Goal: Task Accomplishment & Management: Manage account settings

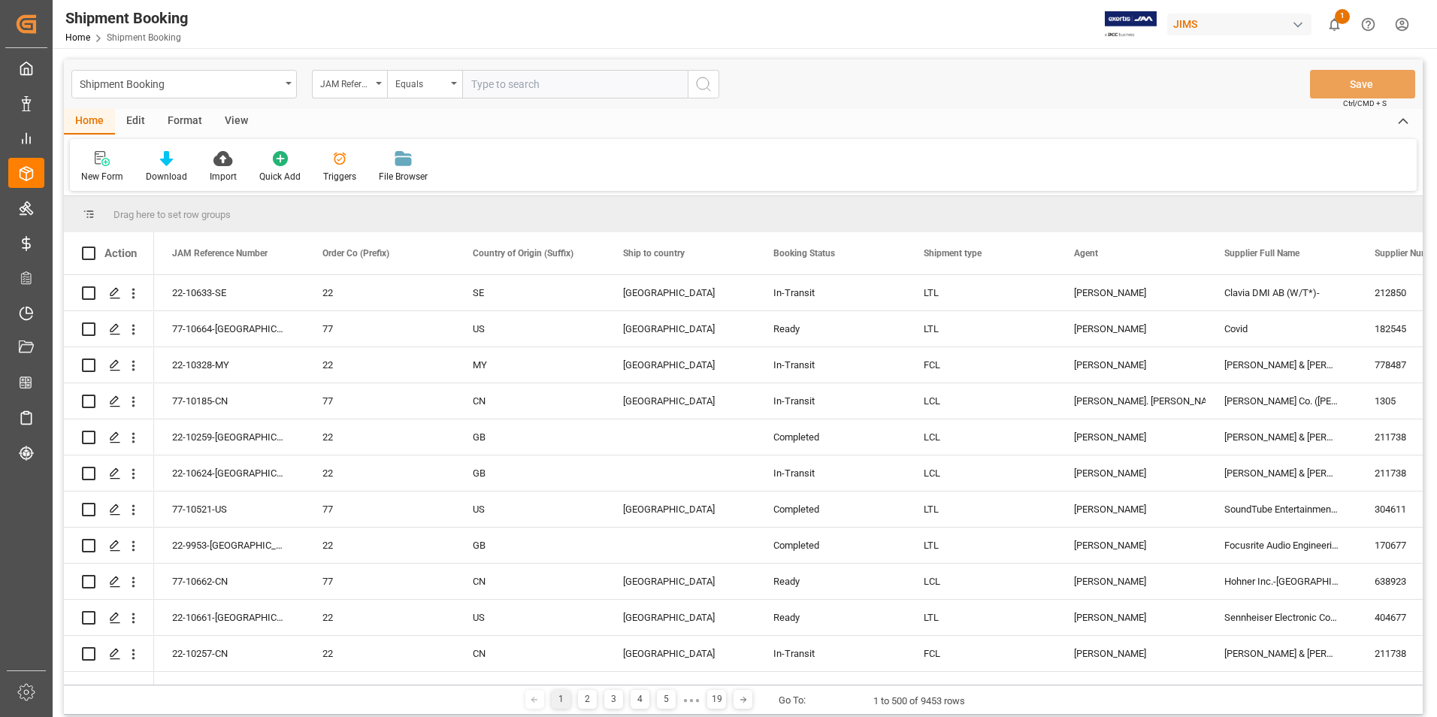
click at [502, 89] on input "text" at bounding box center [574, 84] width 225 height 29
paste input "77-10667-US"
type input "77-10667-US"
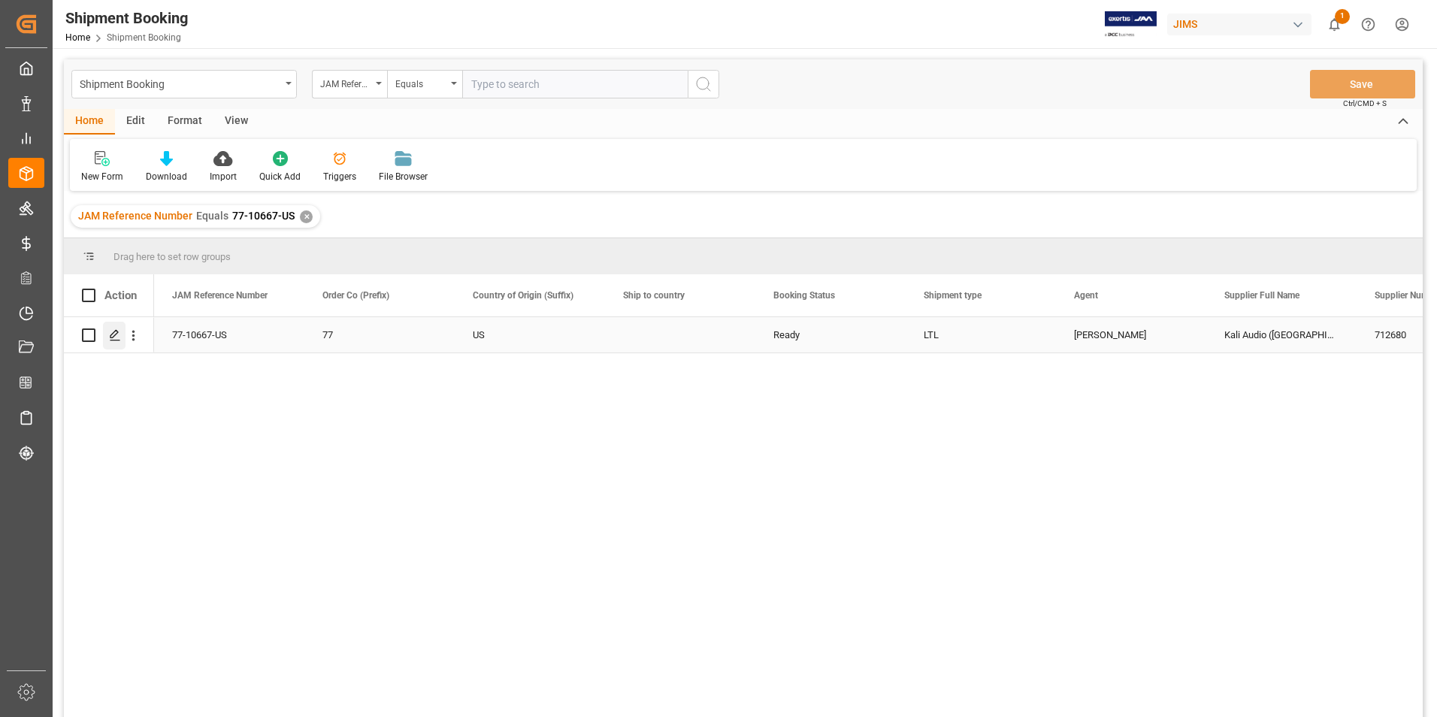
click at [115, 330] on icon "Press SPACE to select this row." at bounding box center [115, 335] width 12 height 12
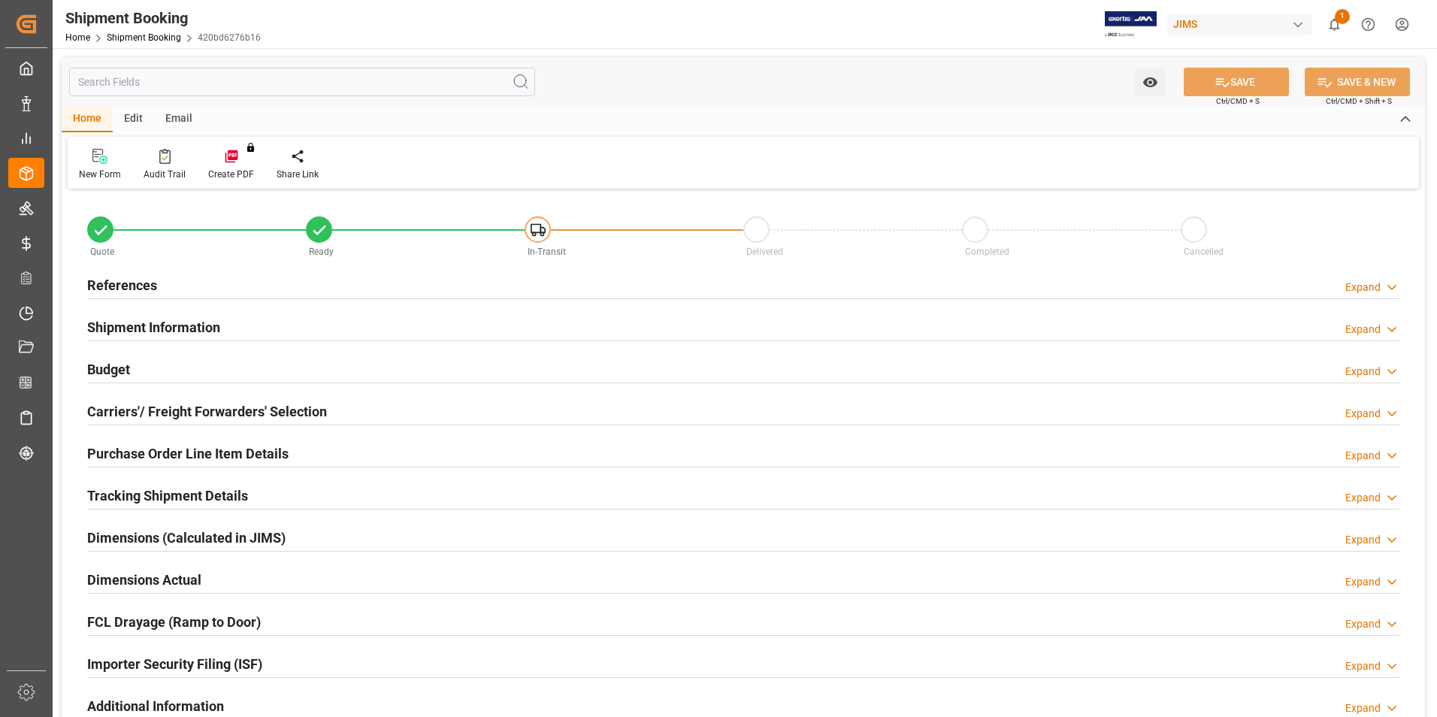
type input "30"
click at [138, 325] on h2 "Shipment Information" at bounding box center [153, 327] width 133 height 20
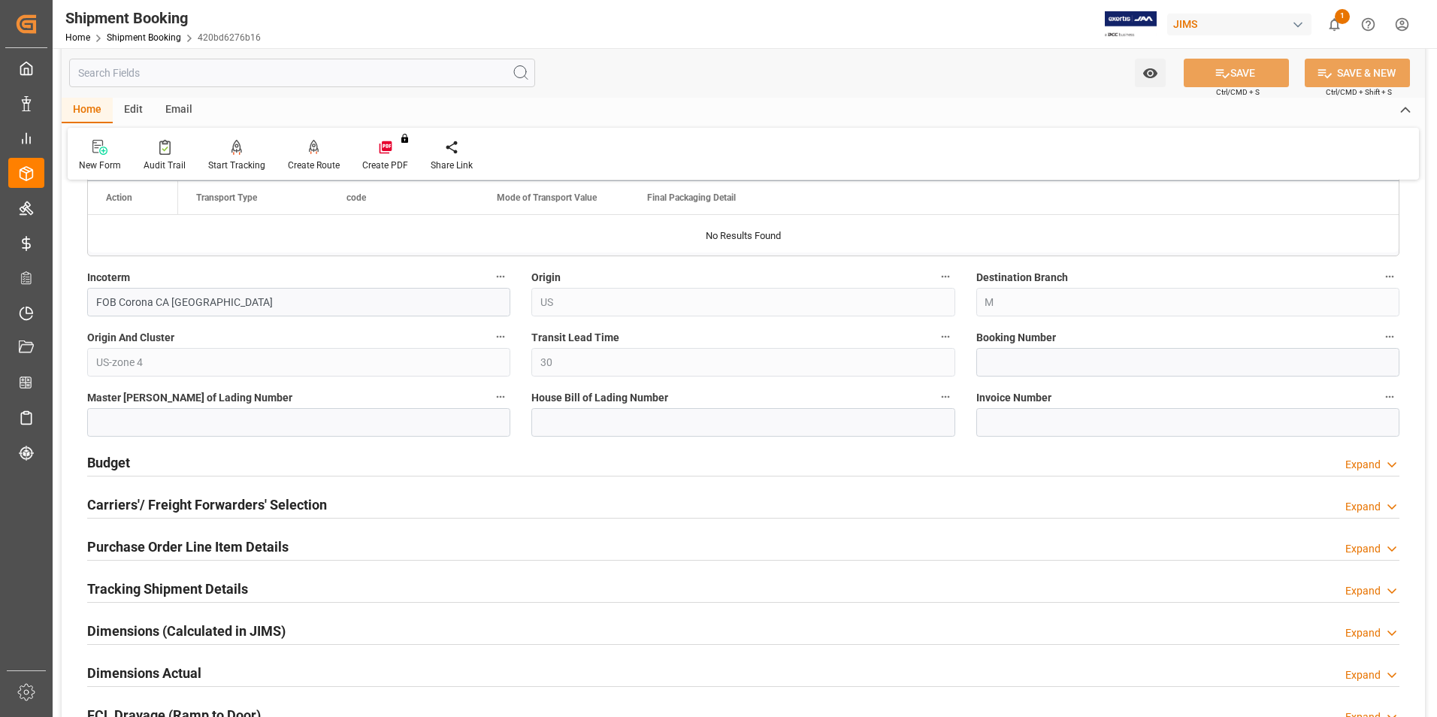
scroll to position [526, 0]
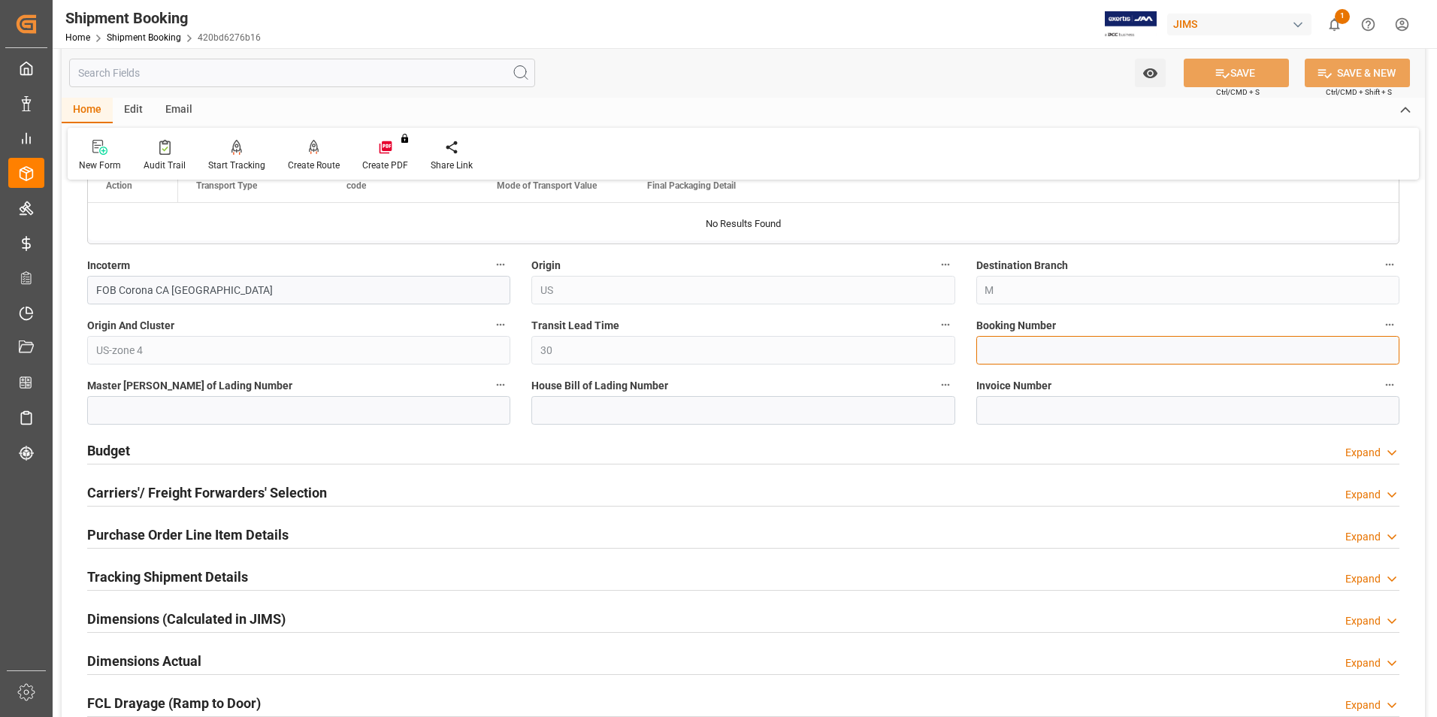
click at [1044, 349] on input at bounding box center [1187, 350] width 423 height 29
paste input "1Z929F236893174411"
type input "1Z929F236893174411"
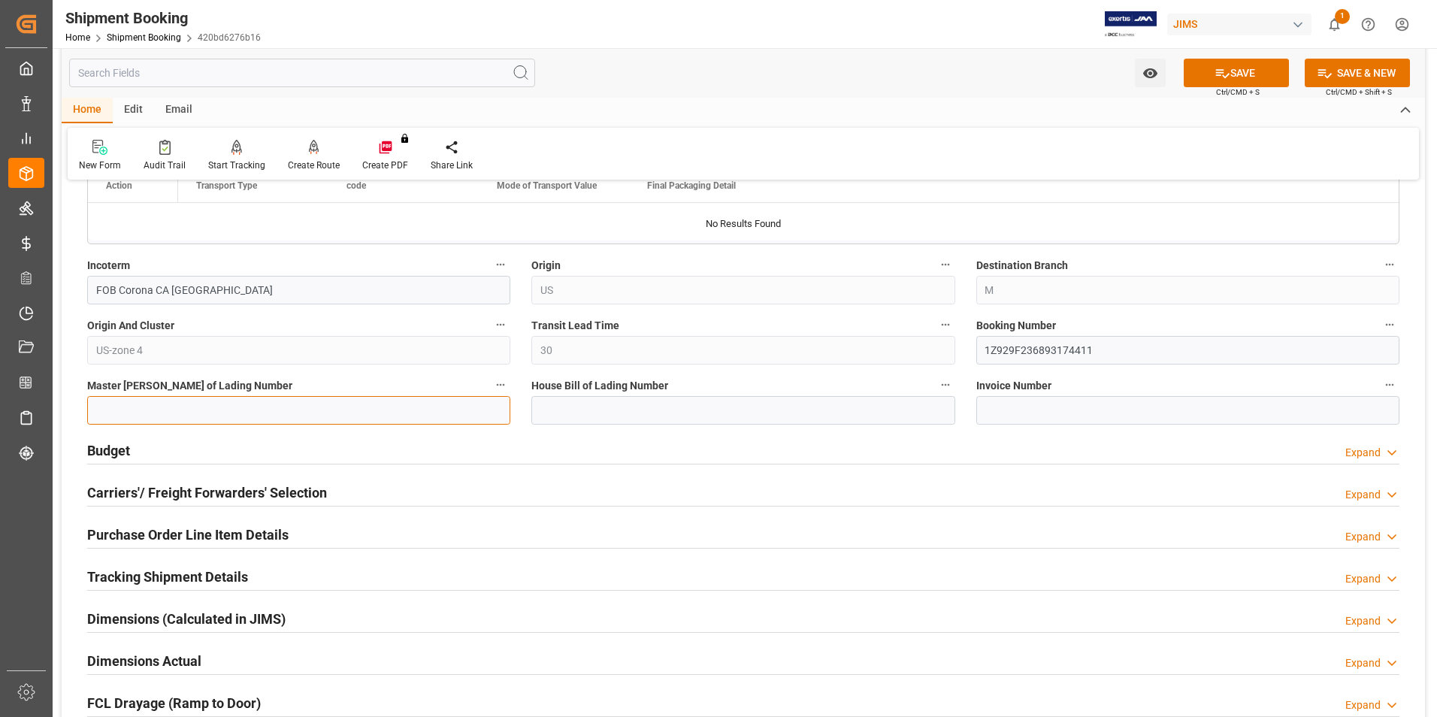
click at [390, 413] on input at bounding box center [298, 410] width 423 height 29
paste input "1Z929F236893174411"
type input "1Z929F236893174411"
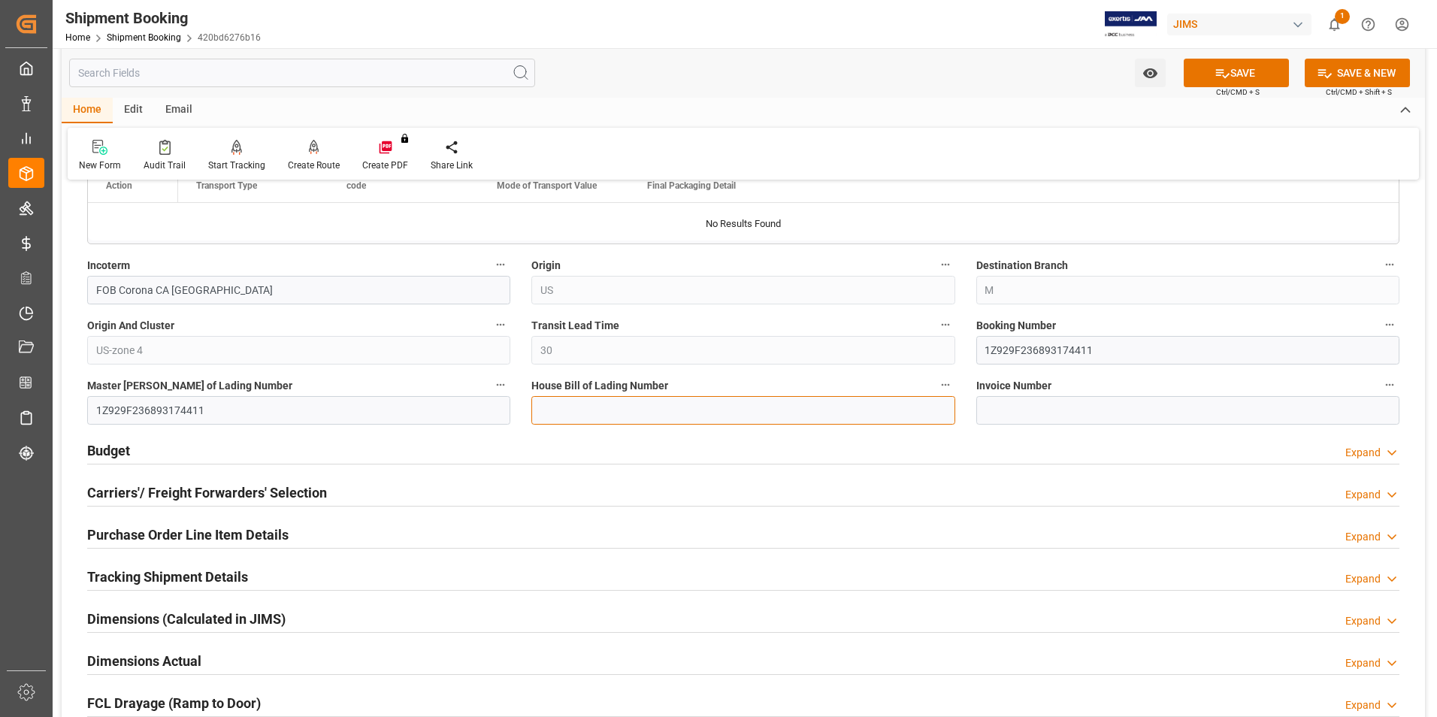
click at [578, 405] on input at bounding box center [742, 410] width 423 height 29
paste input "1Z929F236893174411"
type input "1Z929F236893174411"
click at [1237, 68] on button "SAVE" at bounding box center [1236, 73] width 105 height 29
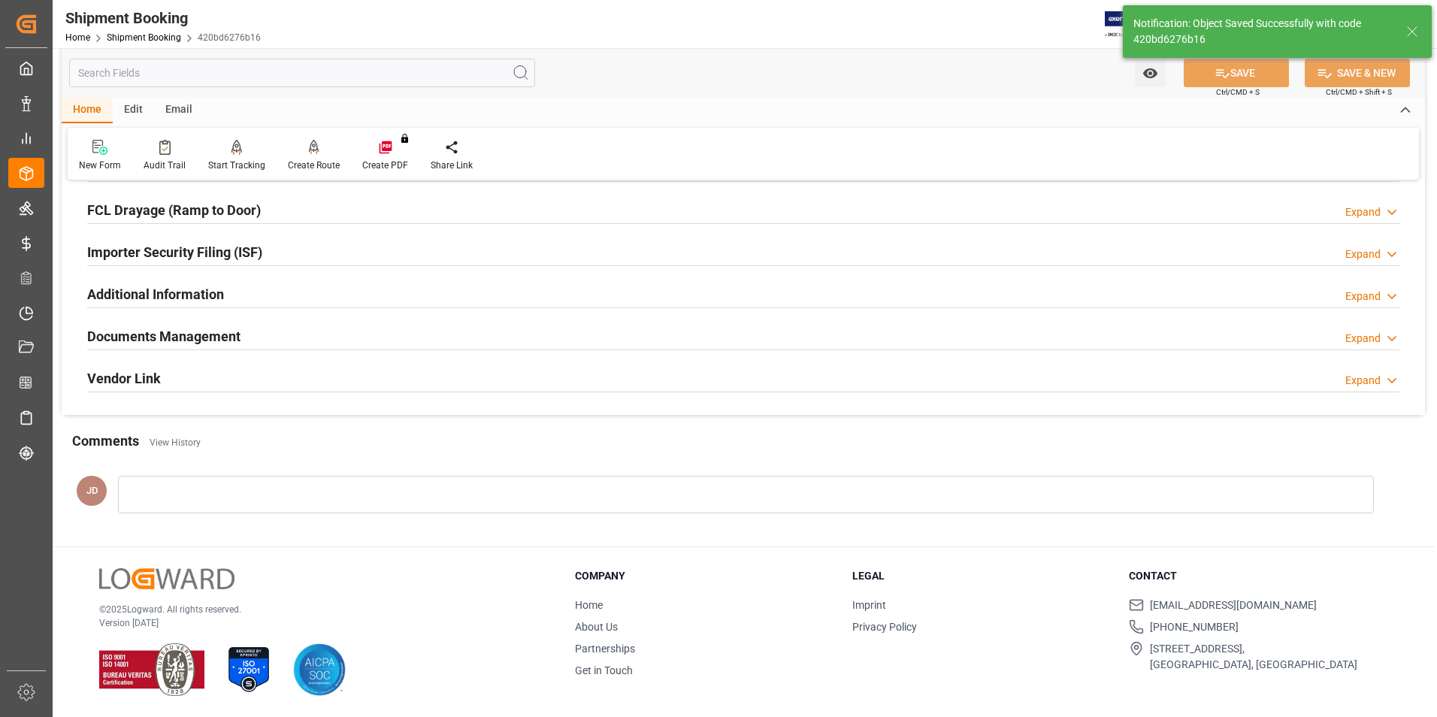
scroll to position [0, 0]
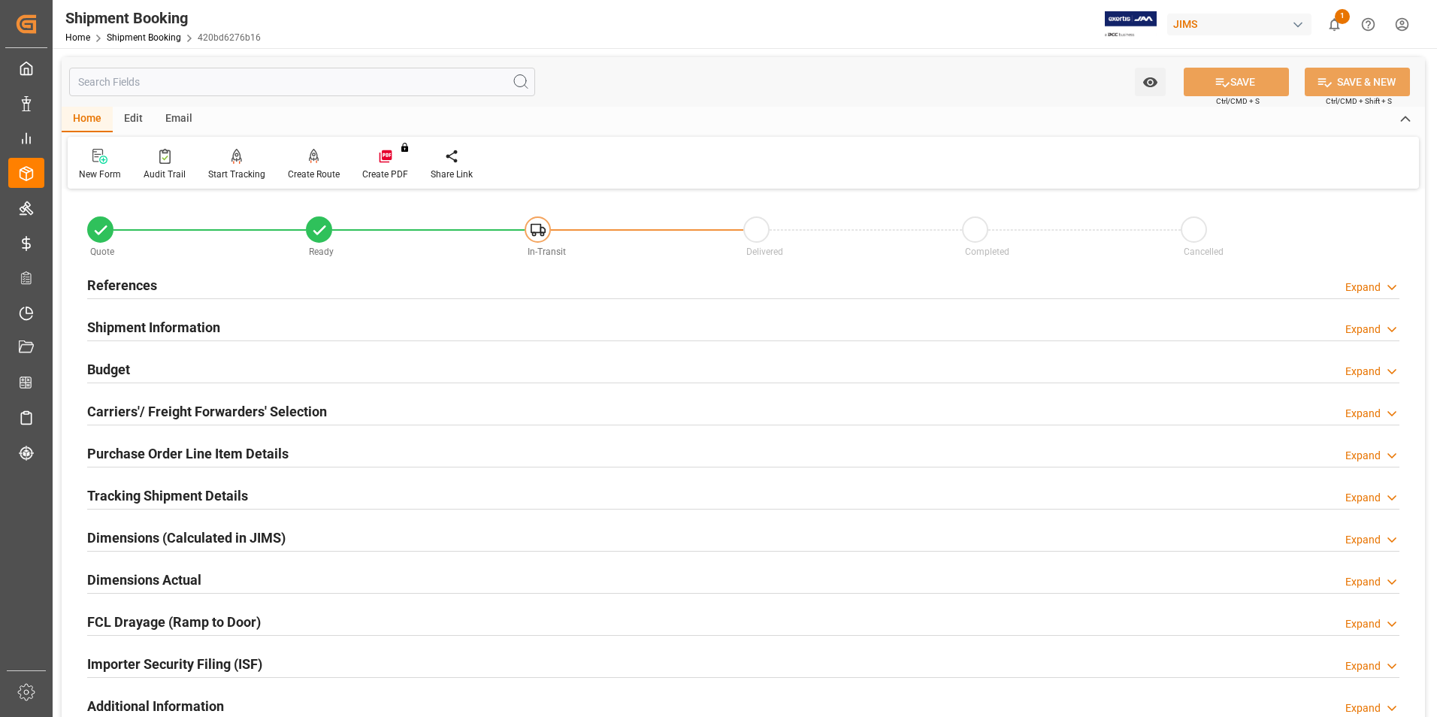
click at [120, 364] on h2 "Budget" at bounding box center [108, 369] width 43 height 20
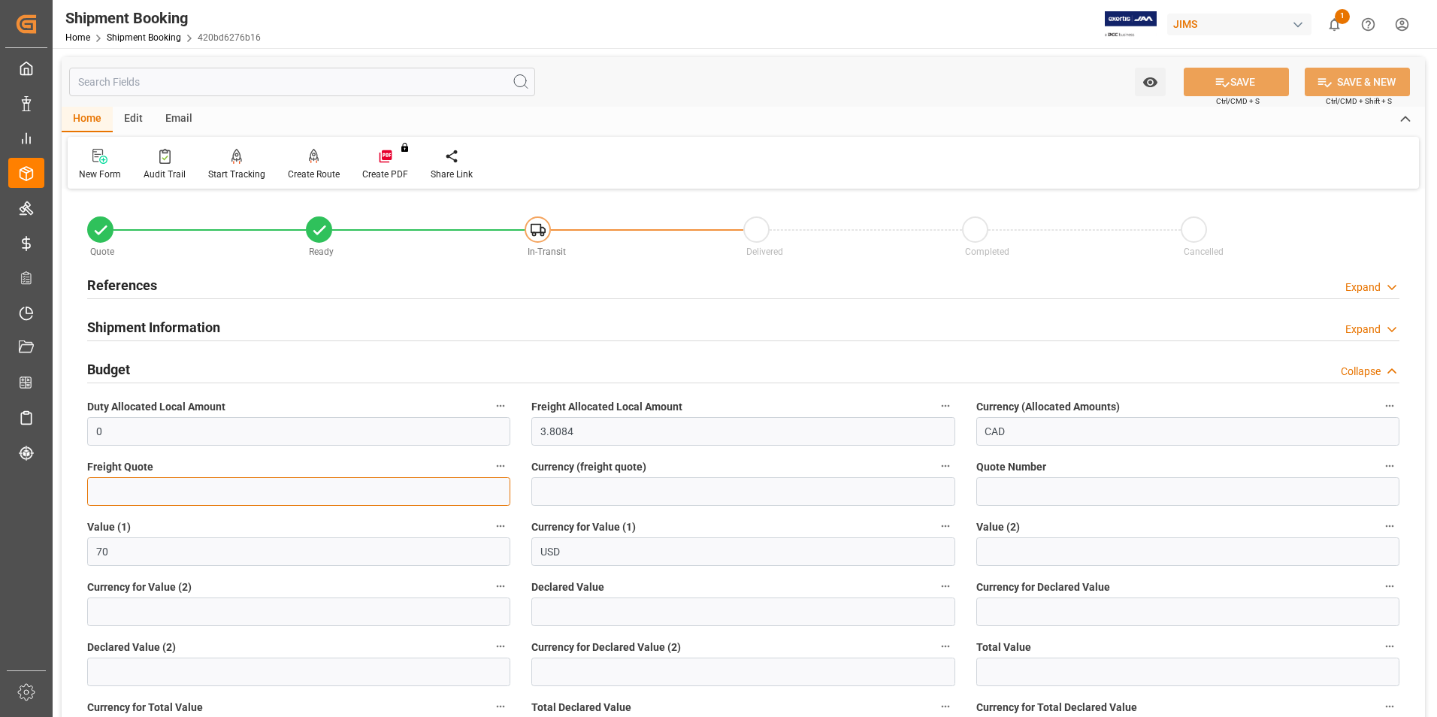
click at [130, 494] on input "text" at bounding box center [298, 491] width 423 height 29
type input "12"
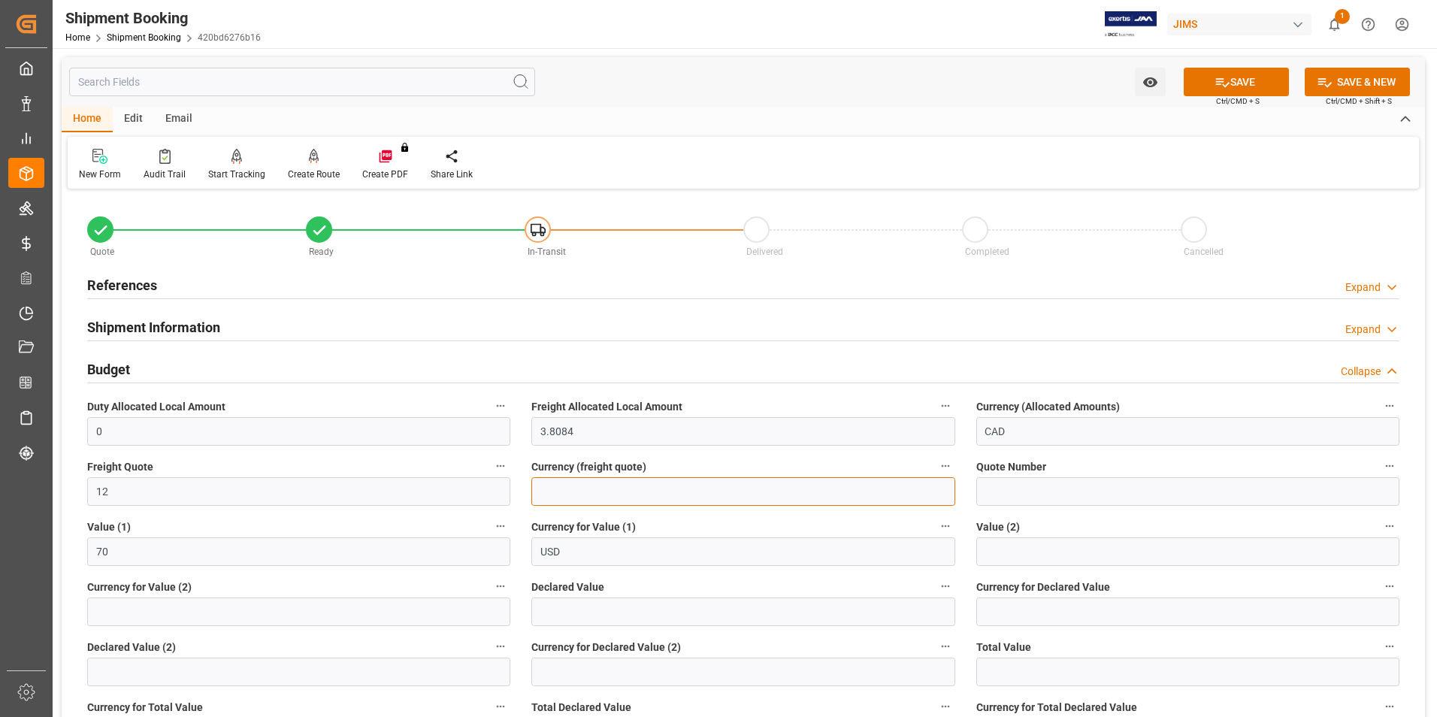
click at [609, 489] on input at bounding box center [742, 491] width 423 height 29
type input "cad"
click at [566, 615] on input "text" at bounding box center [742, 611] width 423 height 29
click at [604, 610] on input "text" at bounding box center [742, 611] width 423 height 29
type input "70"
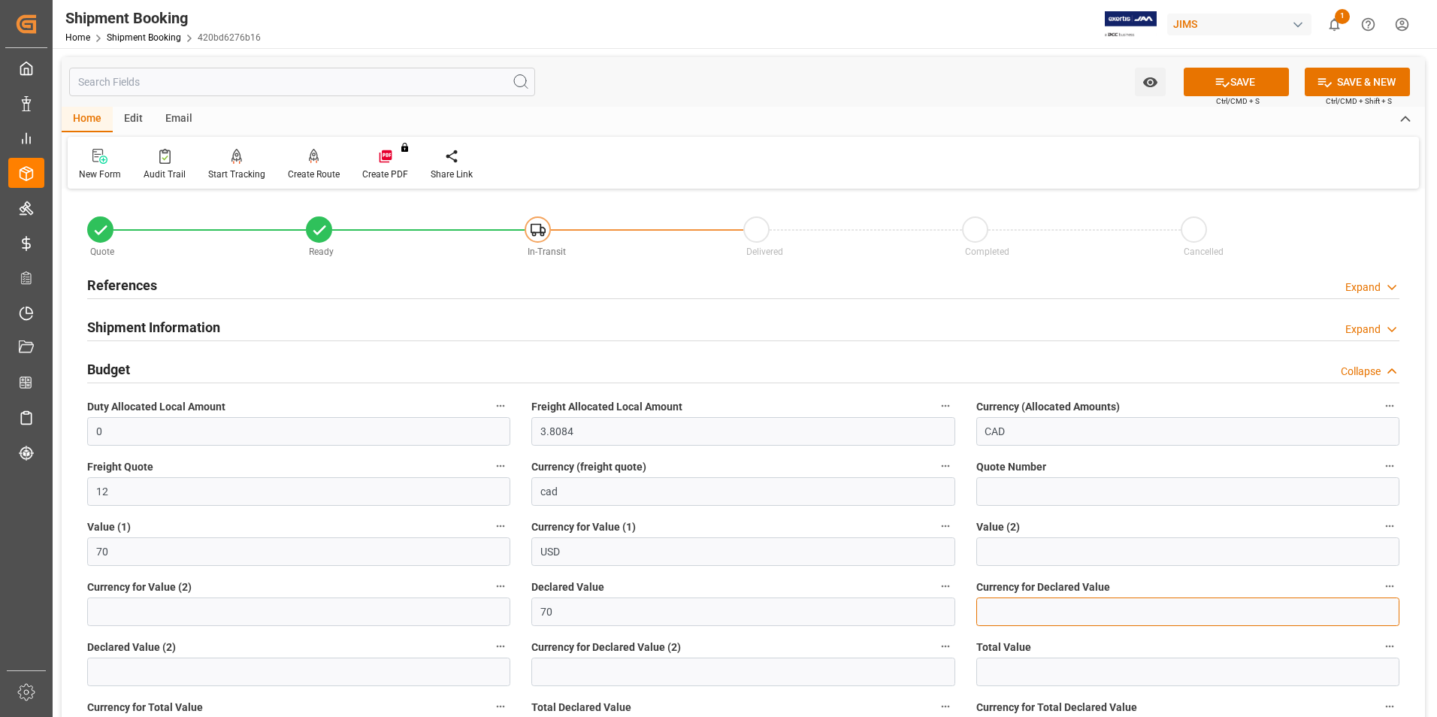
click at [1026, 611] on input at bounding box center [1187, 611] width 423 height 29
type input "usd"
click at [1229, 82] on button "SAVE" at bounding box center [1236, 82] width 105 height 29
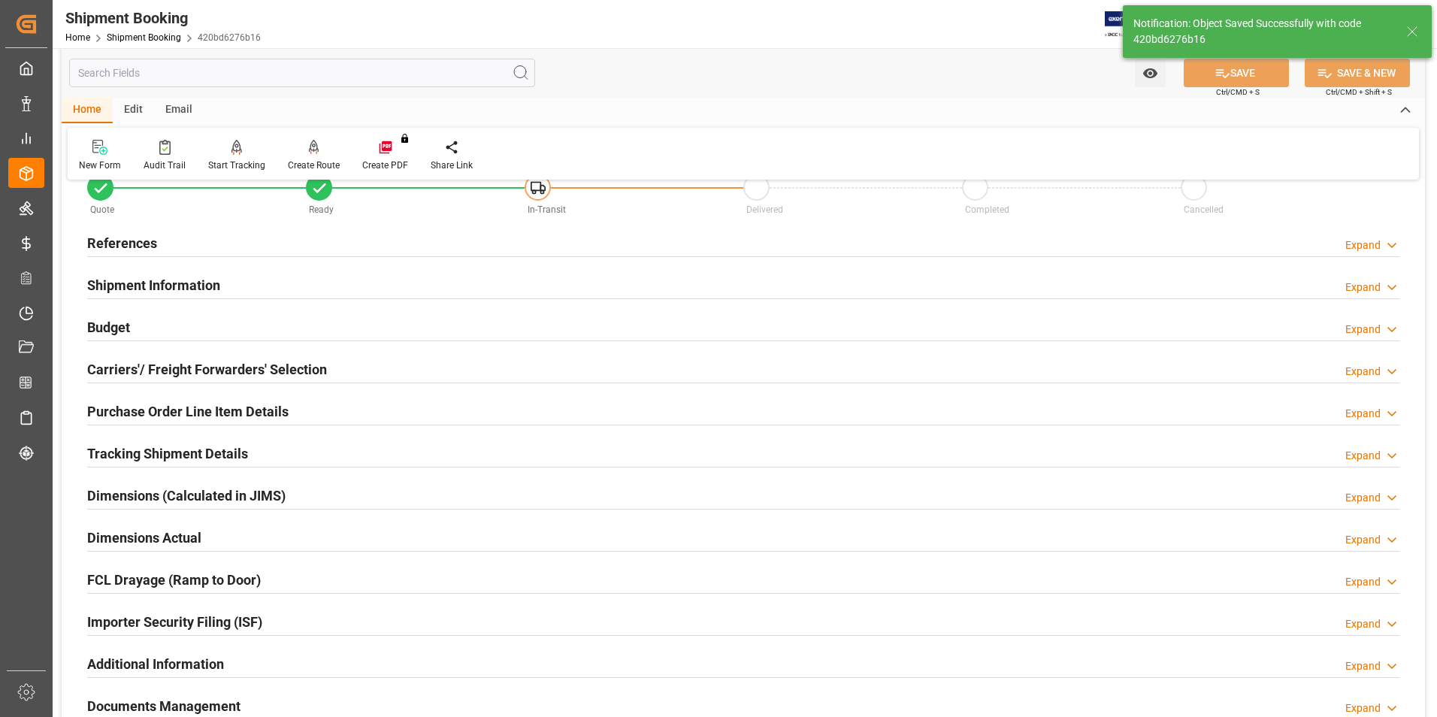
scroll to position [75, 0]
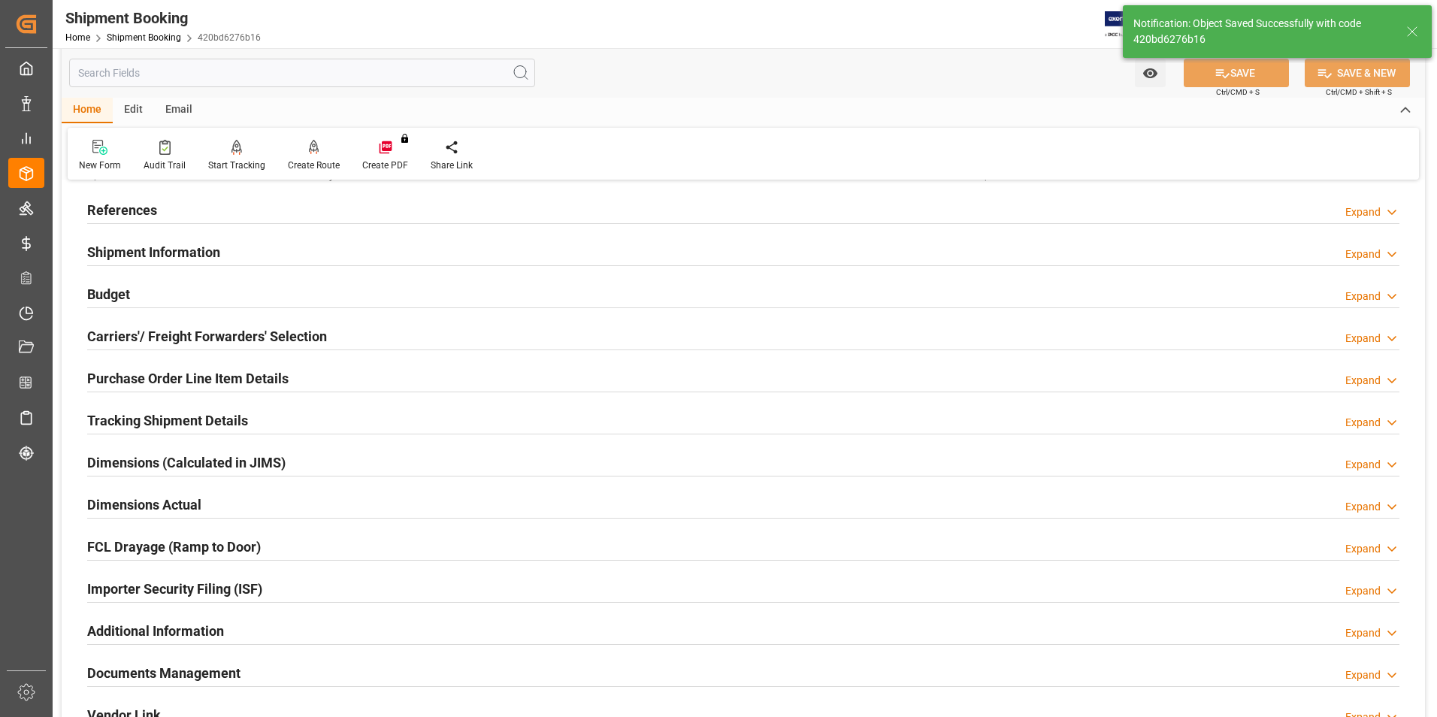
click at [138, 337] on h2 "Carriers'/ Freight Forwarders' Selection" at bounding box center [207, 336] width 240 height 20
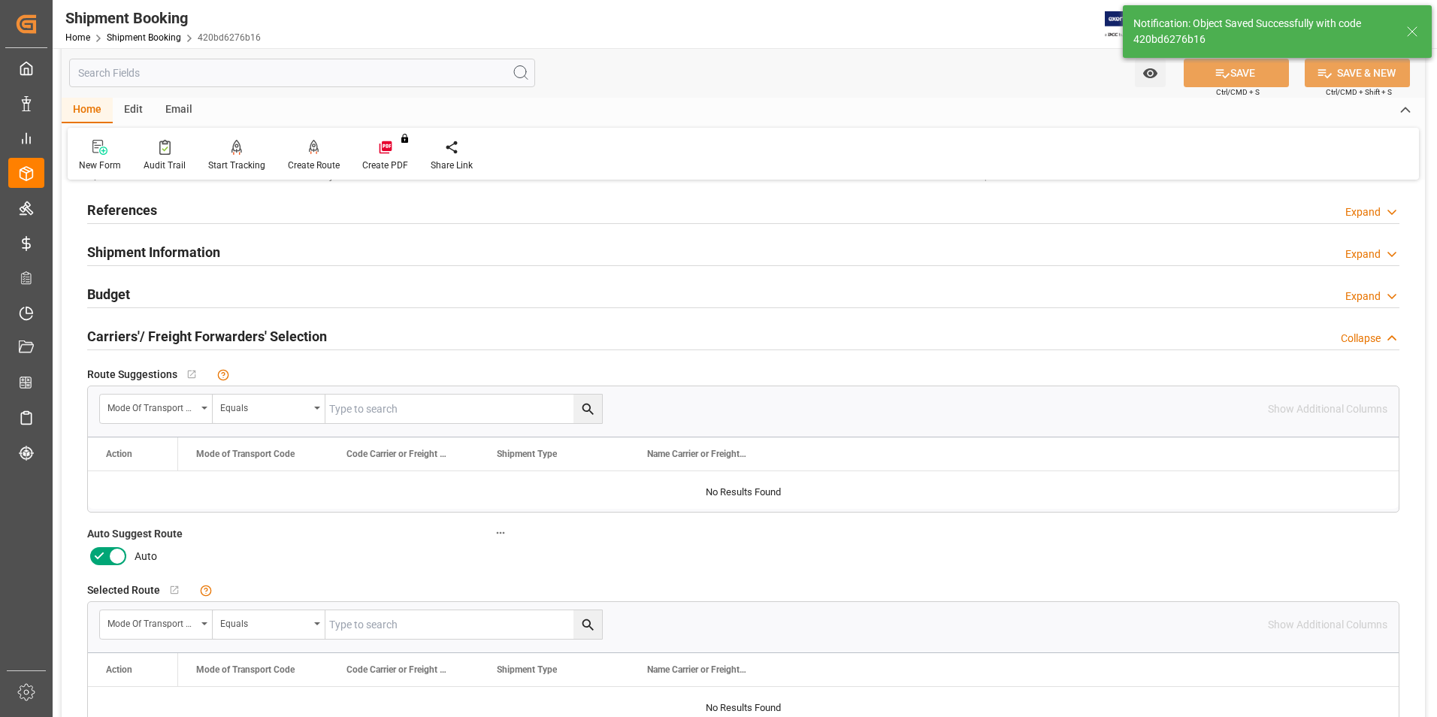
click at [98, 554] on icon at bounding box center [99, 556] width 18 height 18
click at [0, 0] on input "checkbox" at bounding box center [0, 0] width 0 height 0
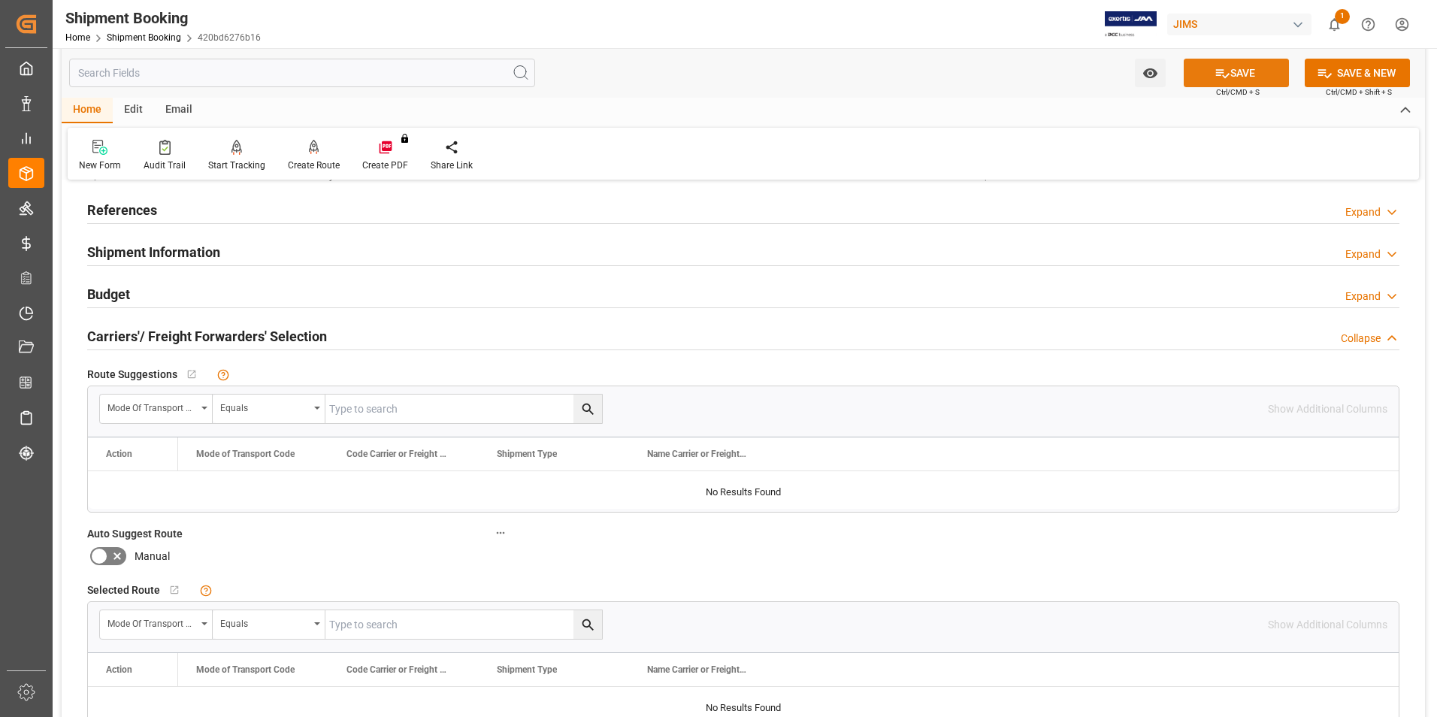
click at [1226, 80] on icon at bounding box center [1222, 73] width 16 height 16
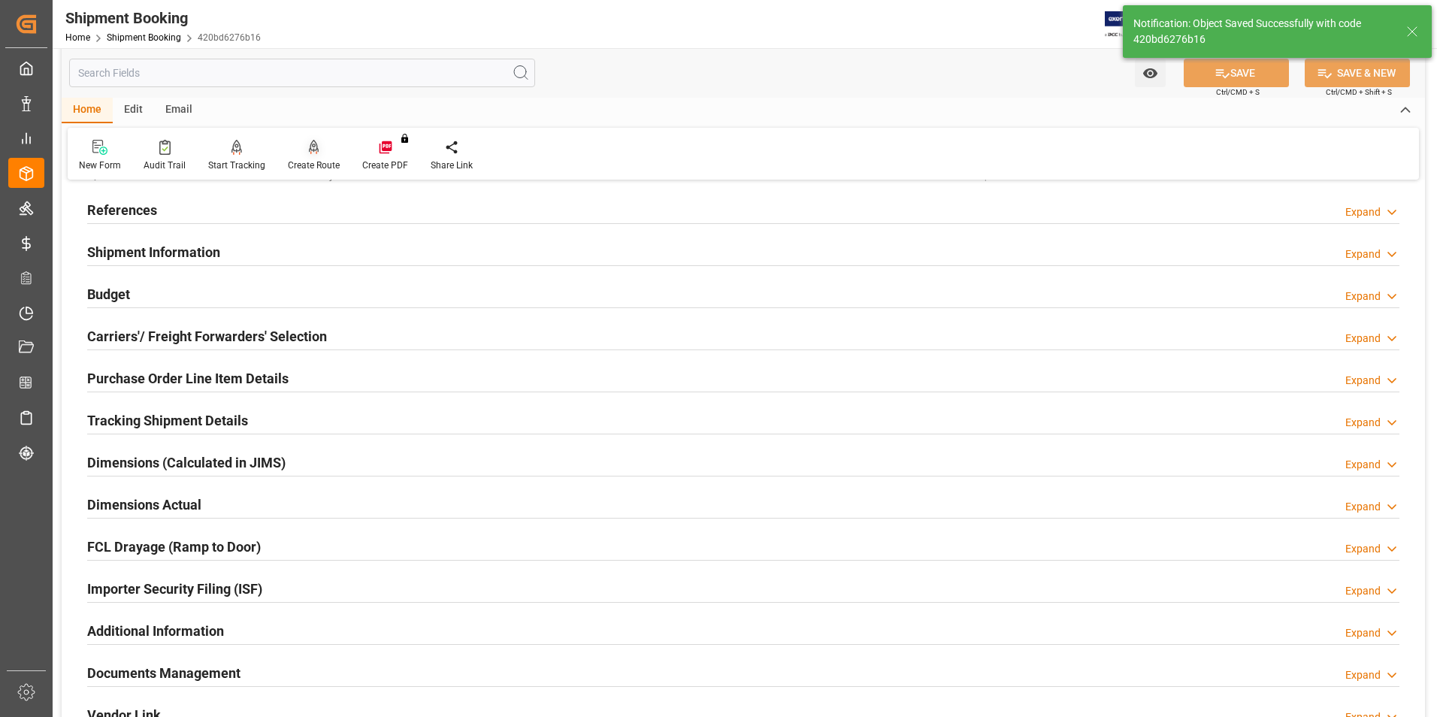
click at [325, 170] on div "Create Route" at bounding box center [314, 166] width 52 height 14
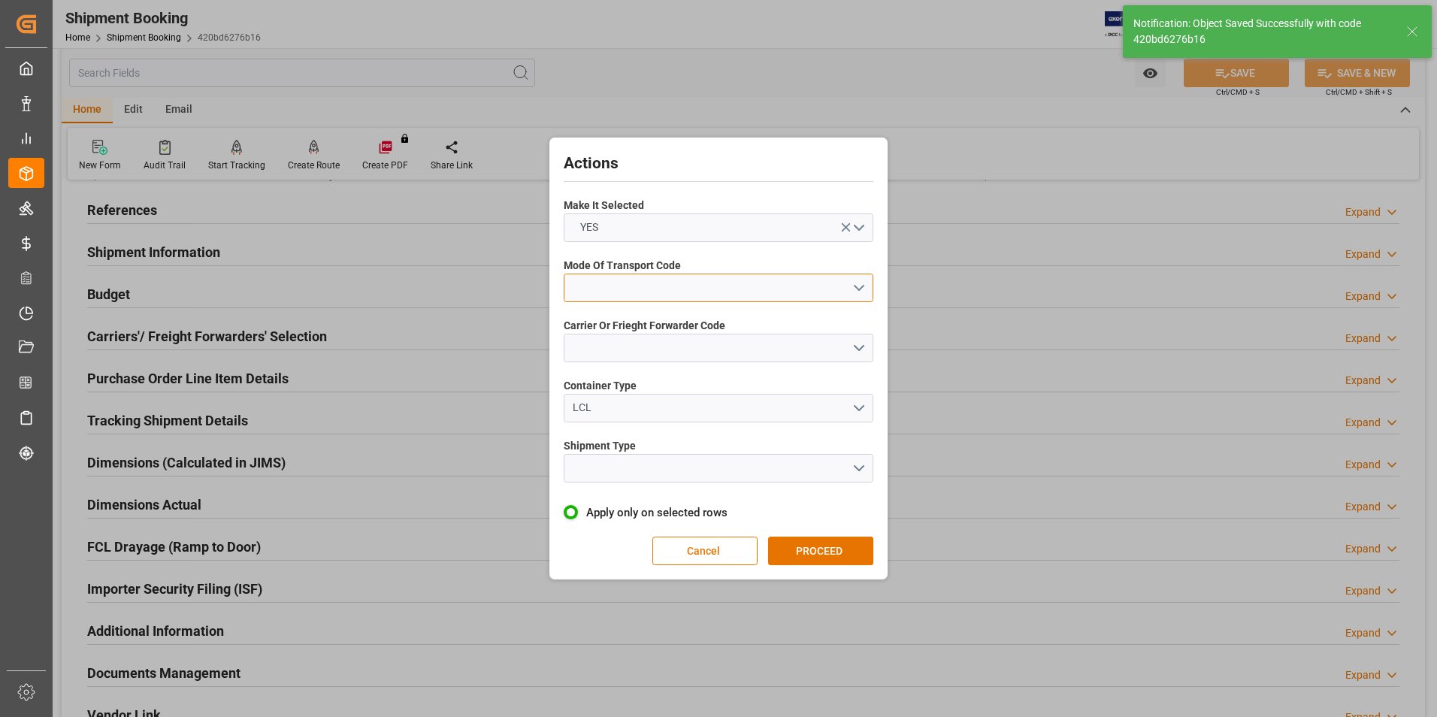
click at [641, 295] on button "open menu" at bounding box center [719, 288] width 310 height 29
click at [675, 425] on div "5- COURIER GROUND" at bounding box center [718, 418] width 308 height 32
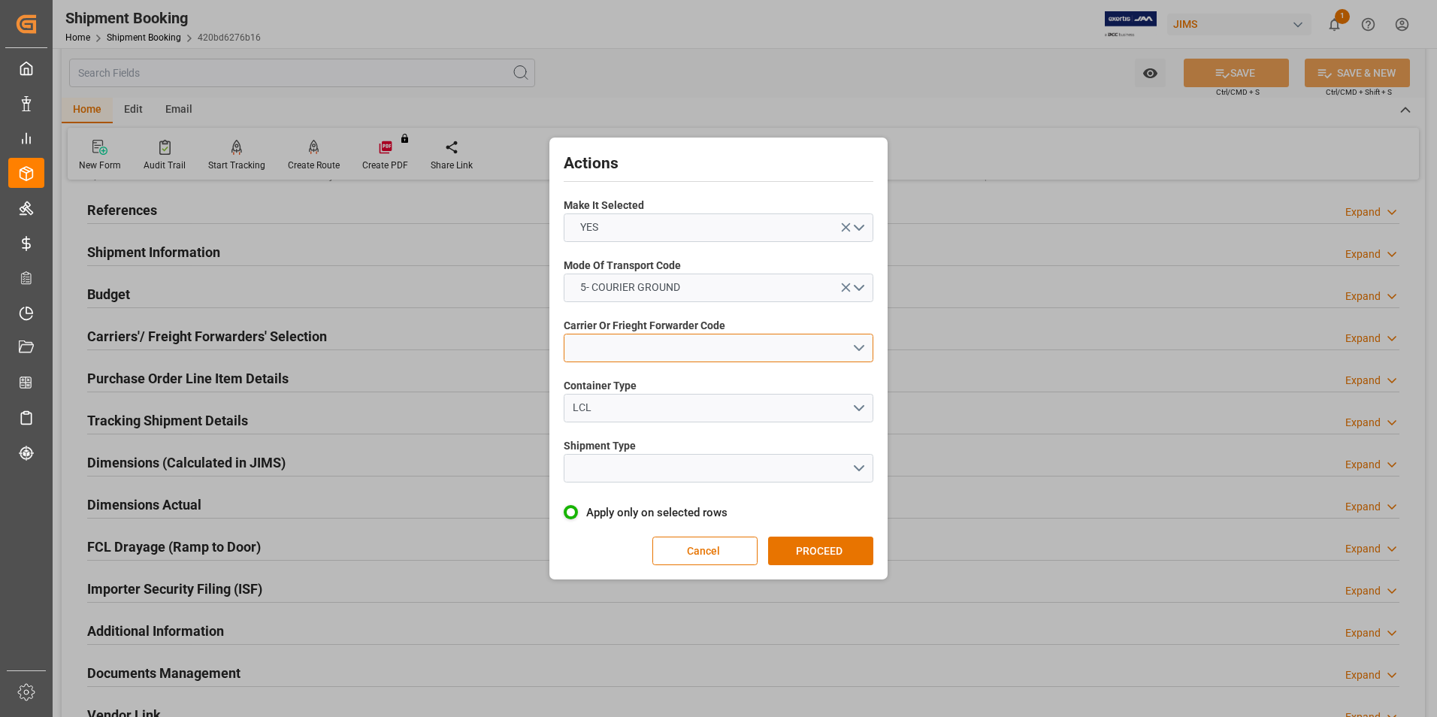
click at [671, 356] on button "open menu" at bounding box center [719, 348] width 310 height 29
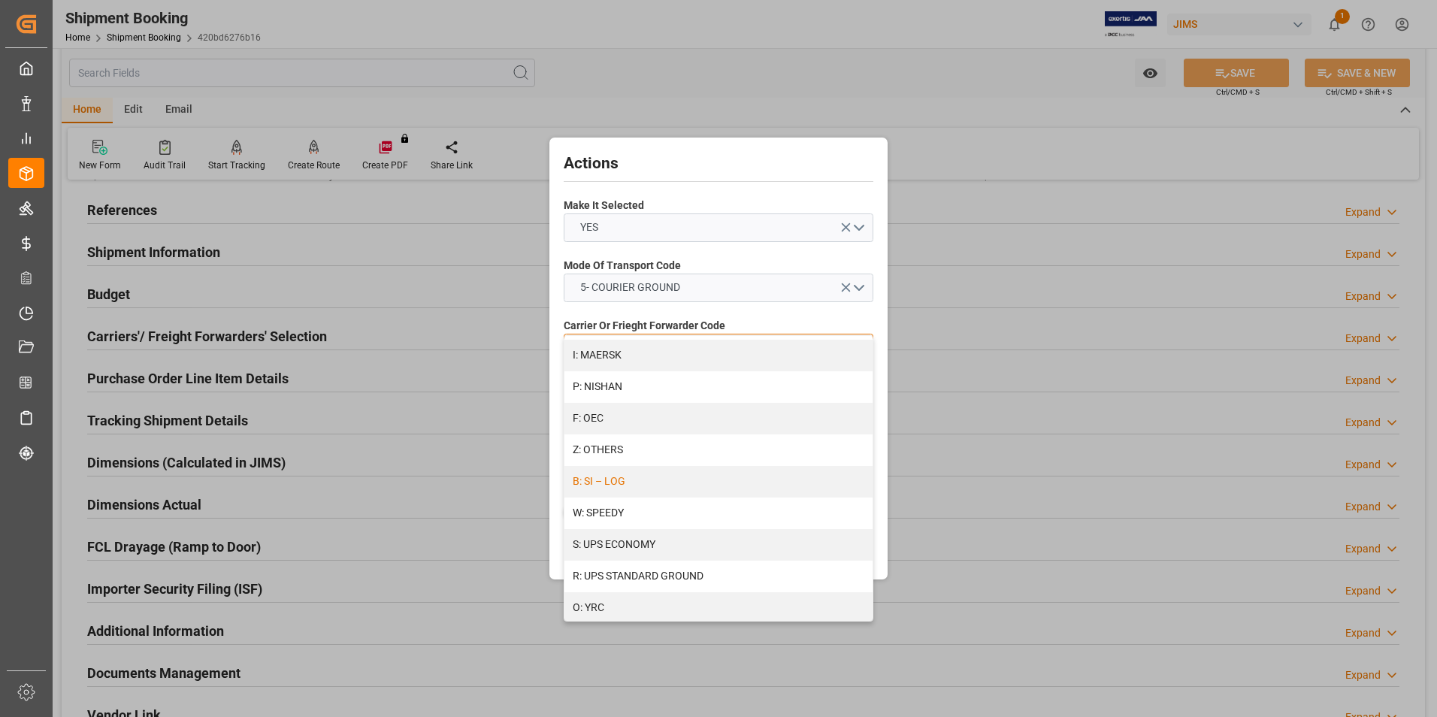
scroll to position [803, 0]
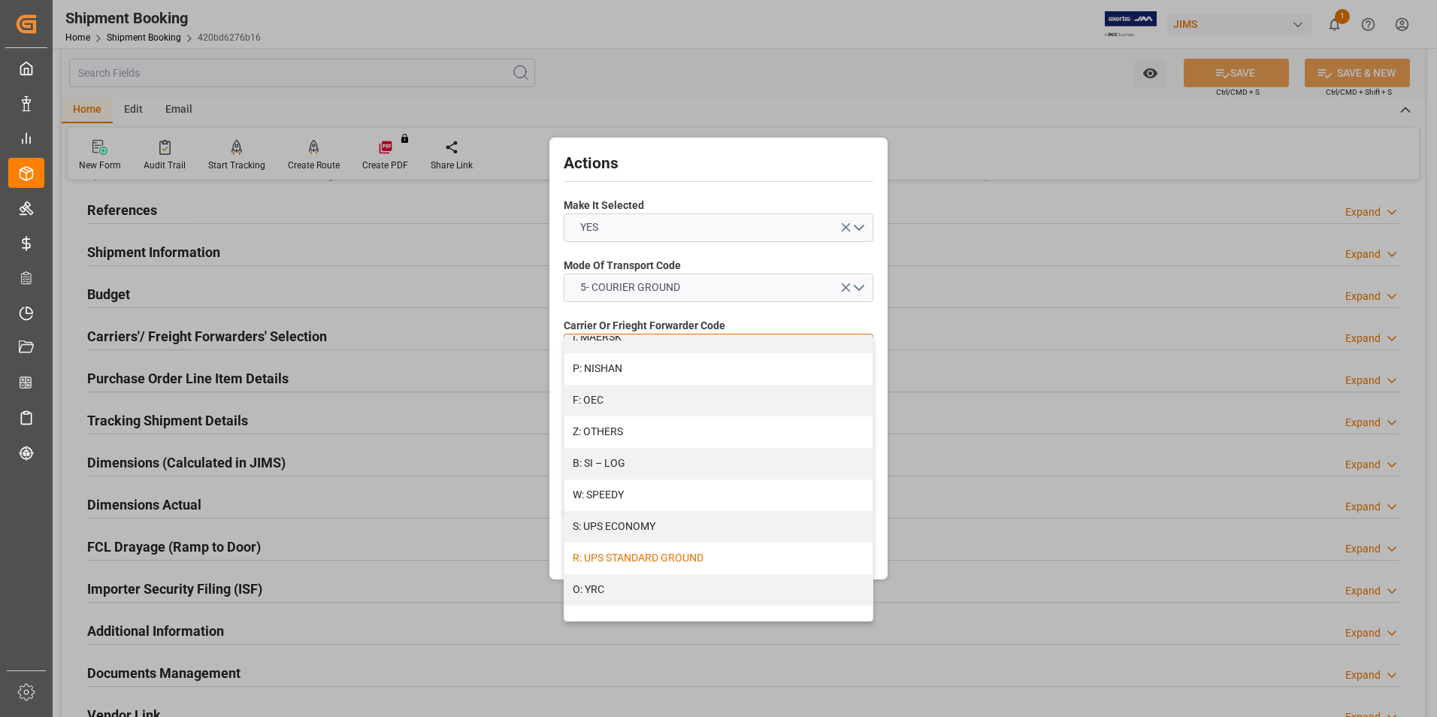
click at [684, 555] on div "R: UPS STANDARD GROUND" at bounding box center [718, 559] width 308 height 32
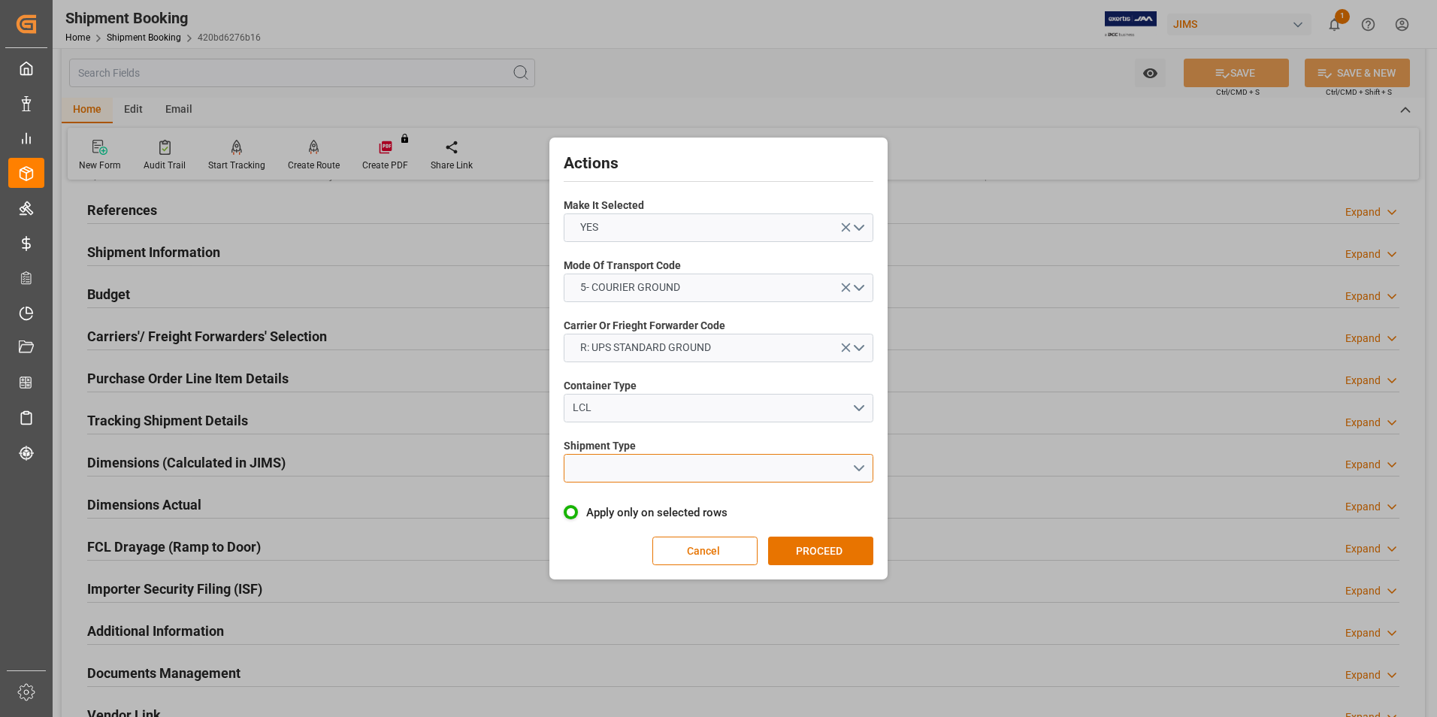
click at [648, 471] on button "open menu" at bounding box center [719, 468] width 310 height 29
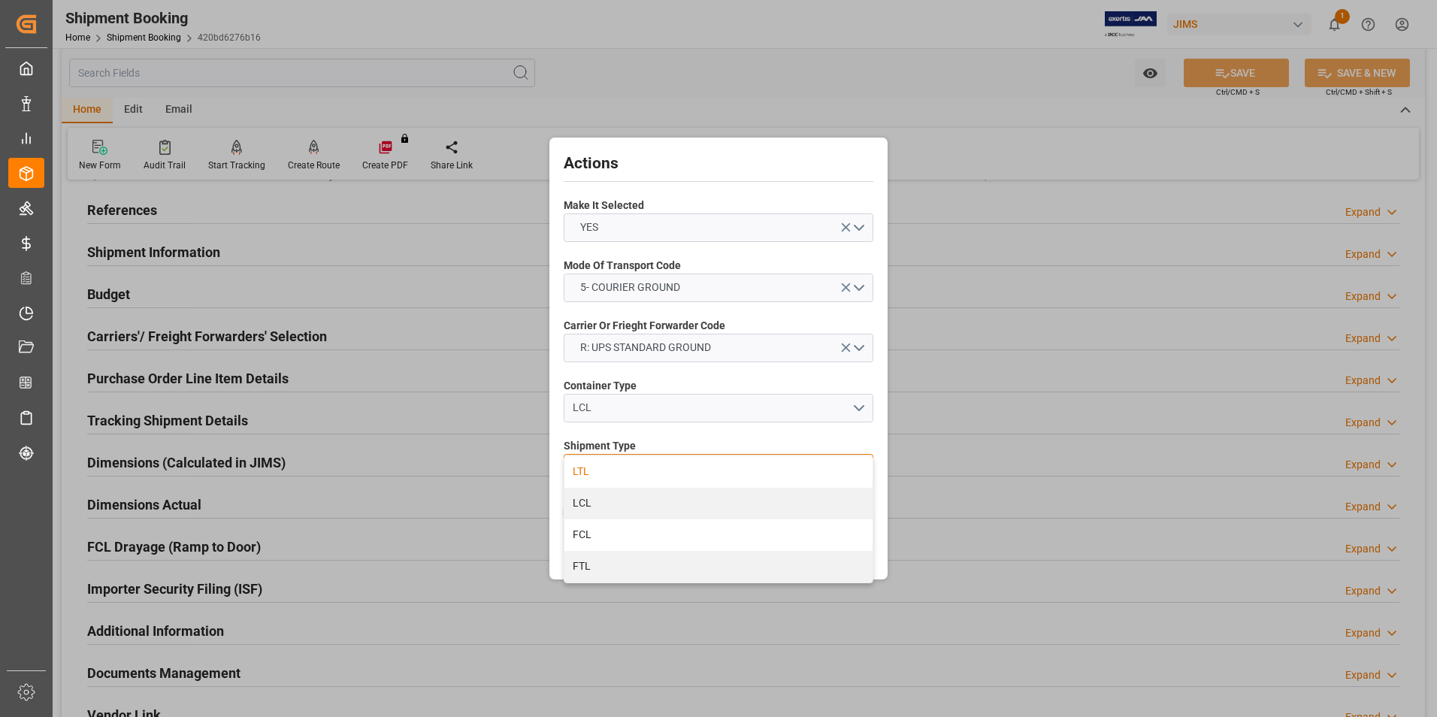
click at [643, 472] on div "LTL" at bounding box center [718, 472] width 308 height 32
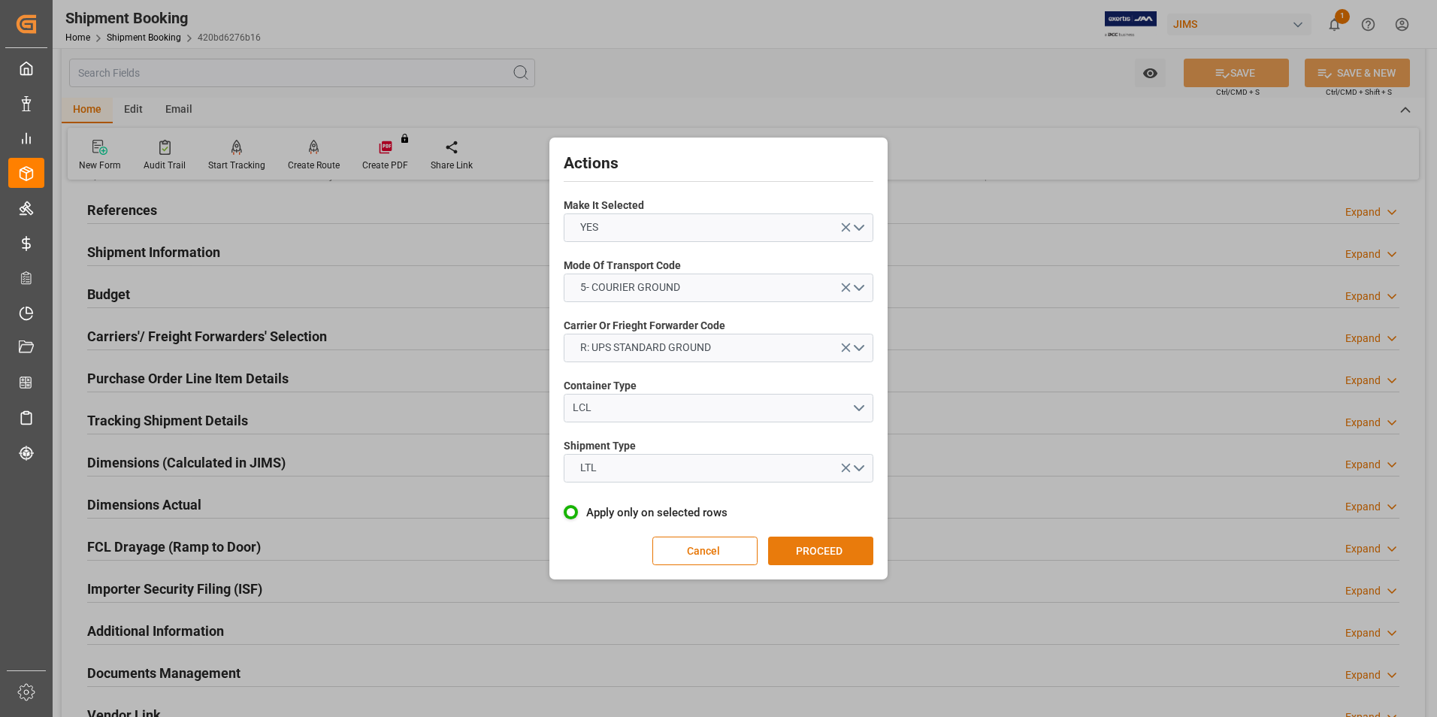
click at [824, 552] on button "PROCEED" at bounding box center [820, 551] width 105 height 29
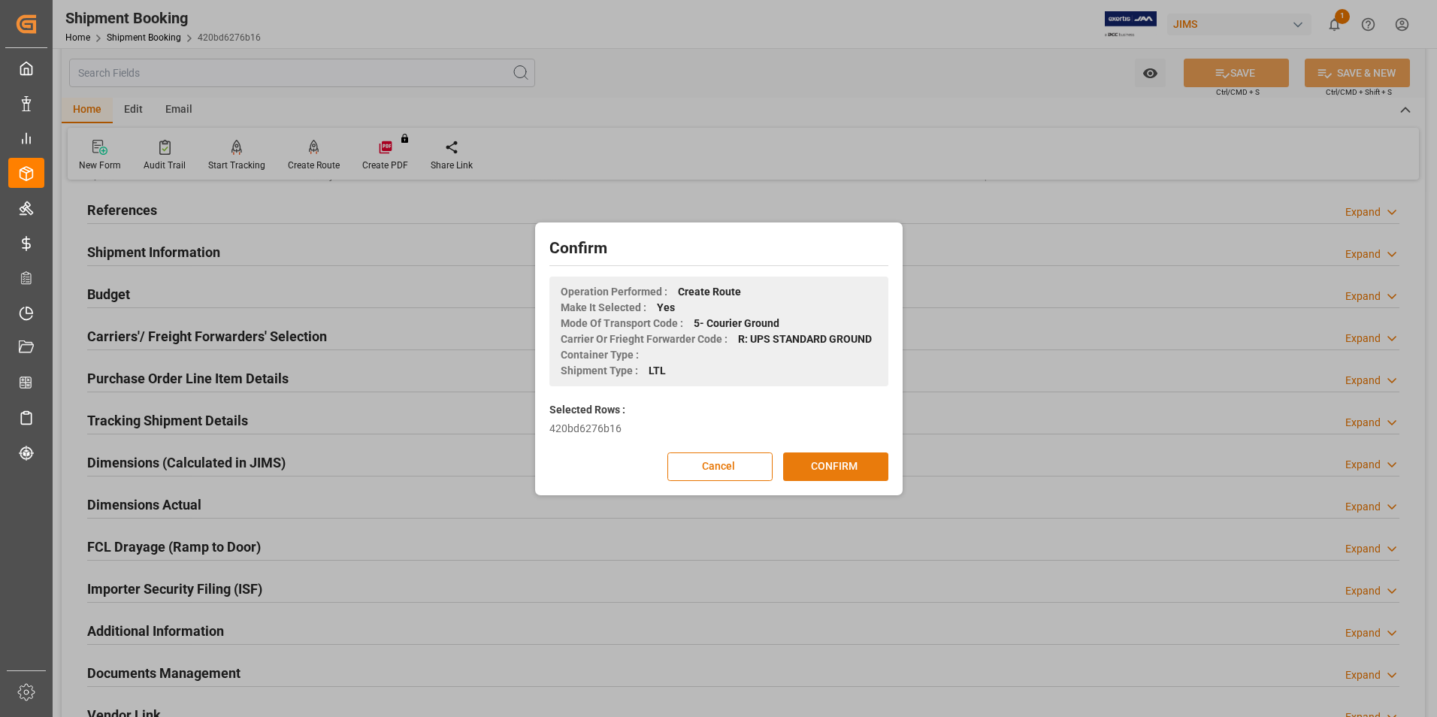
click at [827, 472] on button "CONFIRM" at bounding box center [835, 466] width 105 height 29
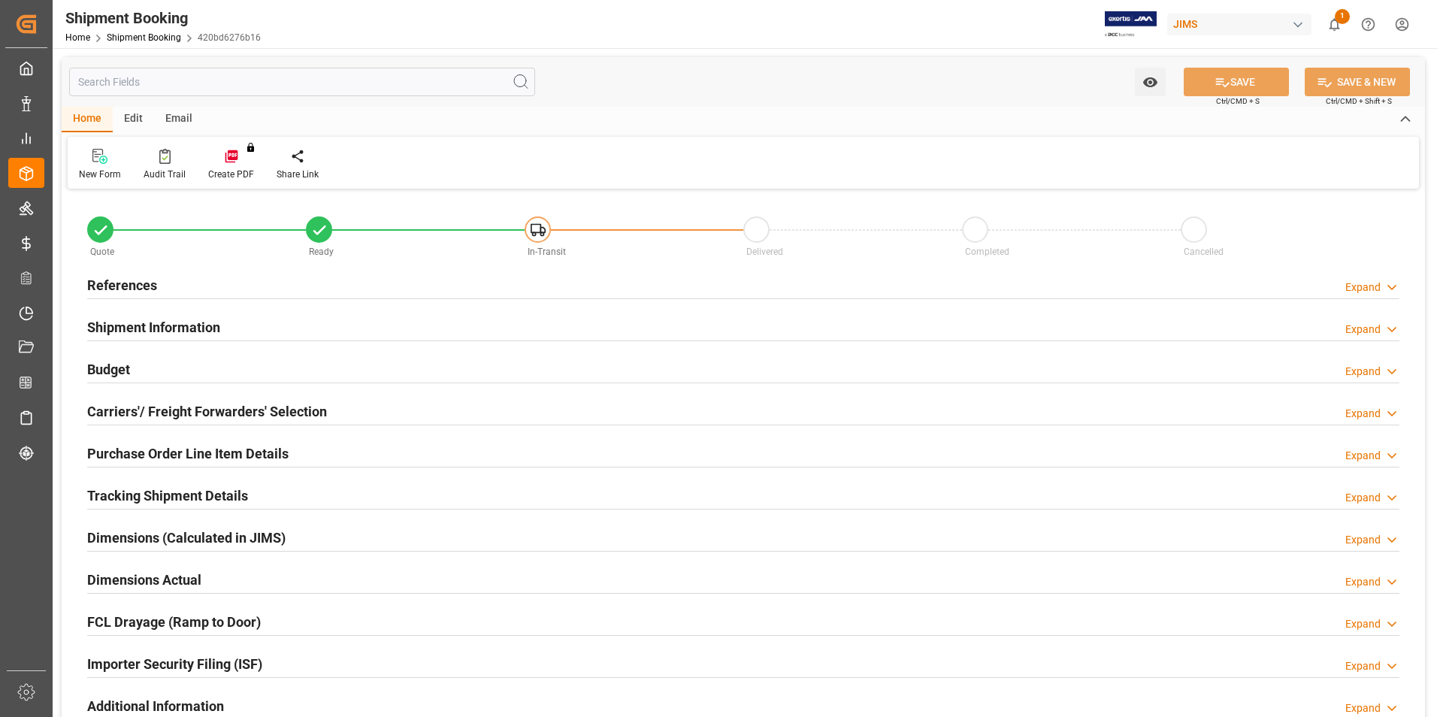
type input "0"
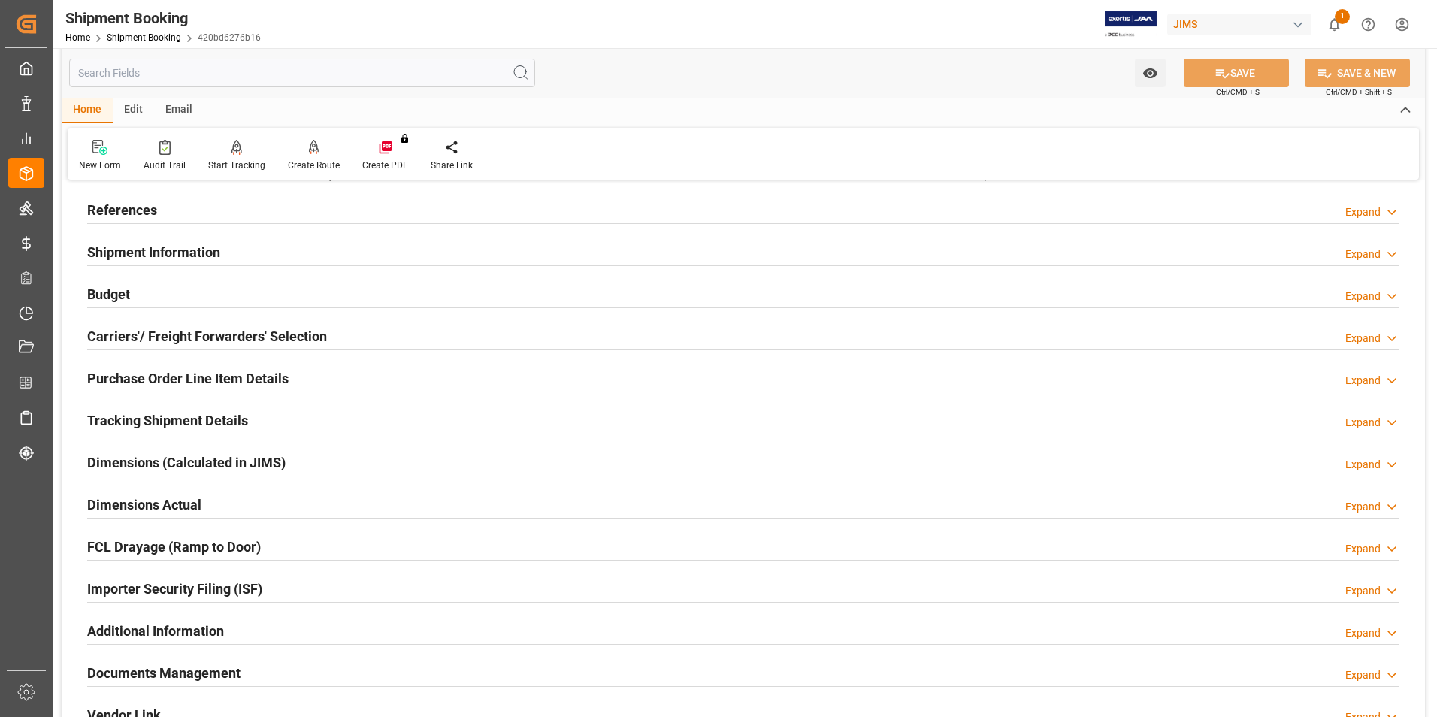
click at [131, 506] on h2 "Dimensions Actual" at bounding box center [144, 504] width 114 height 20
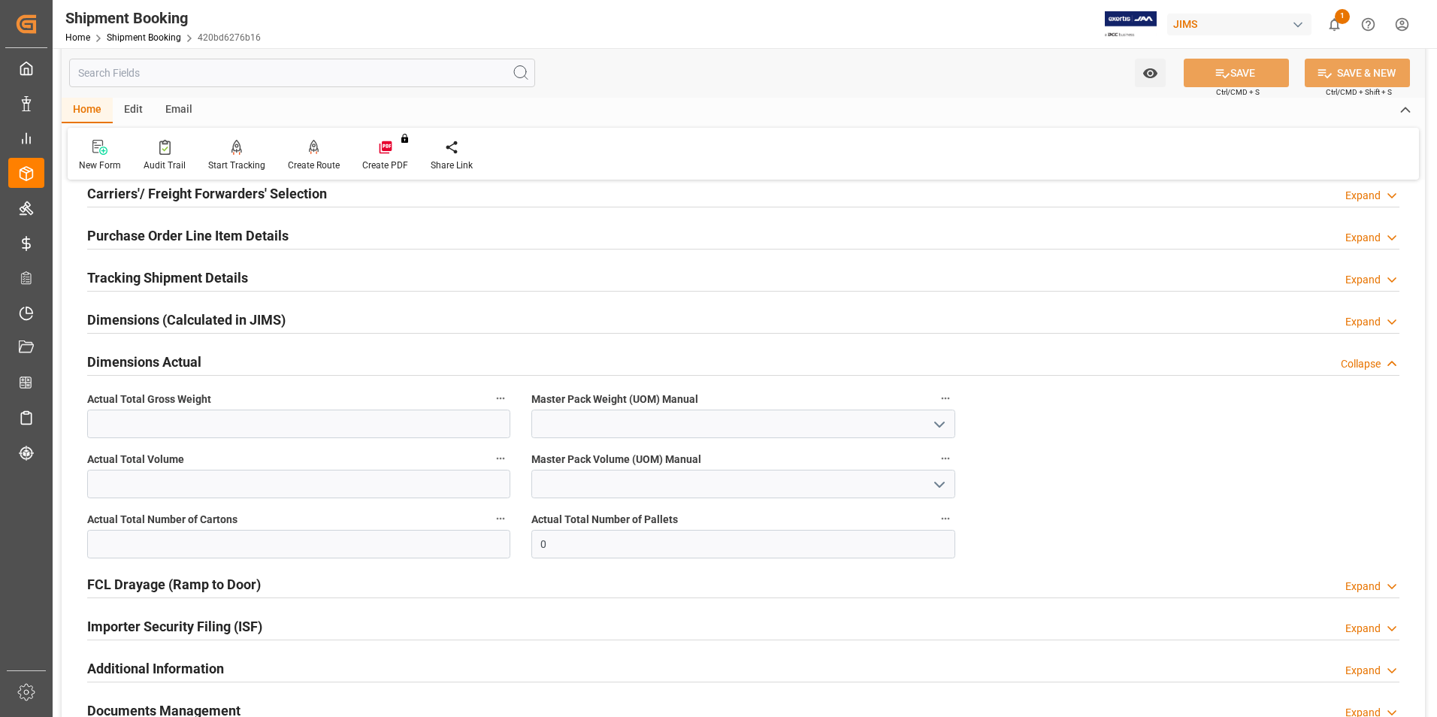
scroll to position [225, 0]
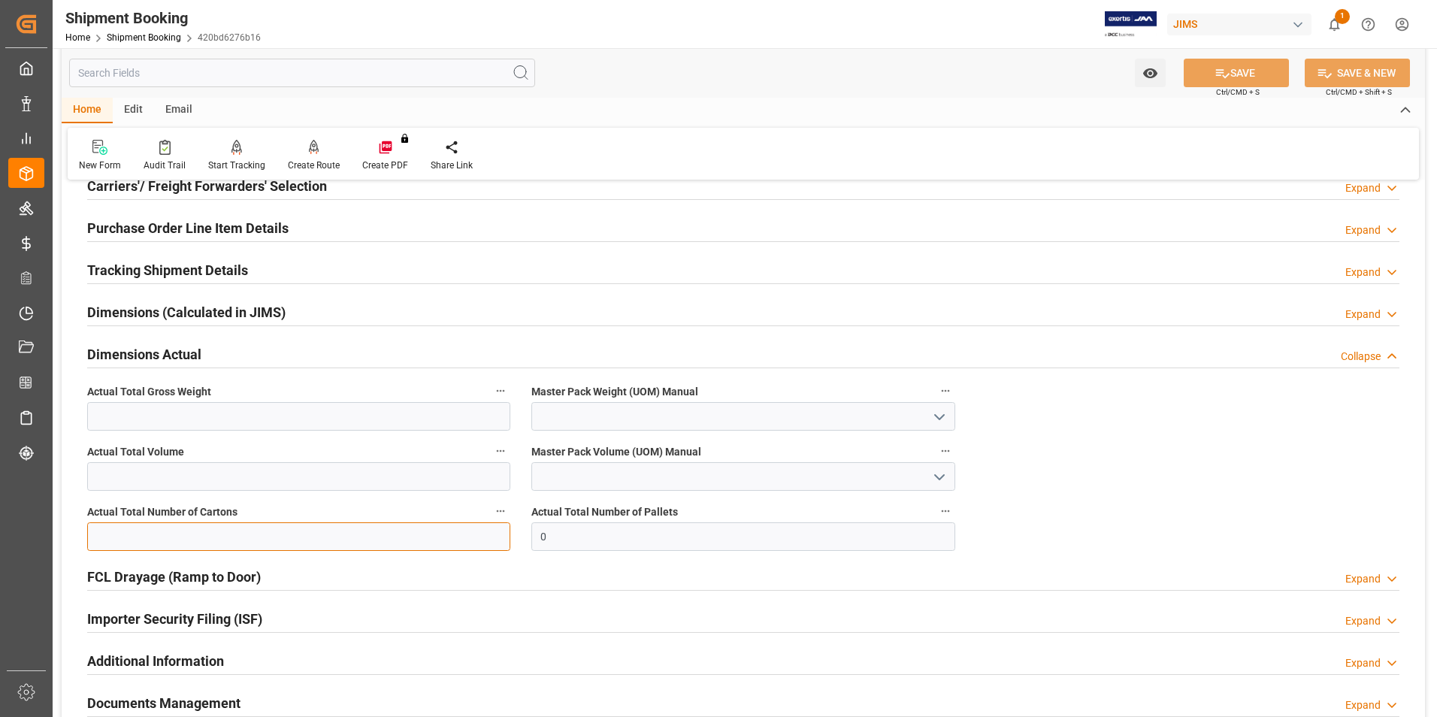
click at [149, 533] on input "text" at bounding box center [298, 536] width 423 height 29
type input "1"
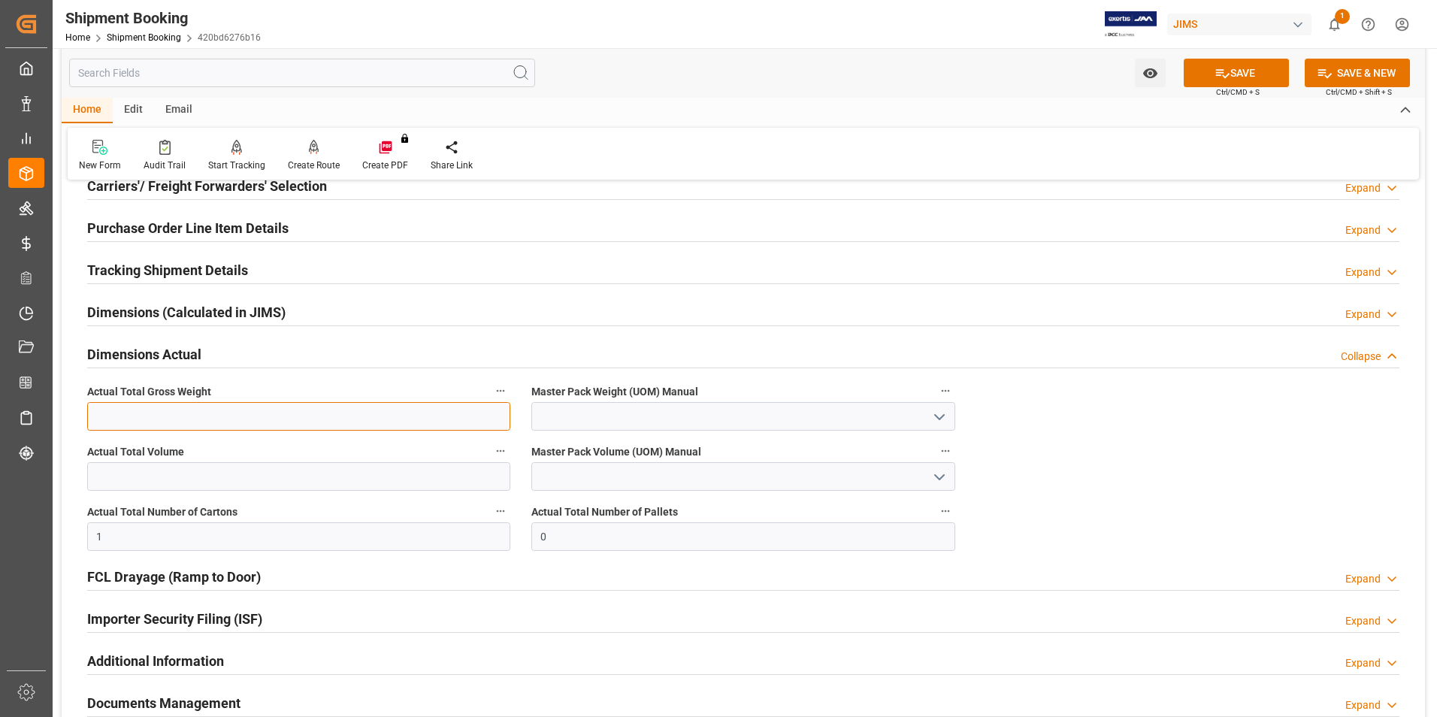
click at [105, 410] on input "text" at bounding box center [298, 416] width 423 height 29
type input "8"
click at [577, 418] on input at bounding box center [742, 416] width 423 height 29
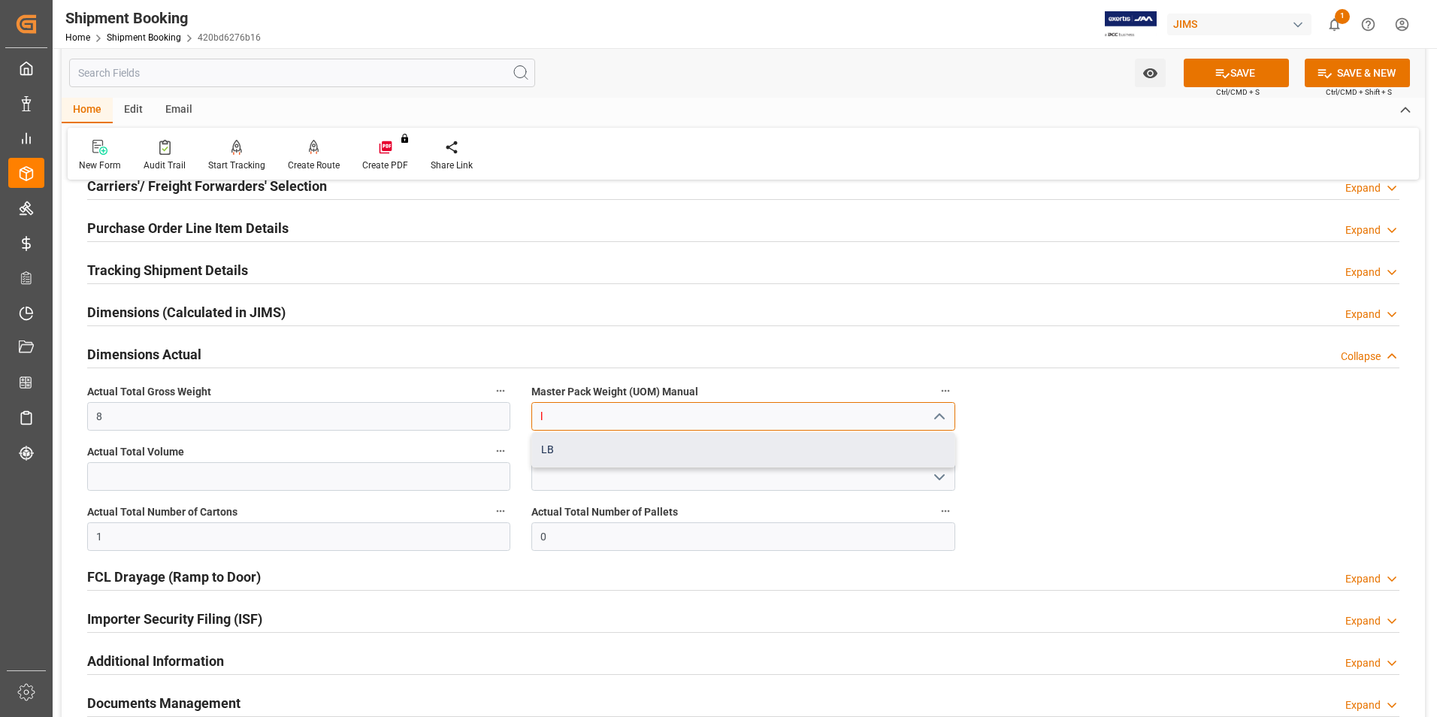
click at [580, 439] on div "LB" at bounding box center [743, 450] width 422 height 34
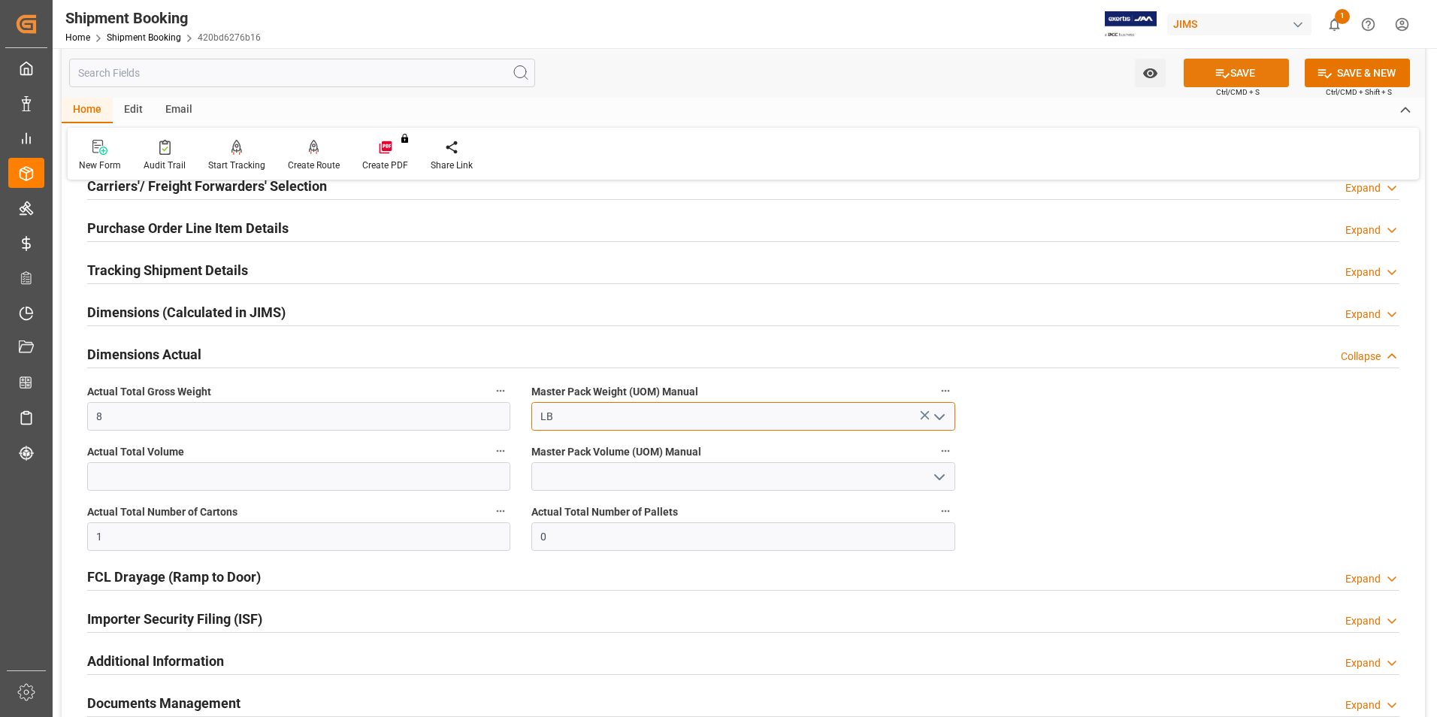
type input "LB"
click at [1236, 64] on button "SAVE" at bounding box center [1236, 73] width 105 height 29
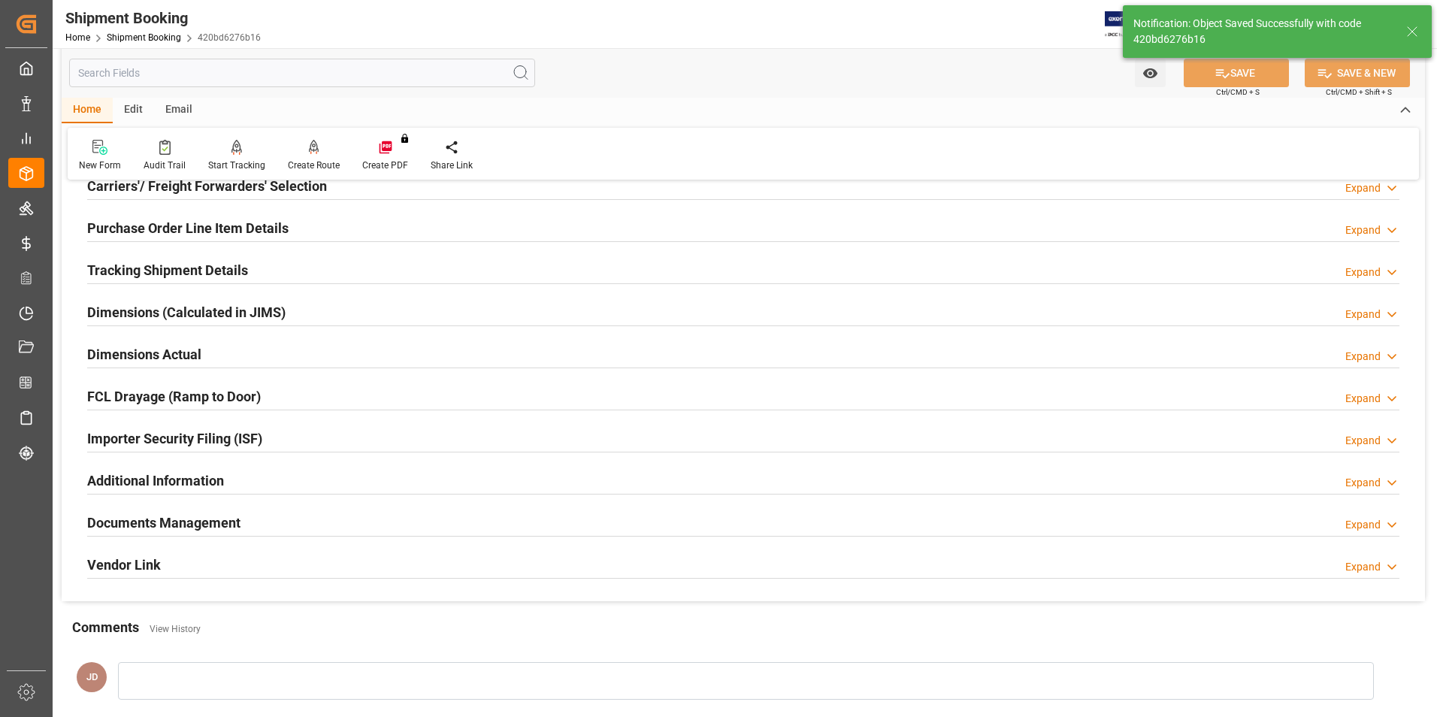
click at [107, 270] on h2 "Tracking Shipment Details" at bounding box center [167, 270] width 161 height 20
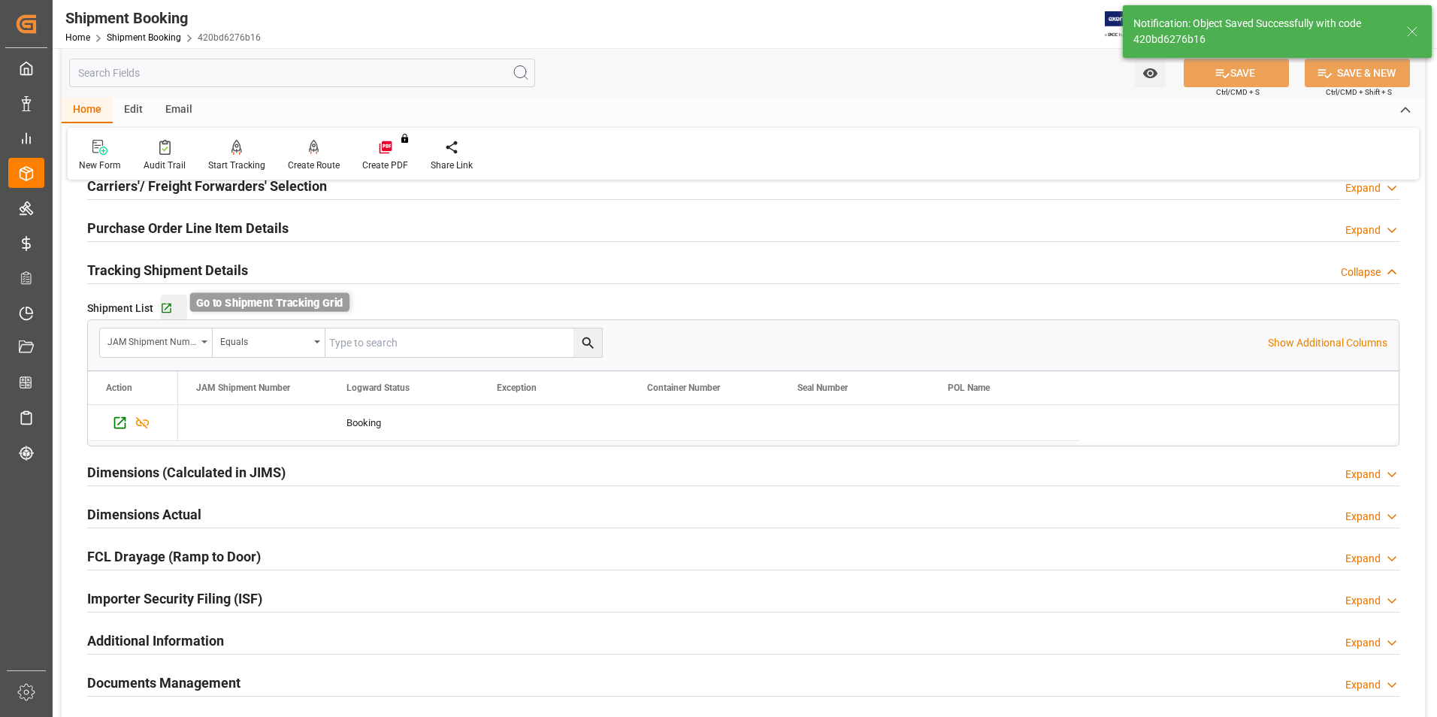
click at [162, 307] on icon "button" at bounding box center [166, 308] width 13 height 13
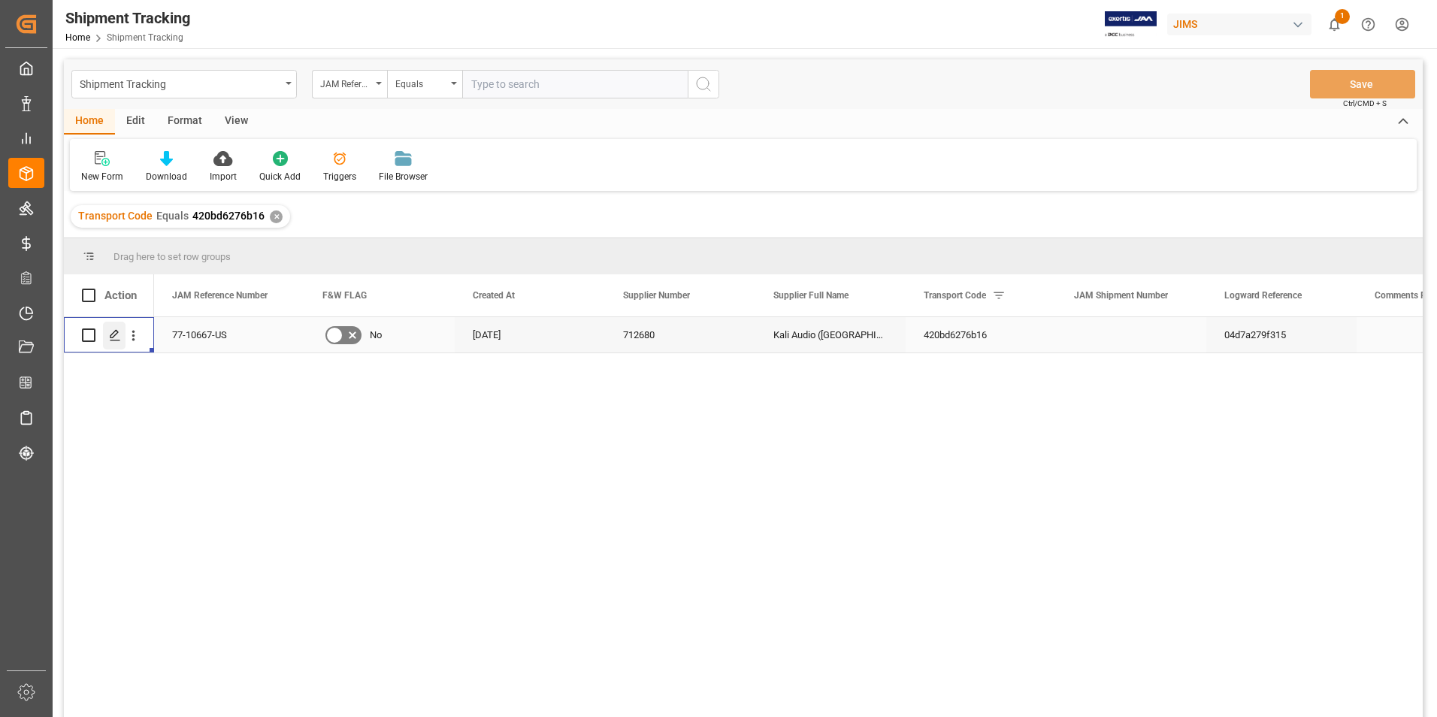
click at [113, 334] on icon "Press SPACE to select this row." at bounding box center [115, 335] width 12 height 12
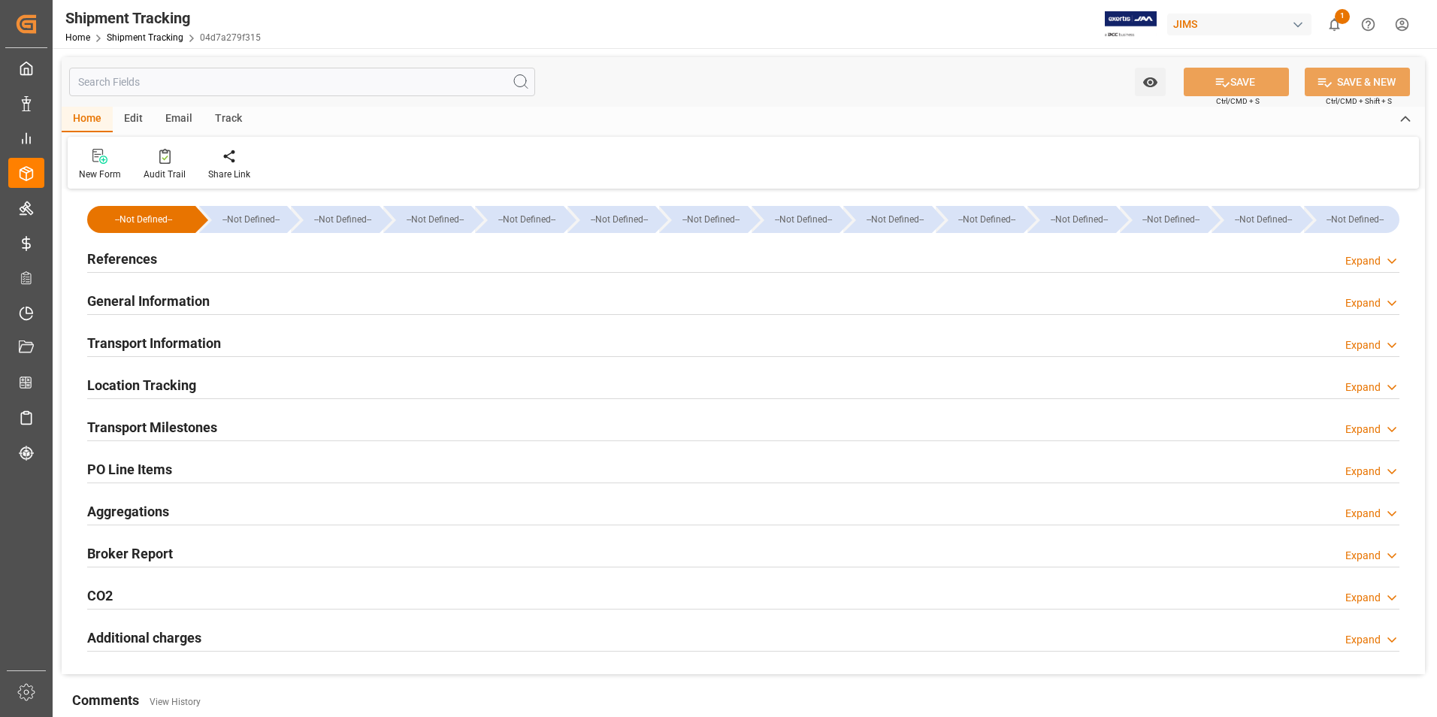
type input "[DATE]"
click at [116, 258] on h2 "References" at bounding box center [122, 259] width 70 height 20
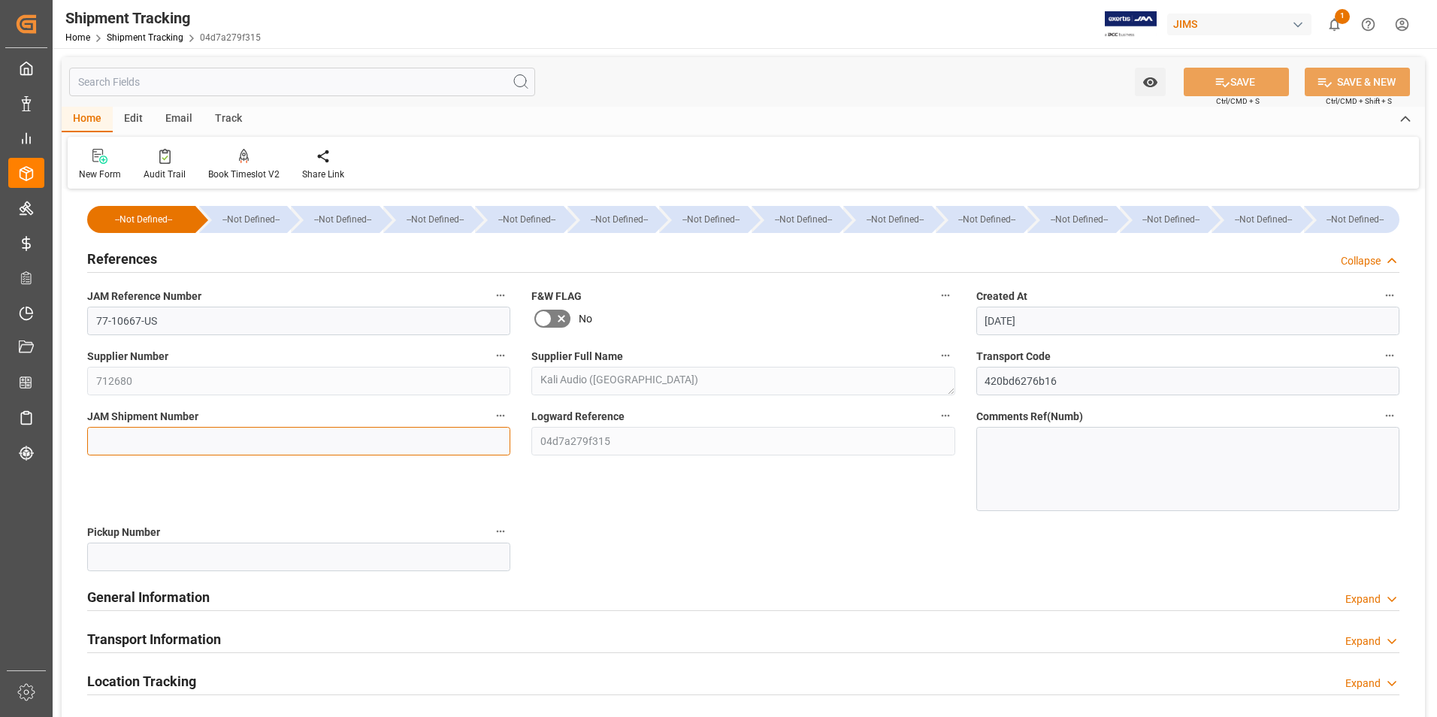
click at [231, 435] on input at bounding box center [298, 441] width 423 height 29
type input "72647"
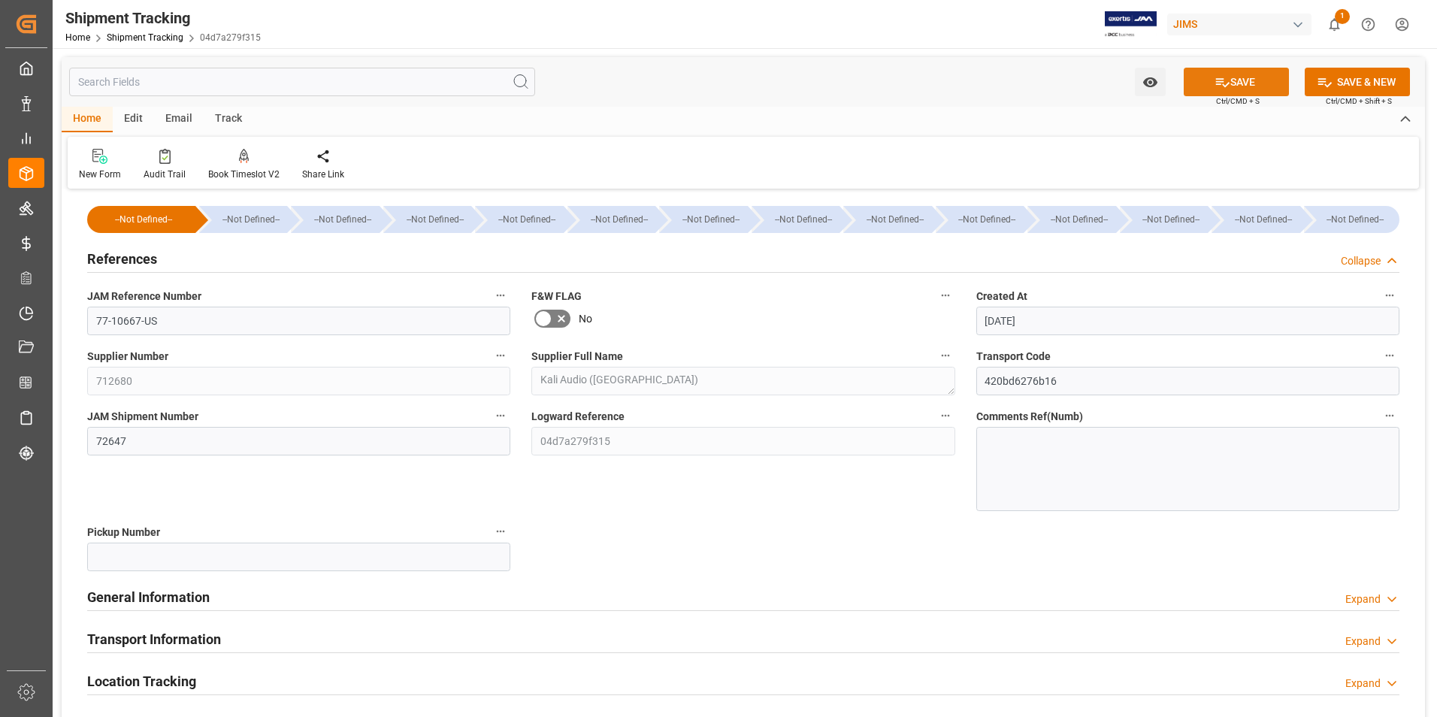
click at [1254, 72] on button "SAVE" at bounding box center [1236, 82] width 105 height 29
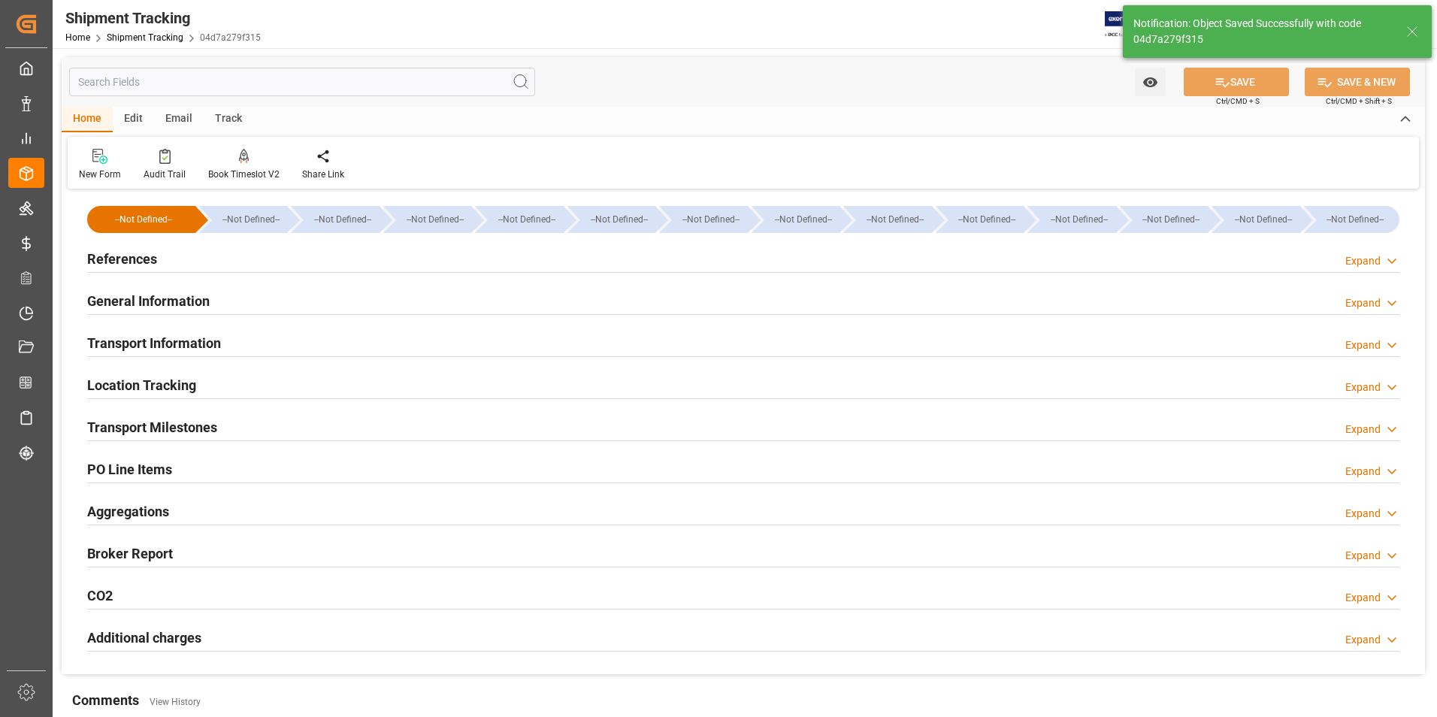
click at [154, 342] on h2 "Transport Information" at bounding box center [154, 343] width 134 height 20
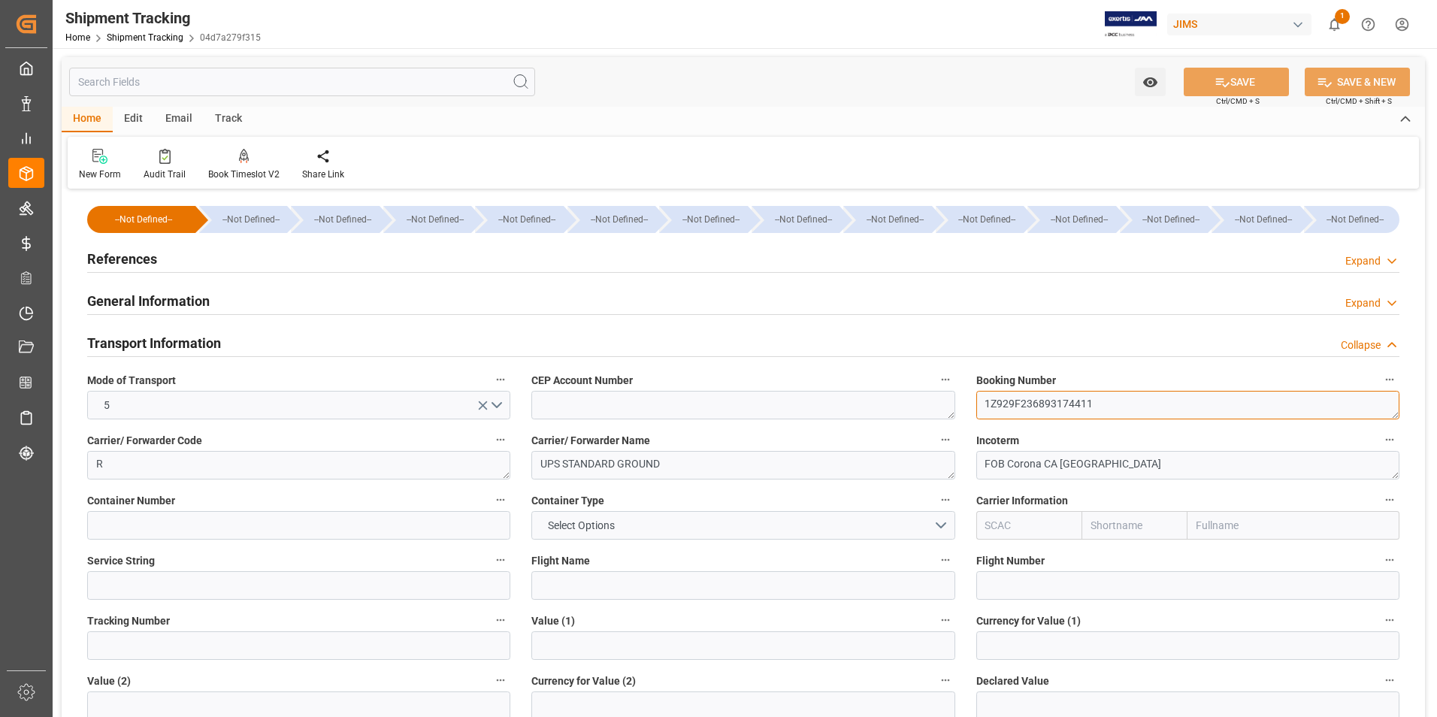
drag, startPoint x: 1096, startPoint y: 407, endPoint x: 900, endPoint y: 428, distance: 198.0
click at [900, 428] on div "--Not Defined-- --Not Defined-- --Not Defined-- --Not Defined-- --Not Defined--…" at bounding box center [743, 704] width 1363 height 1022
click at [172, 643] on input at bounding box center [298, 645] width 423 height 29
paste input "1Z929F236893174411"
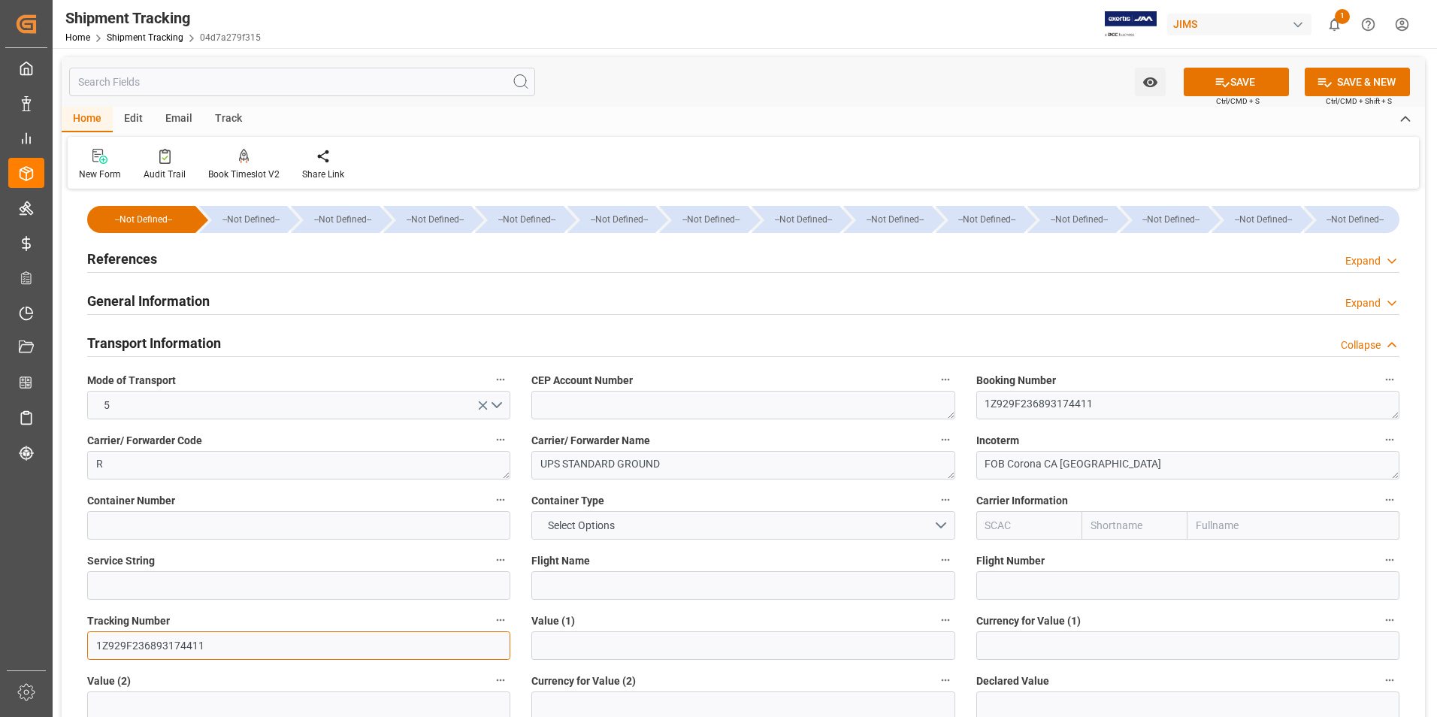
type input "1Z929F236893174411"
click at [1214, 76] on icon at bounding box center [1222, 82] width 16 height 16
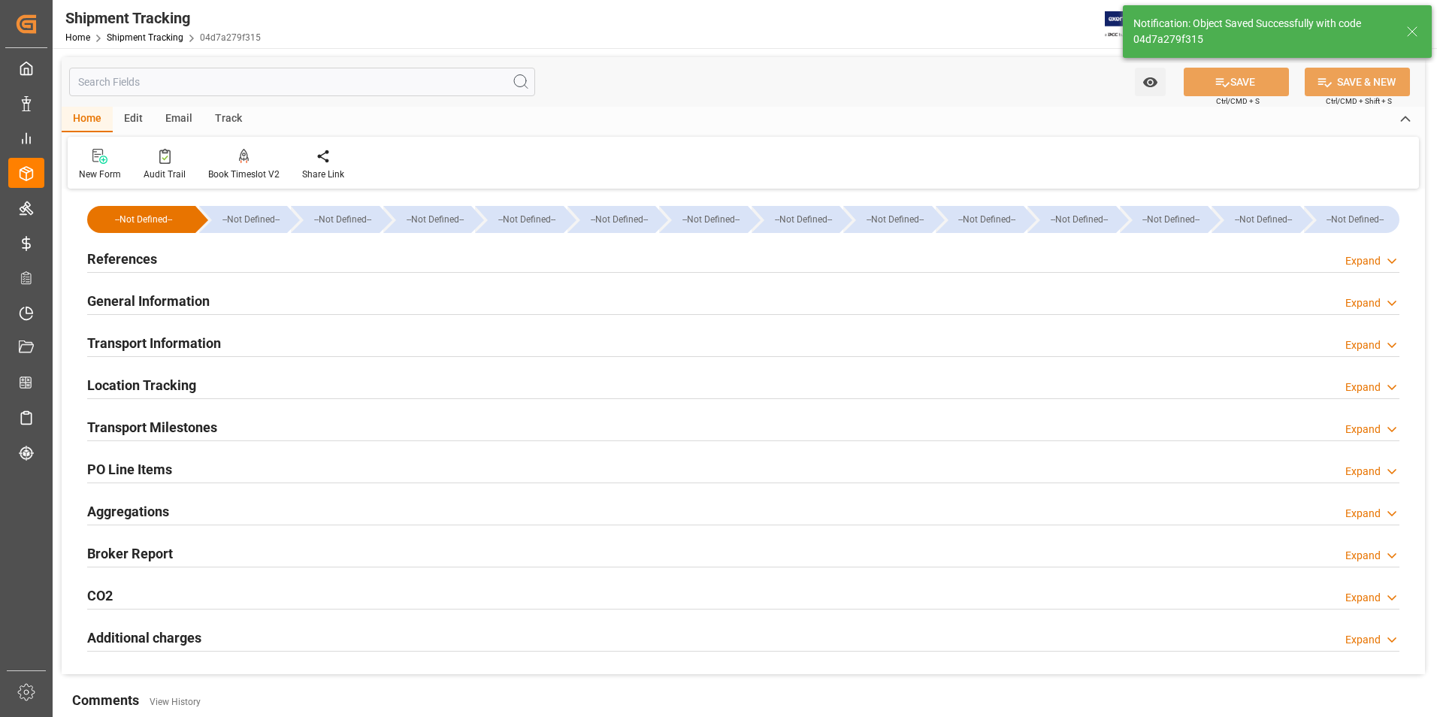
click at [171, 425] on h2 "Transport Milestones" at bounding box center [152, 427] width 130 height 20
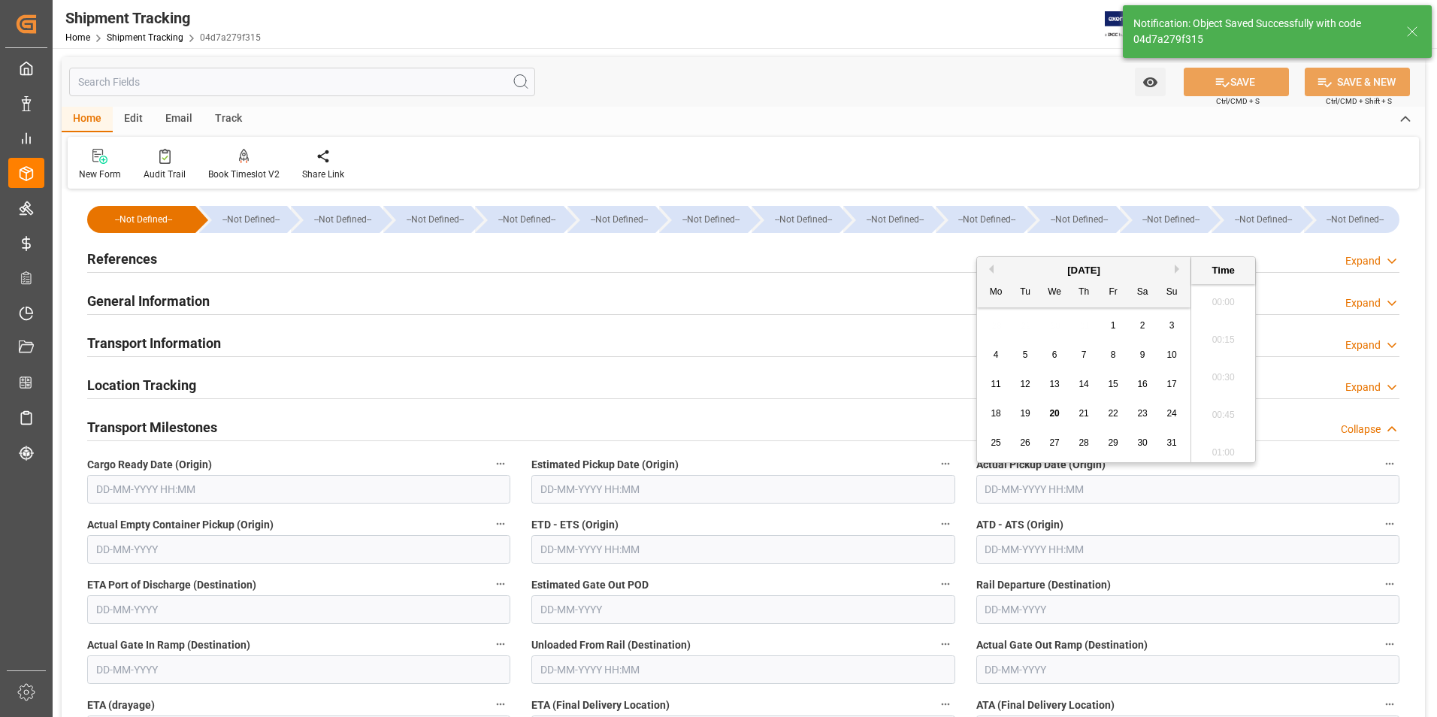
click at [1021, 484] on input "text" at bounding box center [1187, 489] width 423 height 29
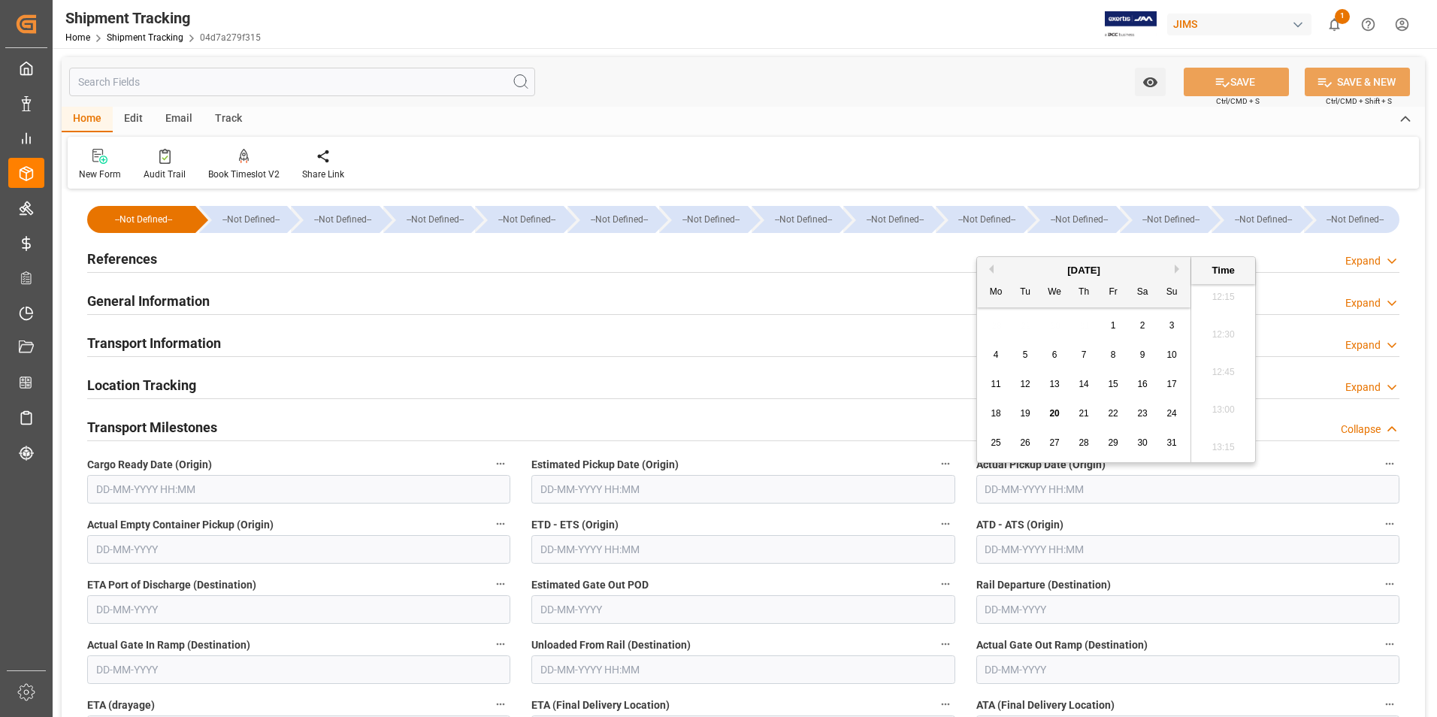
click at [1085, 382] on span "14" at bounding box center [1083, 384] width 10 height 11
type input "14-08-2025 00:00"
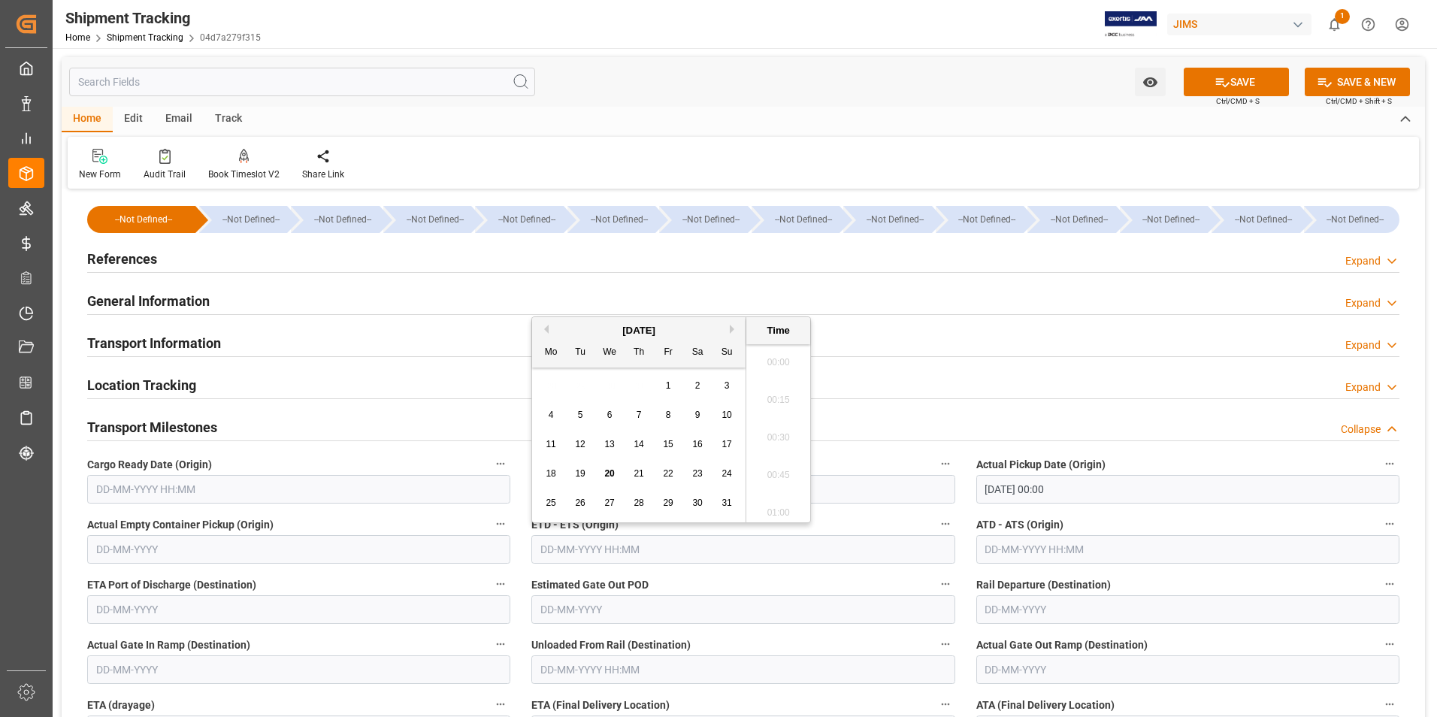
click at [646, 552] on input "text" at bounding box center [742, 549] width 423 height 29
click at [543, 399] on div "28 29 30 31 1 2 3" at bounding box center [639, 385] width 205 height 29
click at [643, 447] on span "14" at bounding box center [639, 444] width 10 height 11
type input "14-08-2025 00:00"
click at [999, 549] on input "text" at bounding box center [1187, 549] width 423 height 29
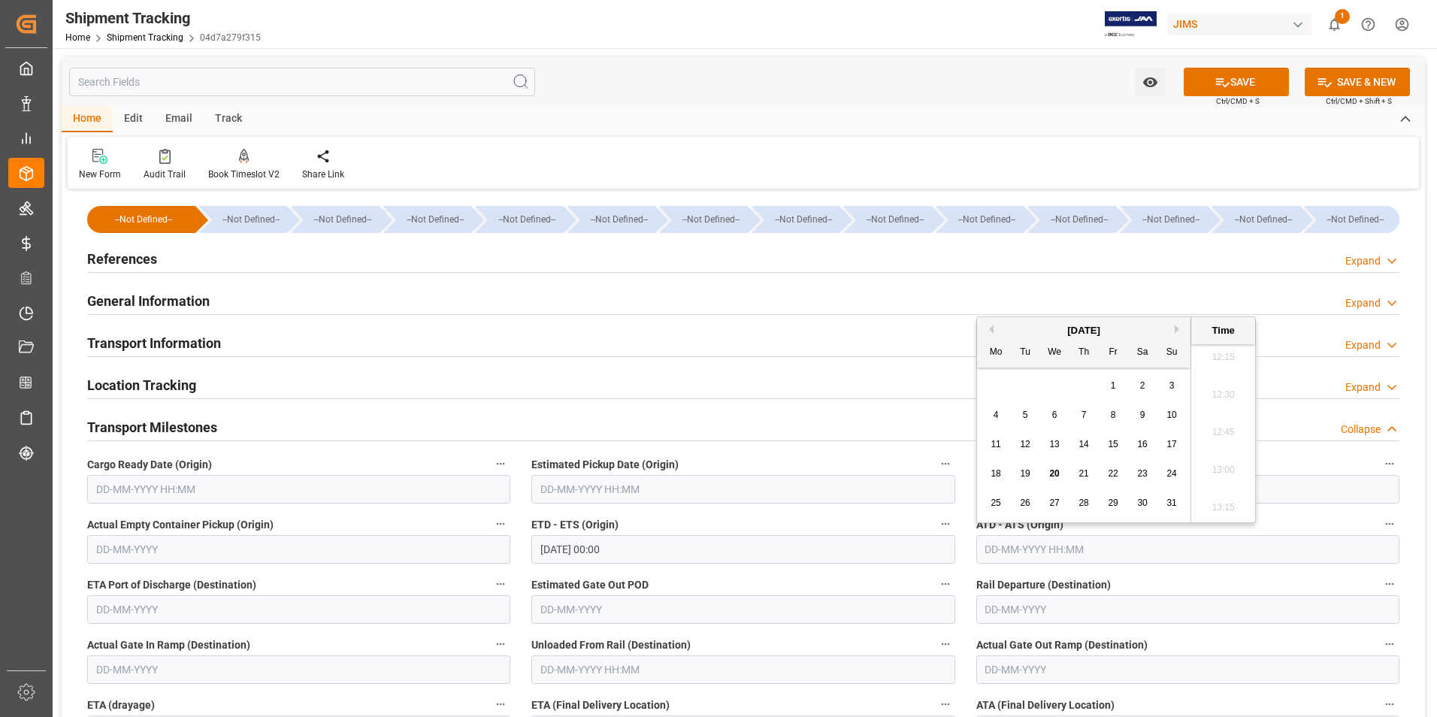
click at [979, 383] on div "August 2025 Mo Tu We Th Fr Sa Su 28 29 30 31 1 2 3 4 5 6 7 8 9 10 11 12 13 14 1…" at bounding box center [1084, 419] width 214 height 205
click at [1086, 443] on span "14" at bounding box center [1083, 444] width 10 height 11
type input "14-08-2025 00:00"
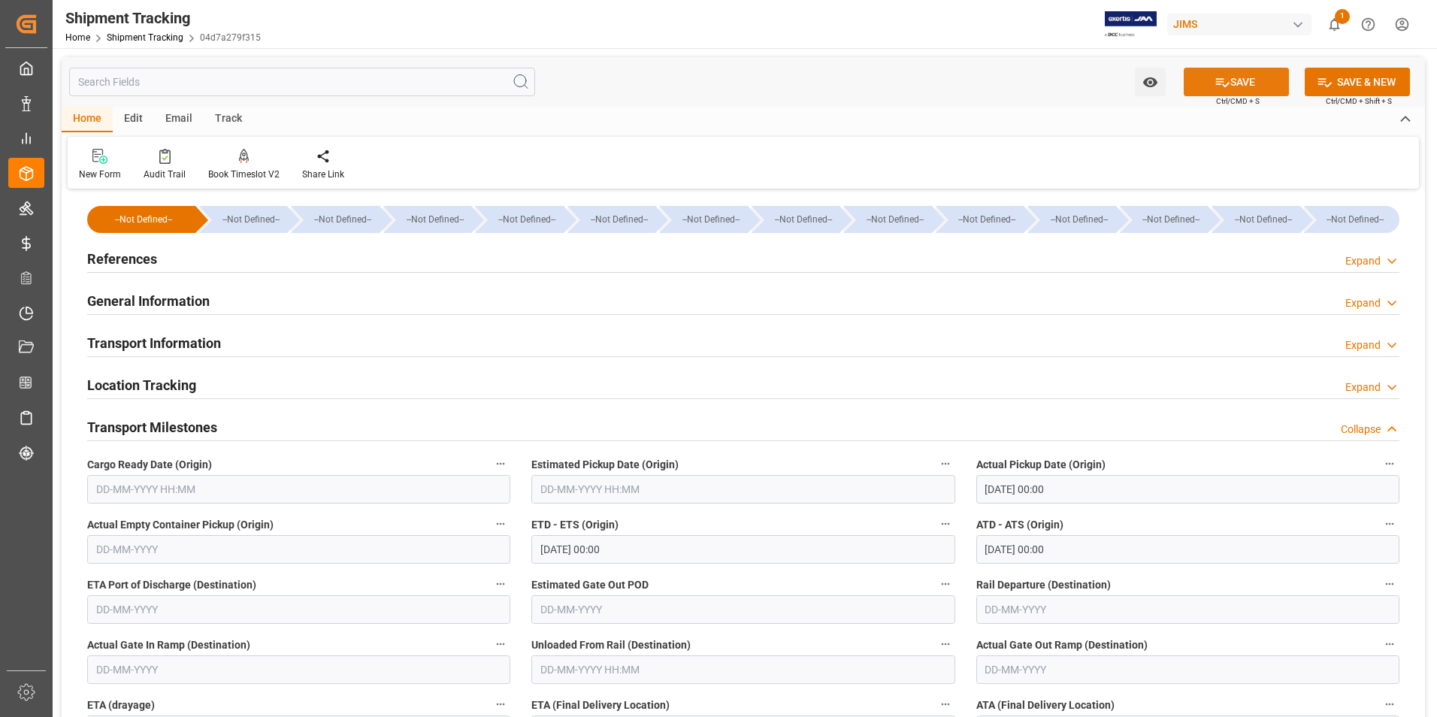
click at [1241, 80] on button "SAVE" at bounding box center [1236, 82] width 105 height 29
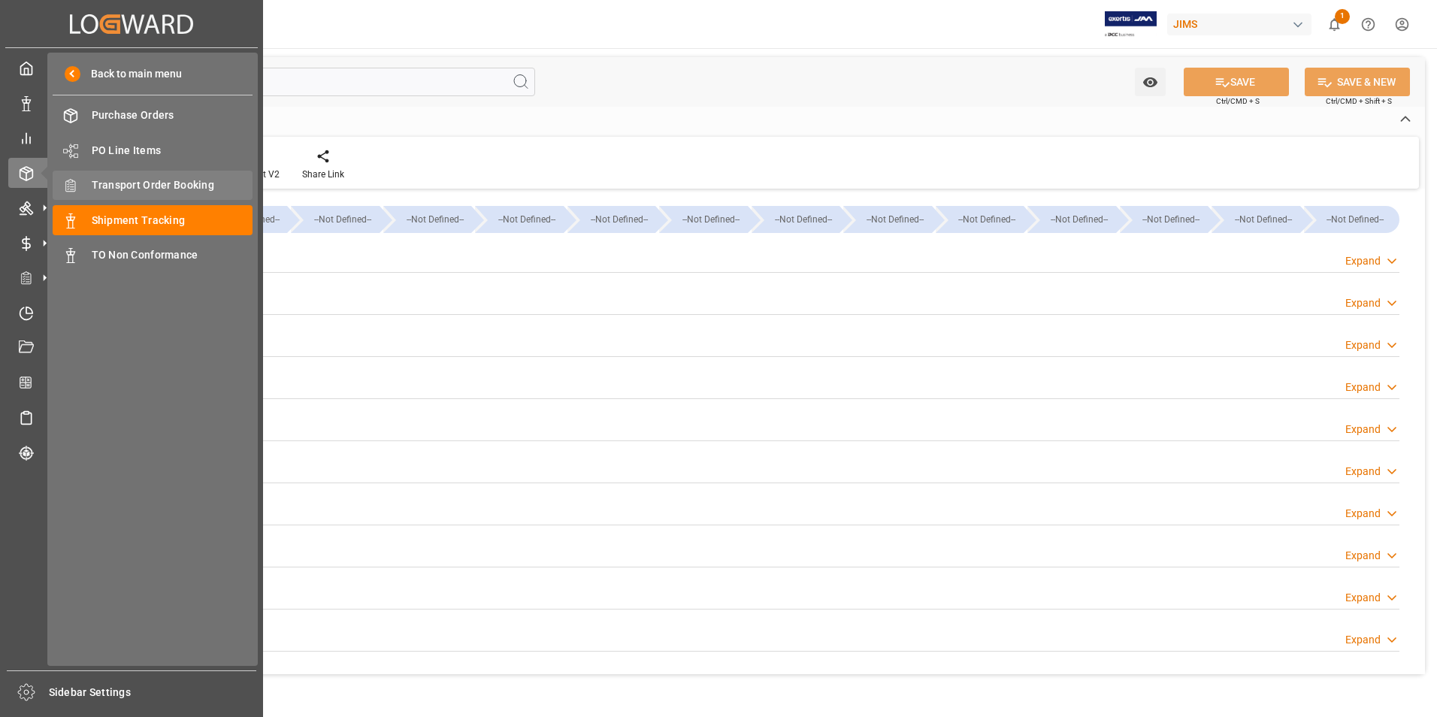
click at [144, 186] on span "Transport Order Booking" at bounding box center [173, 185] width 162 height 16
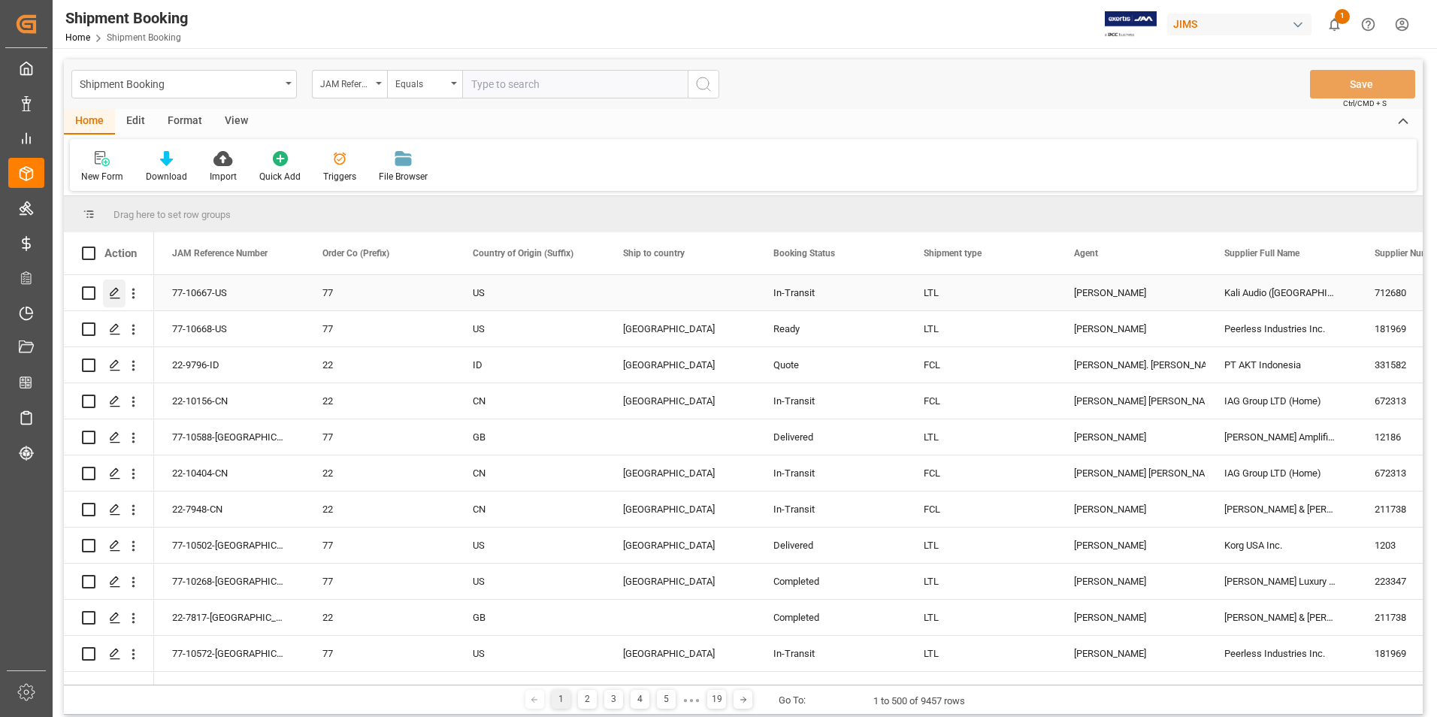
click at [111, 295] on icon "Press SPACE to select this row." at bounding box center [115, 293] width 12 height 12
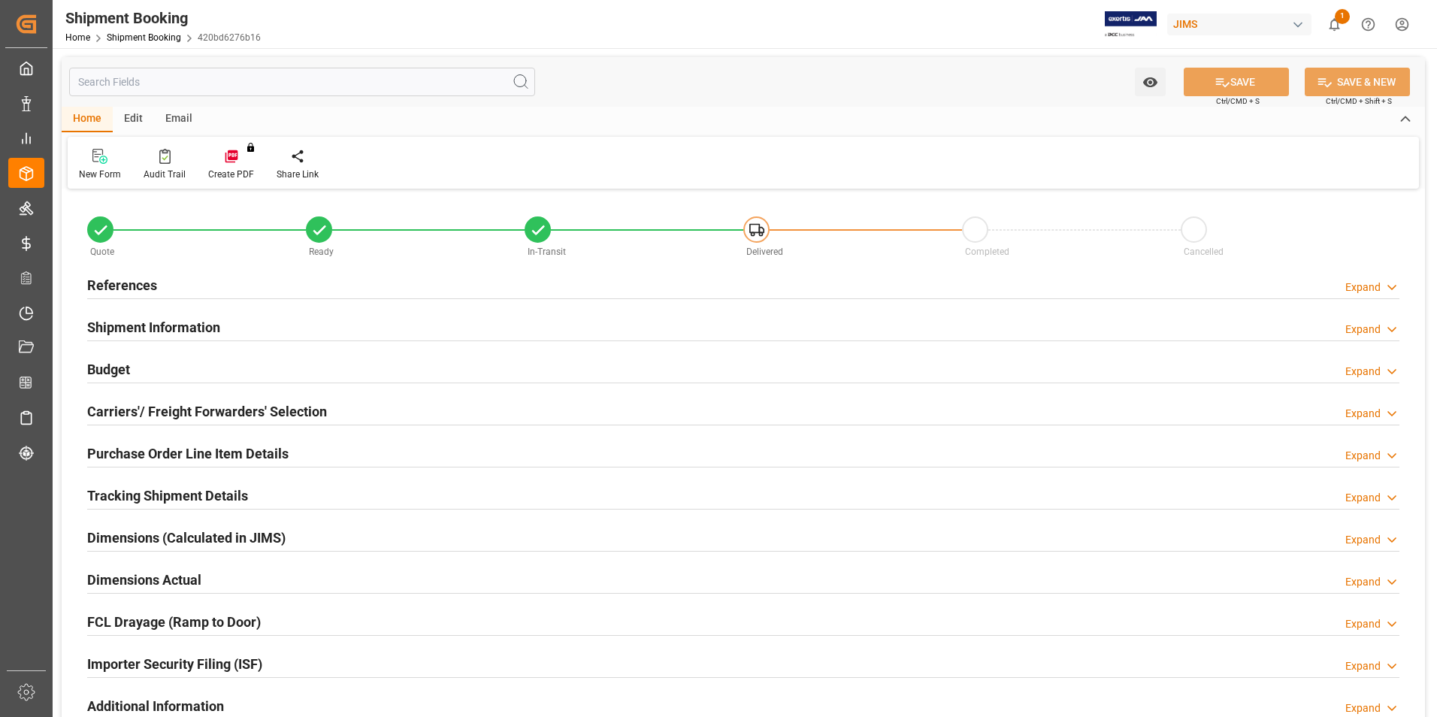
type input "1"
click at [139, 451] on h2 "Purchase Order Line Item Details" at bounding box center [187, 453] width 201 height 20
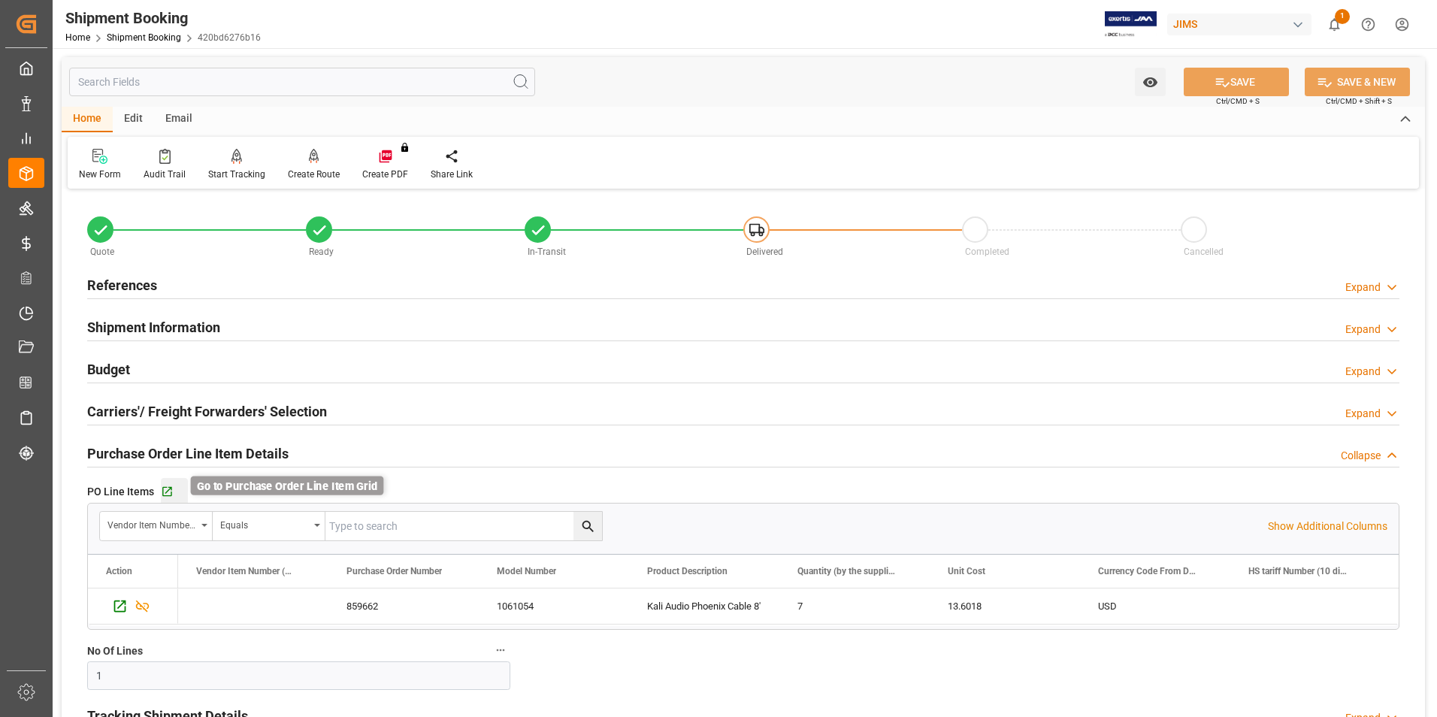
click at [168, 490] on icon "button" at bounding box center [167, 491] width 13 height 13
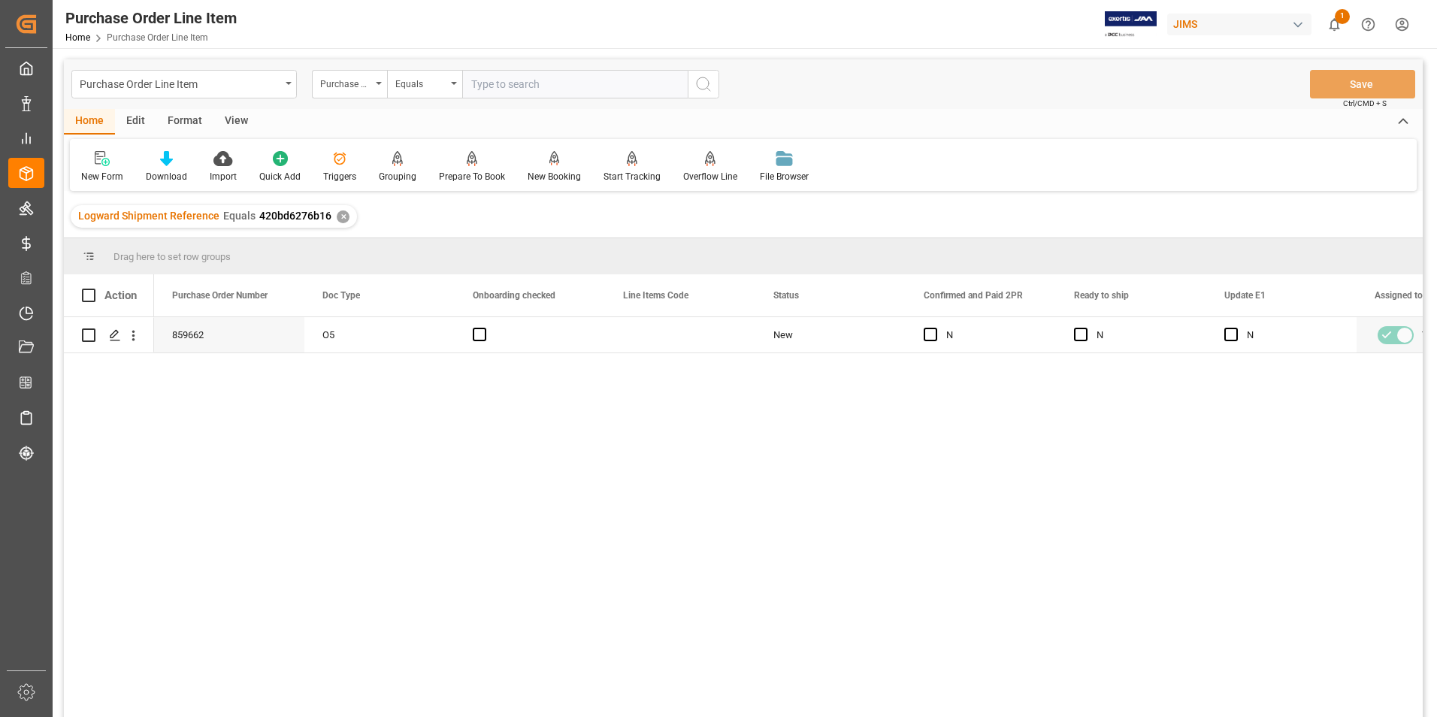
click at [231, 117] on div "View" at bounding box center [236, 122] width 46 height 26
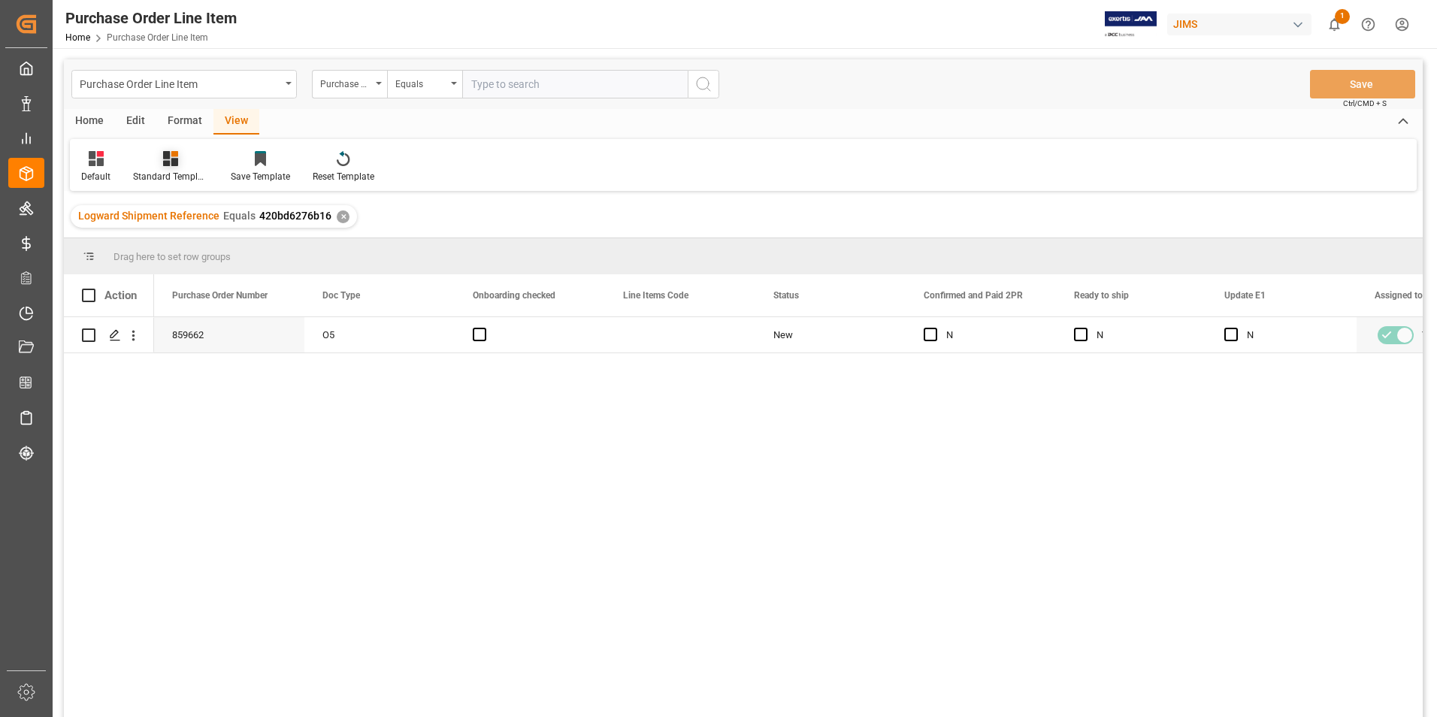
click at [162, 174] on div "Standard Templates" at bounding box center [170, 177] width 75 height 14
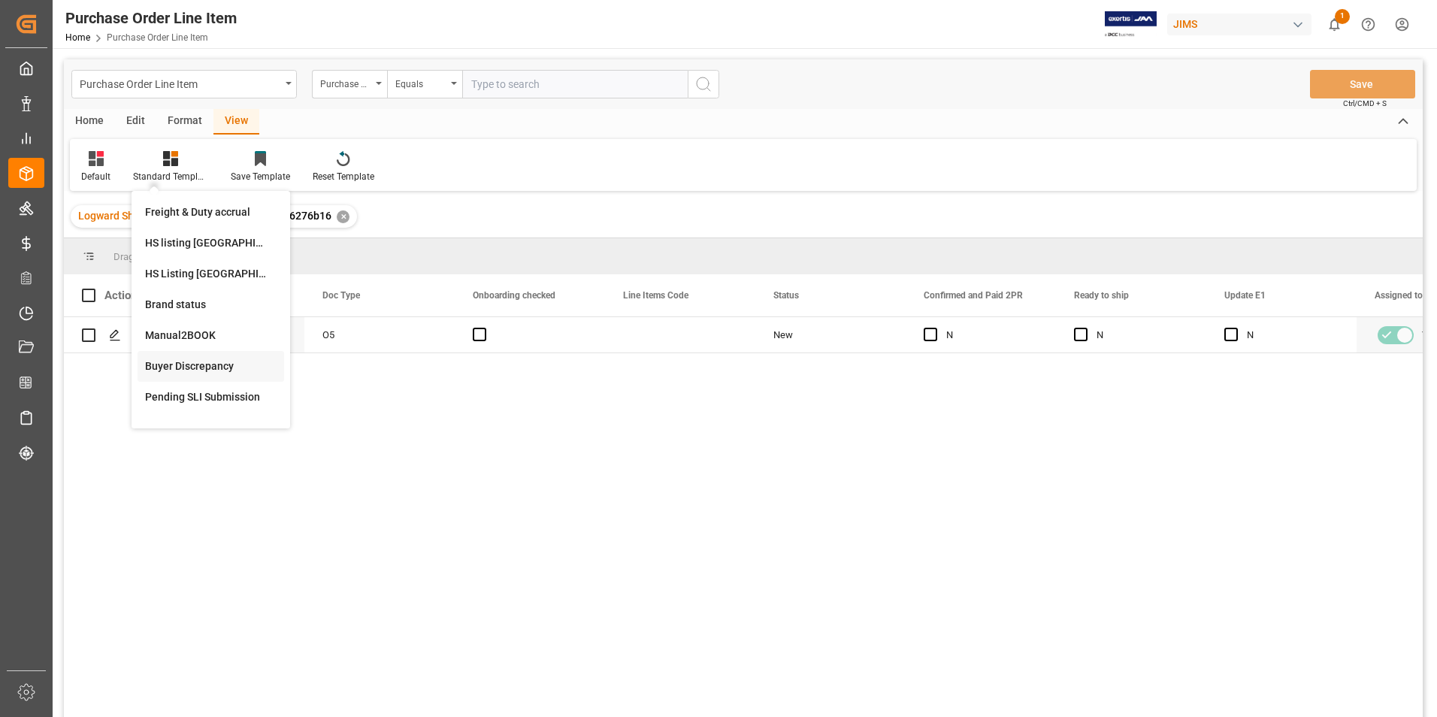
click at [218, 361] on div "Buyer Discrepancy" at bounding box center [211, 366] width 132 height 16
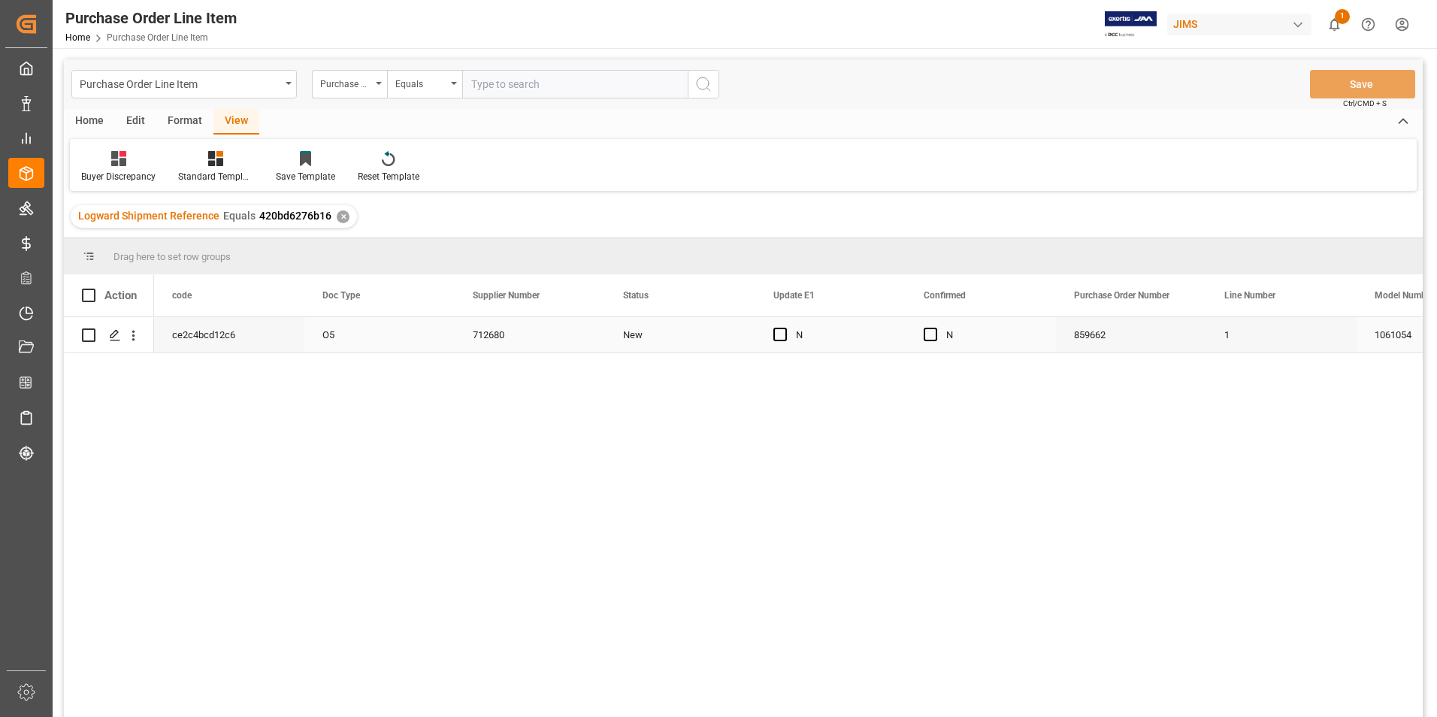
click at [419, 336] on div "O5" at bounding box center [379, 334] width 150 height 35
click at [933, 334] on span "Press SPACE to select this row." at bounding box center [931, 335] width 14 height 14
click at [935, 328] on input "Press SPACE to select this row." at bounding box center [935, 328] width 0 height 0
click at [779, 335] on span "Press SPACE to select this row." at bounding box center [780, 335] width 14 height 14
click at [785, 328] on input "Press SPACE to select this row." at bounding box center [785, 328] width 0 height 0
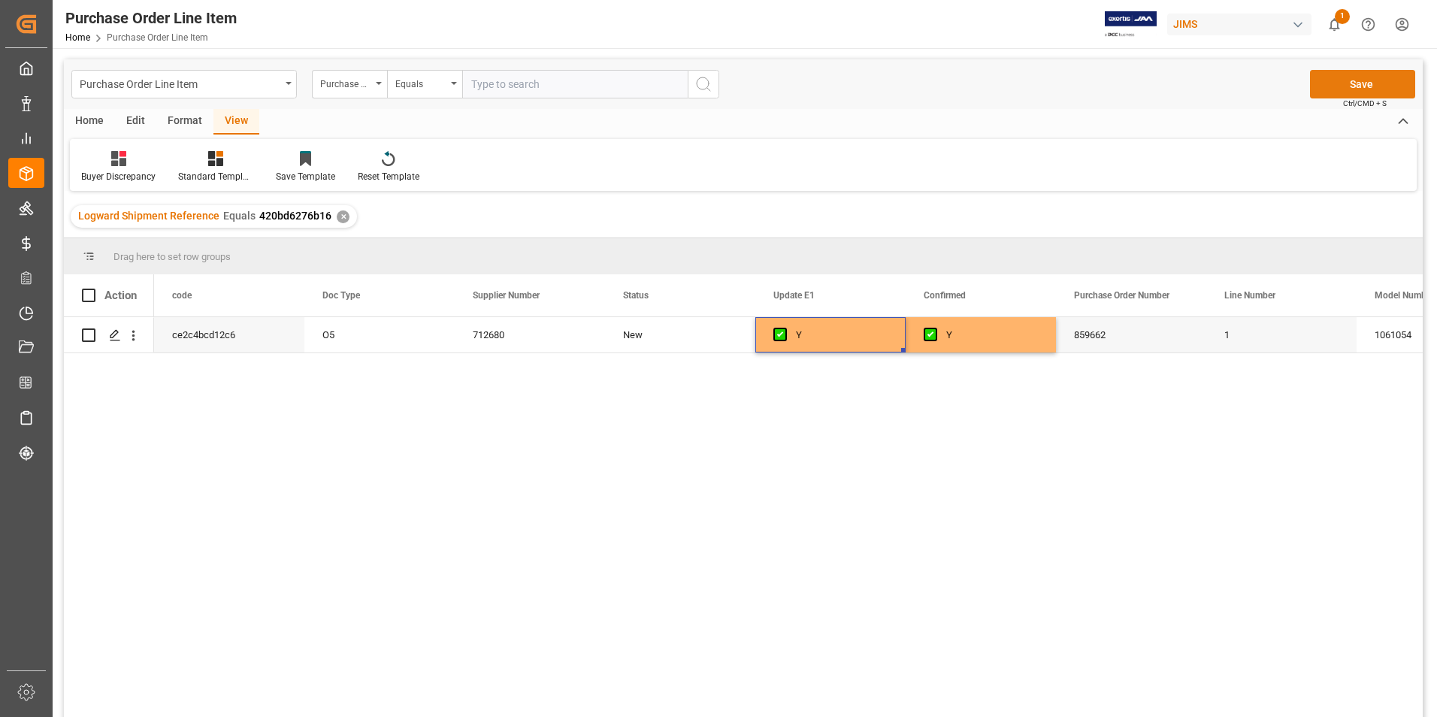
click at [1316, 81] on button "Save" at bounding box center [1362, 84] width 105 height 29
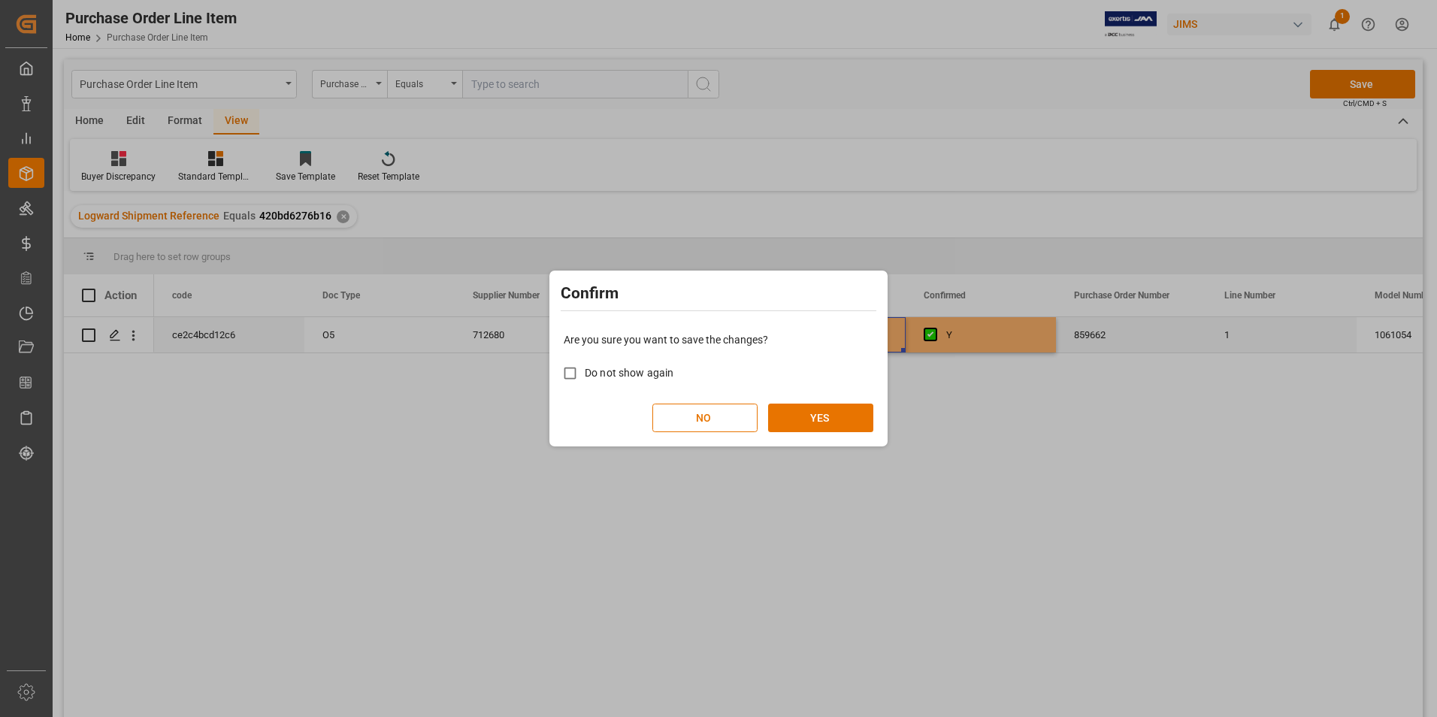
click at [835, 399] on div "Are you sure you want to save the changes? Do not show again NO YES" at bounding box center [718, 382] width 331 height 121
click at [831, 412] on button "YES" at bounding box center [820, 418] width 105 height 29
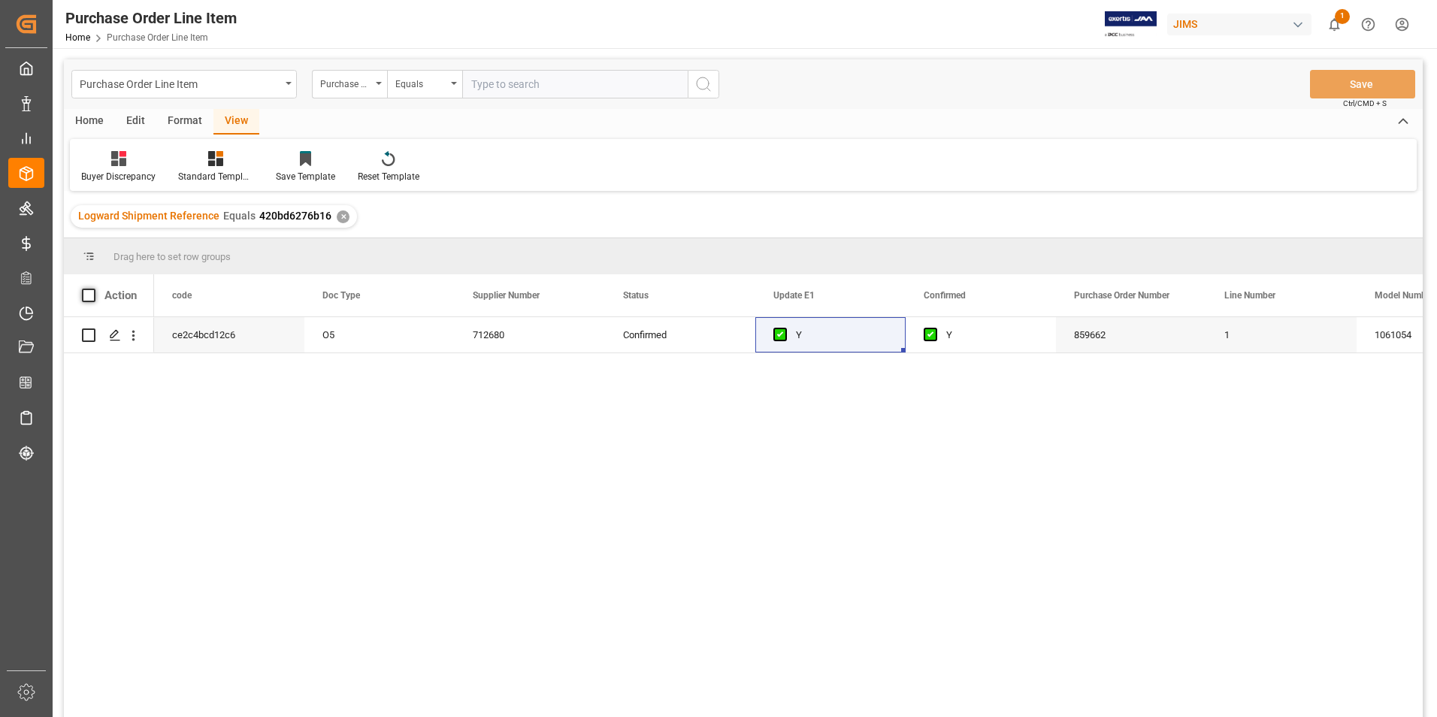
click at [90, 297] on span at bounding box center [89, 296] width 14 height 14
click at [93, 289] on input "checkbox" at bounding box center [93, 289] width 0 height 0
checkbox input "true"
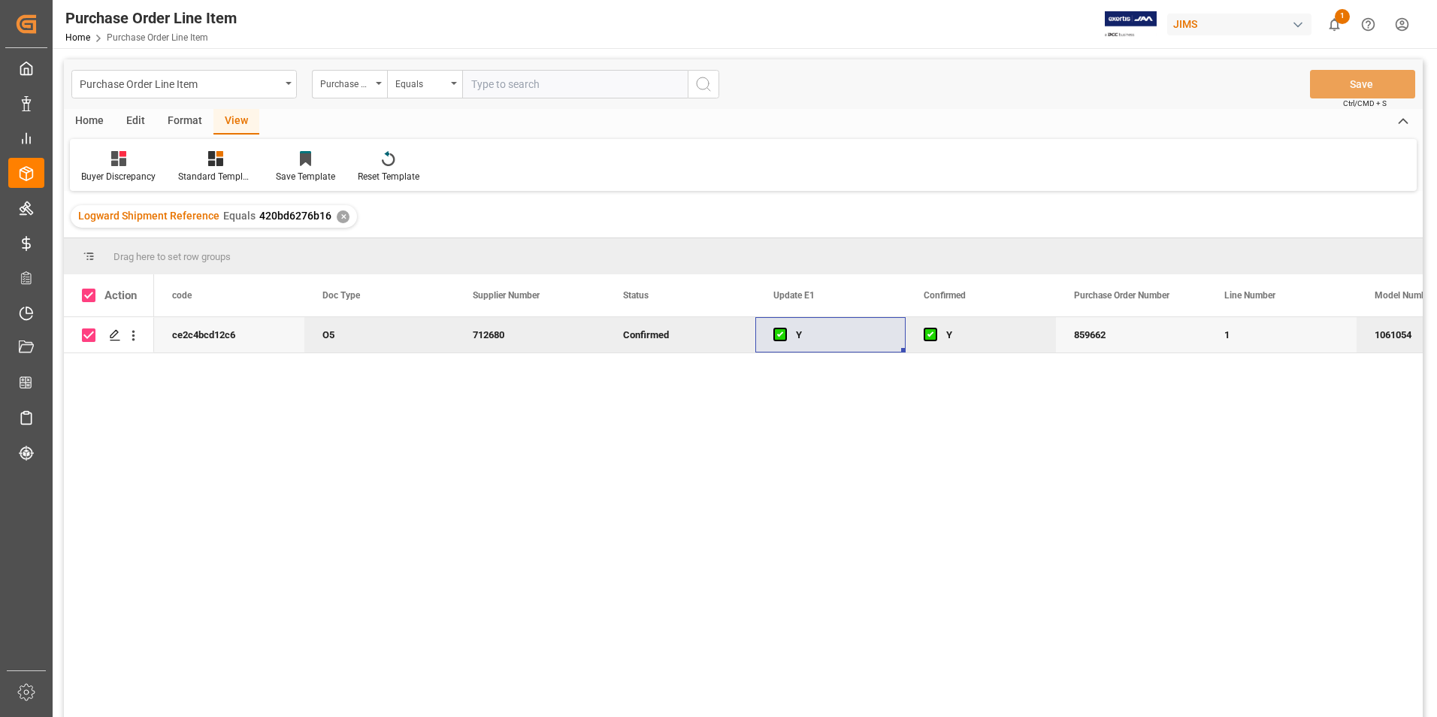
click at [93, 118] on div "Home" at bounding box center [89, 122] width 51 height 26
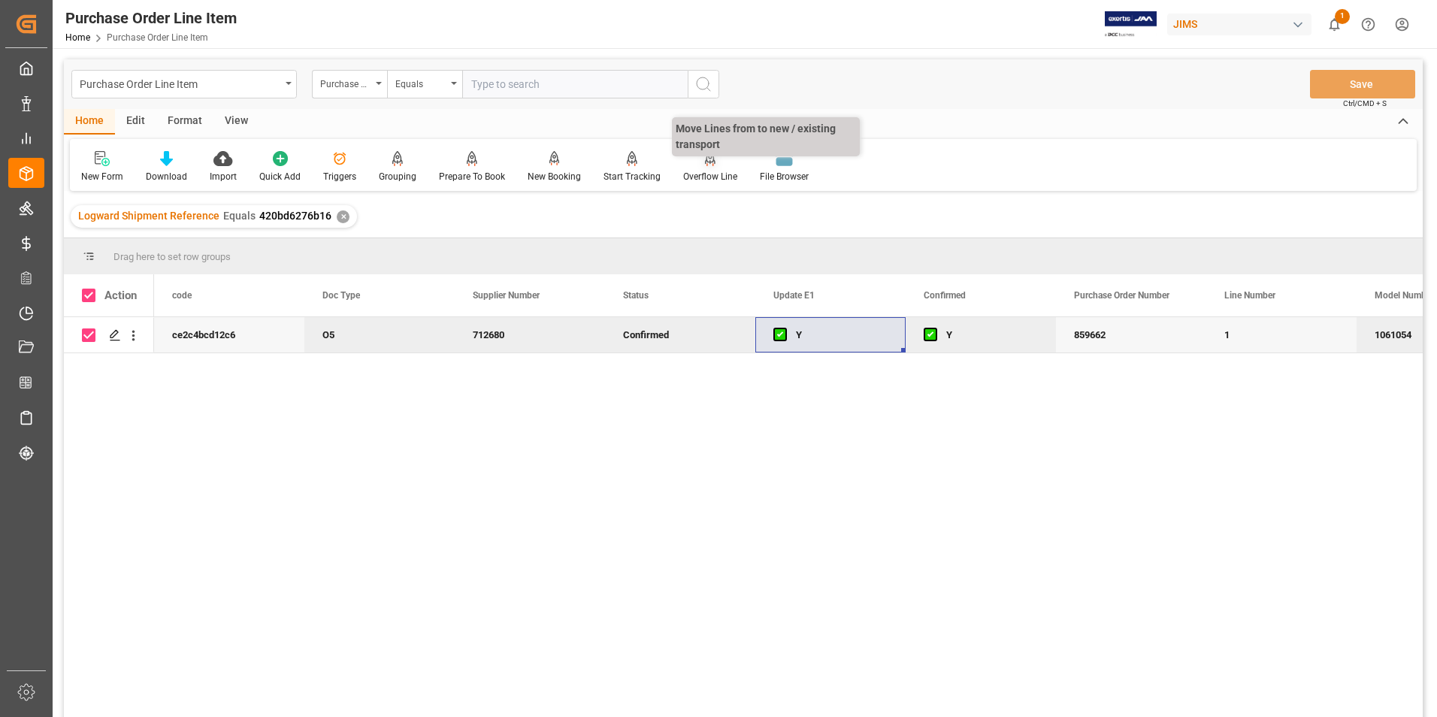
click at [687, 172] on div "Overflow Line" at bounding box center [710, 177] width 54 height 14
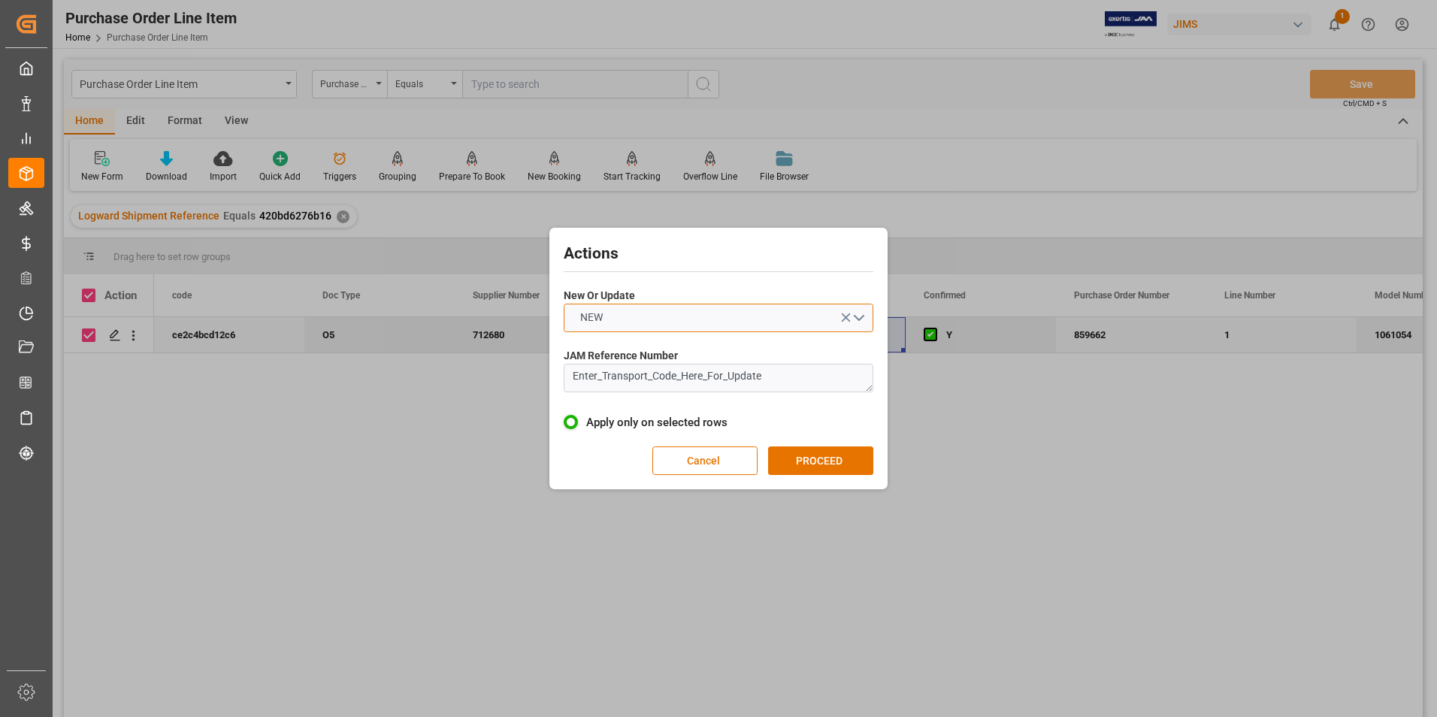
click at [670, 320] on button "NEW" at bounding box center [719, 318] width 310 height 29
click at [670, 346] on div "UPDATE" at bounding box center [718, 353] width 308 height 32
drag, startPoint x: 779, startPoint y: 382, endPoint x: 485, endPoint y: 376, distance: 294.6
click at [485, 376] on div "Actions New Or Update UPDATE JAM Reference Number Enter_Transport_Code_Here_For…" at bounding box center [718, 358] width 1437 height 717
type textarea "77-10667-US"
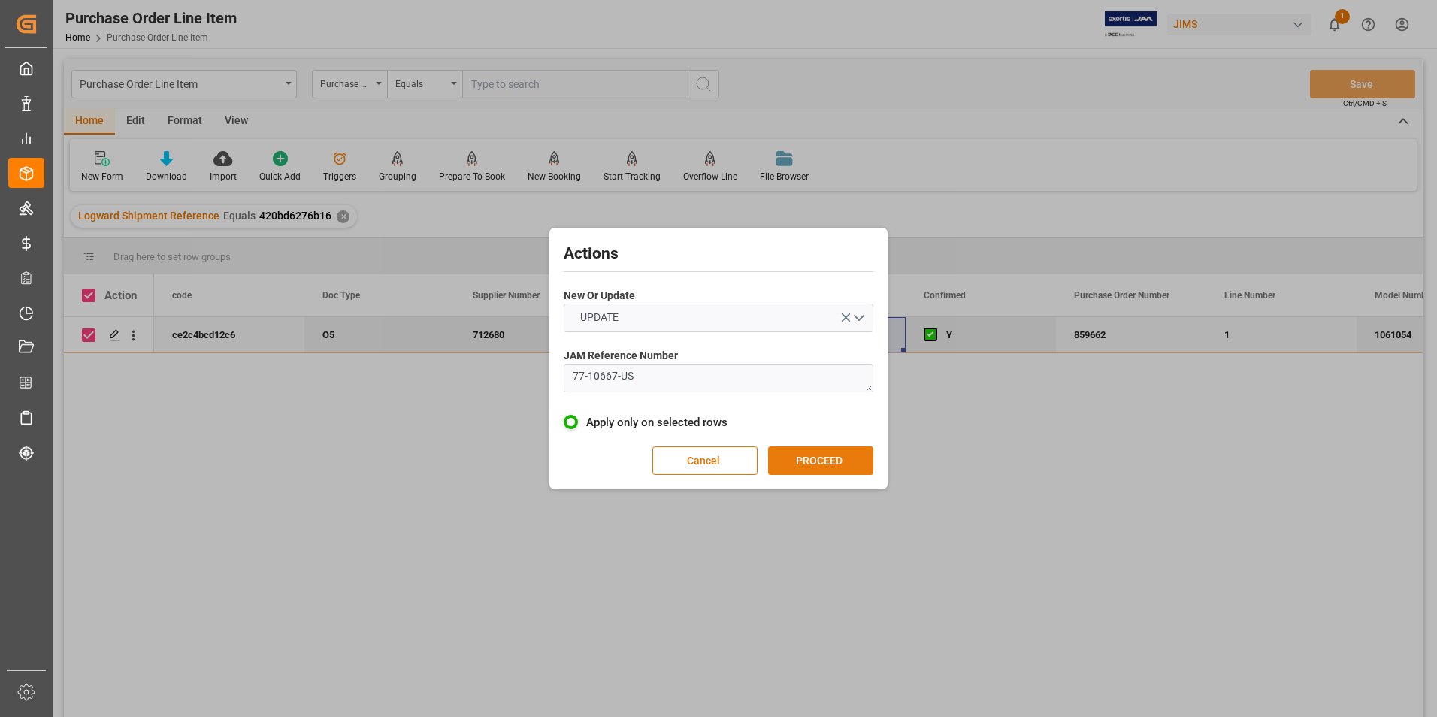
click at [831, 458] on button "PROCEED" at bounding box center [820, 460] width 105 height 29
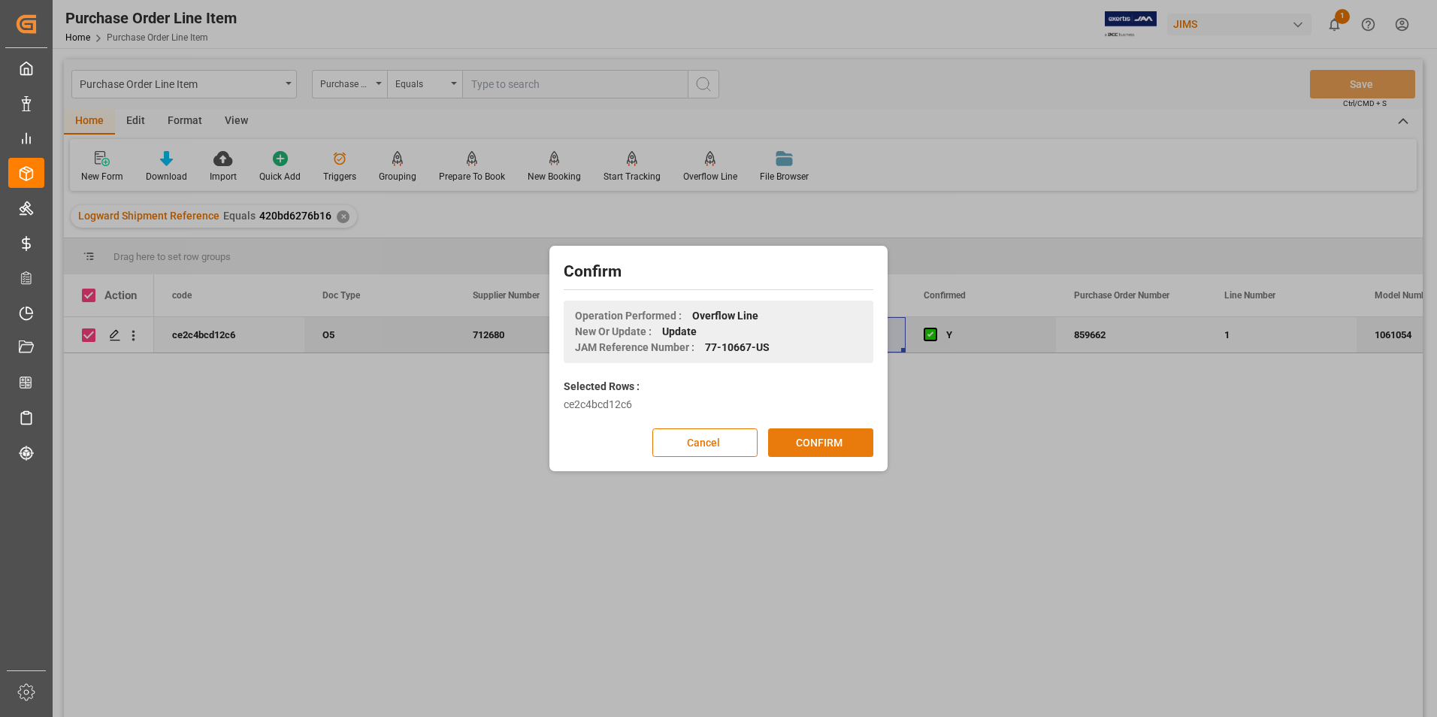
click at [830, 443] on button "CONFIRM" at bounding box center [820, 442] width 105 height 29
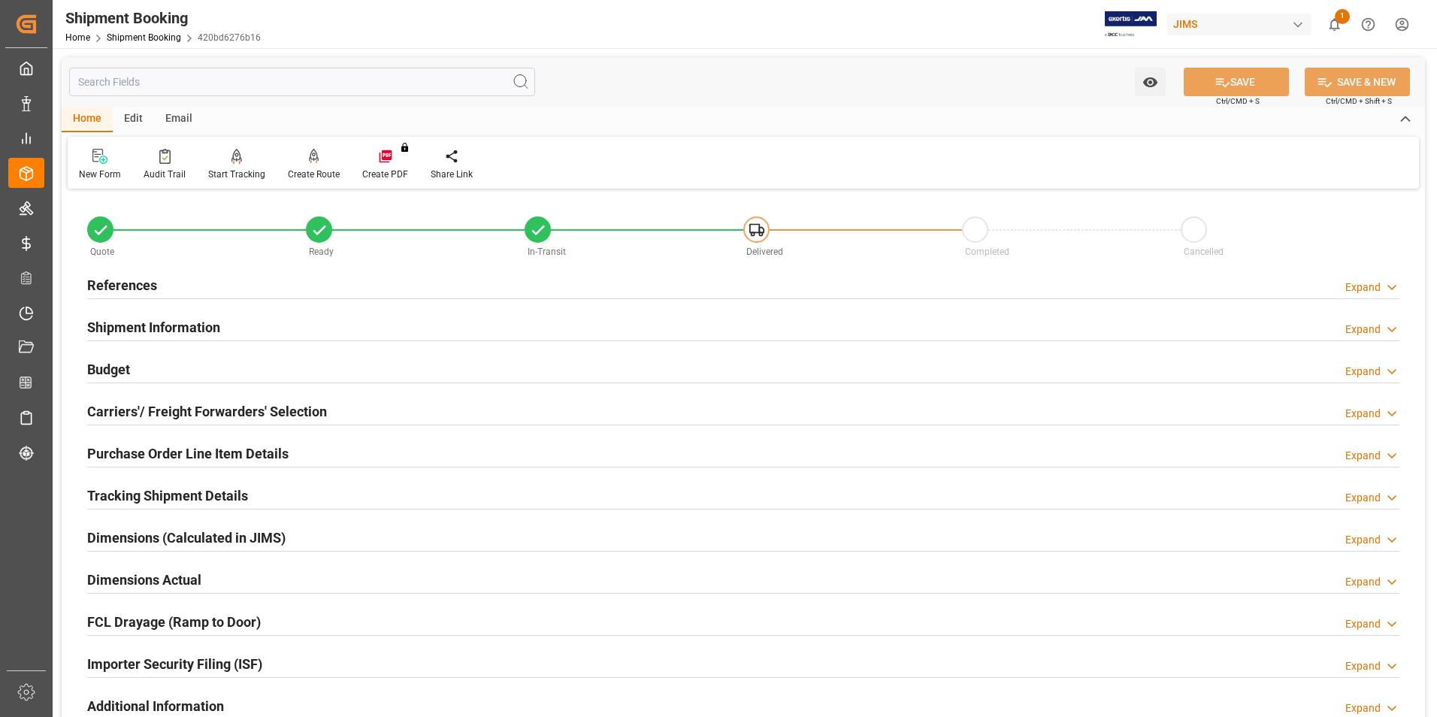
click at [161, 449] on h2 "Purchase Order Line Item Details" at bounding box center [187, 453] width 201 height 20
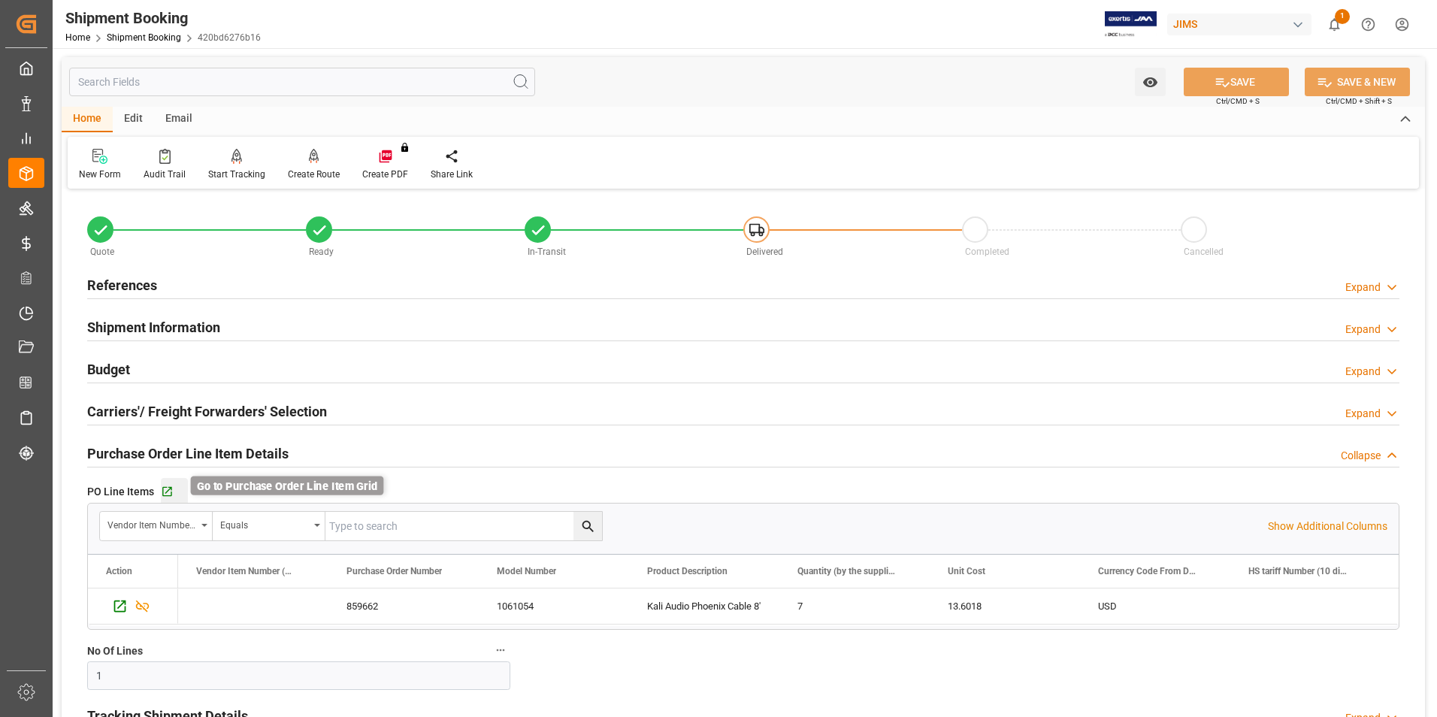
click at [165, 489] on icon "button" at bounding box center [167, 491] width 13 height 13
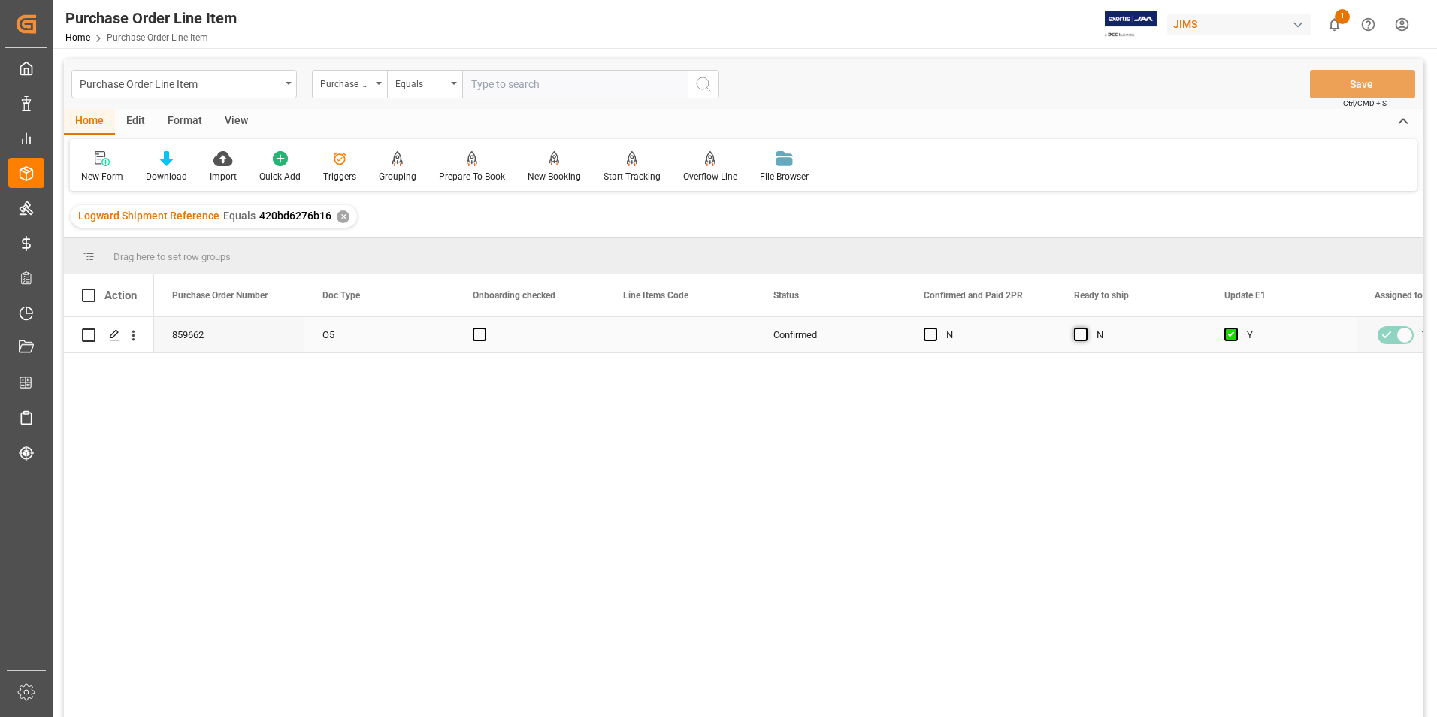
click at [1084, 330] on span "Press SPACE to select this row." at bounding box center [1081, 335] width 14 height 14
click at [1085, 328] on input "Press SPACE to select this row." at bounding box center [1085, 328] width 0 height 0
click at [1346, 82] on button "Save" at bounding box center [1362, 84] width 105 height 29
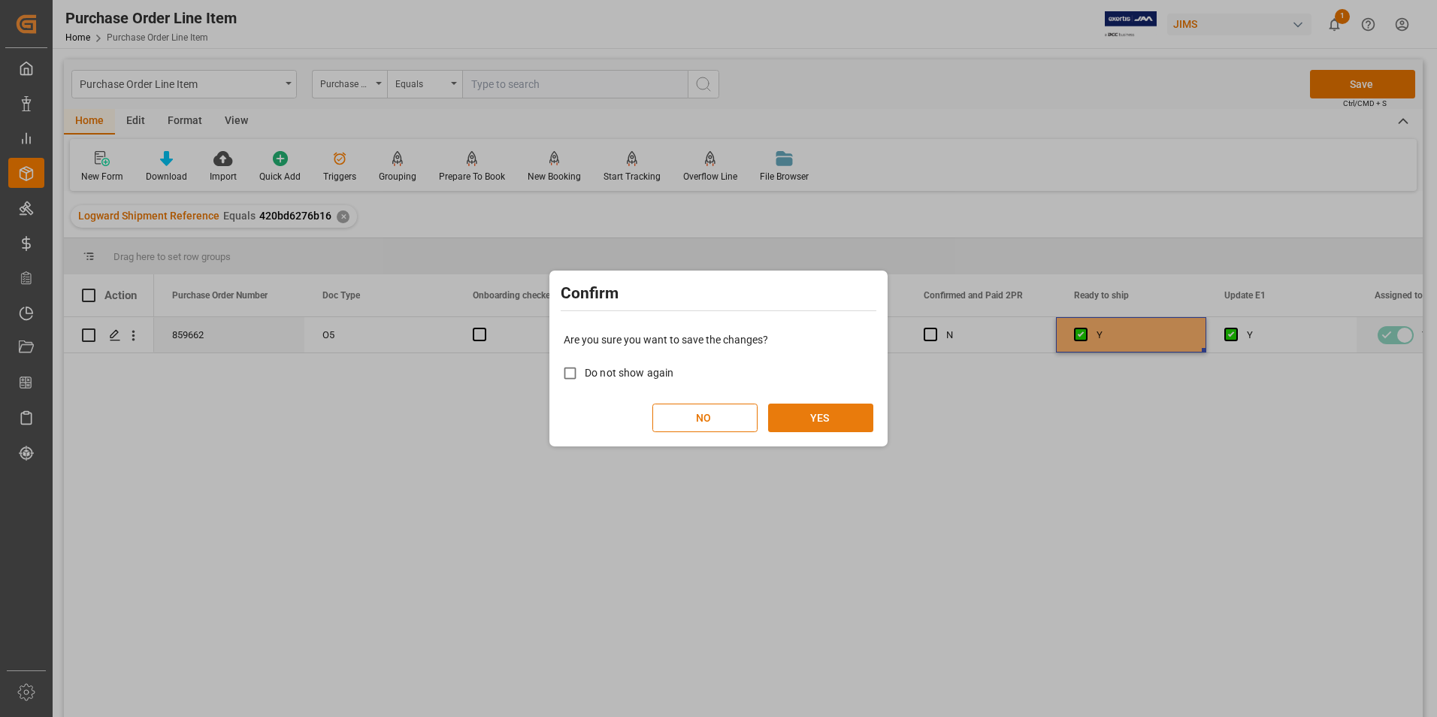
click at [802, 419] on button "YES" at bounding box center [820, 418] width 105 height 29
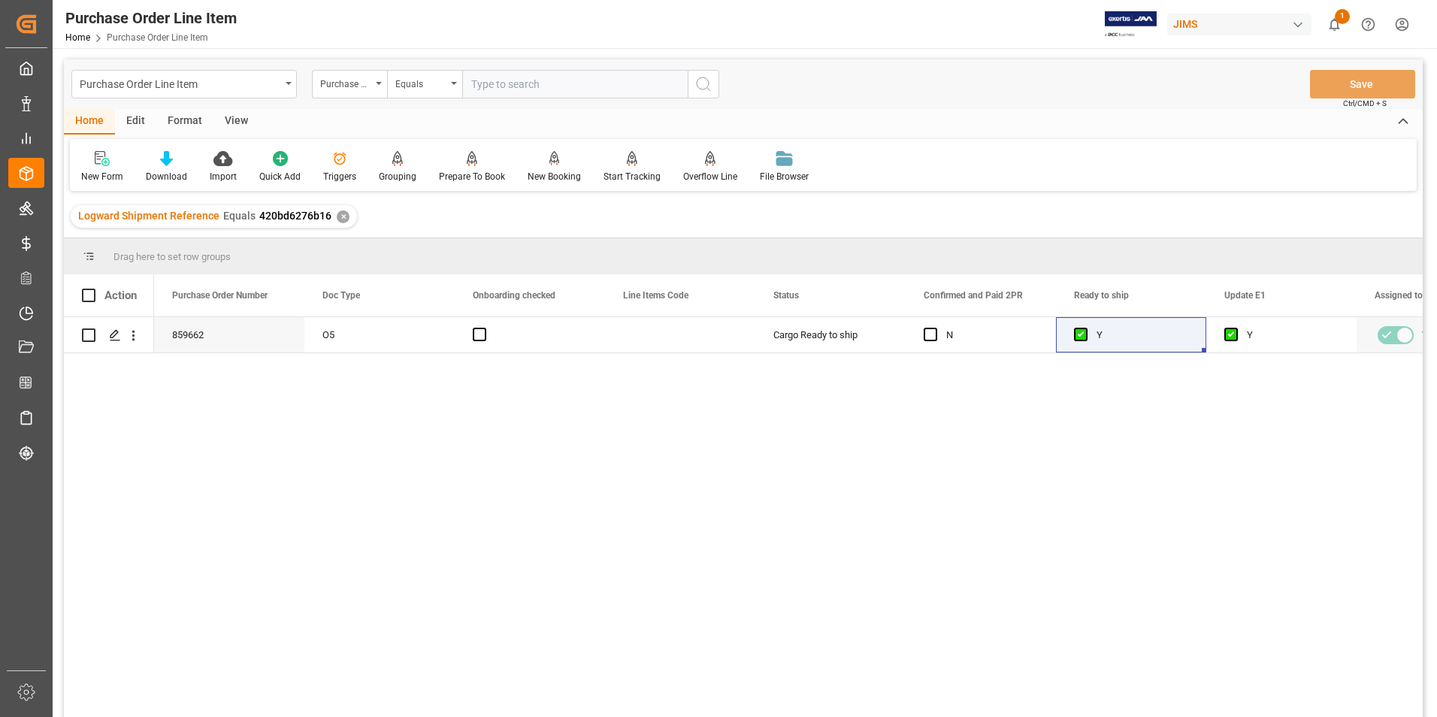
click at [237, 122] on div "View" at bounding box center [236, 122] width 46 height 26
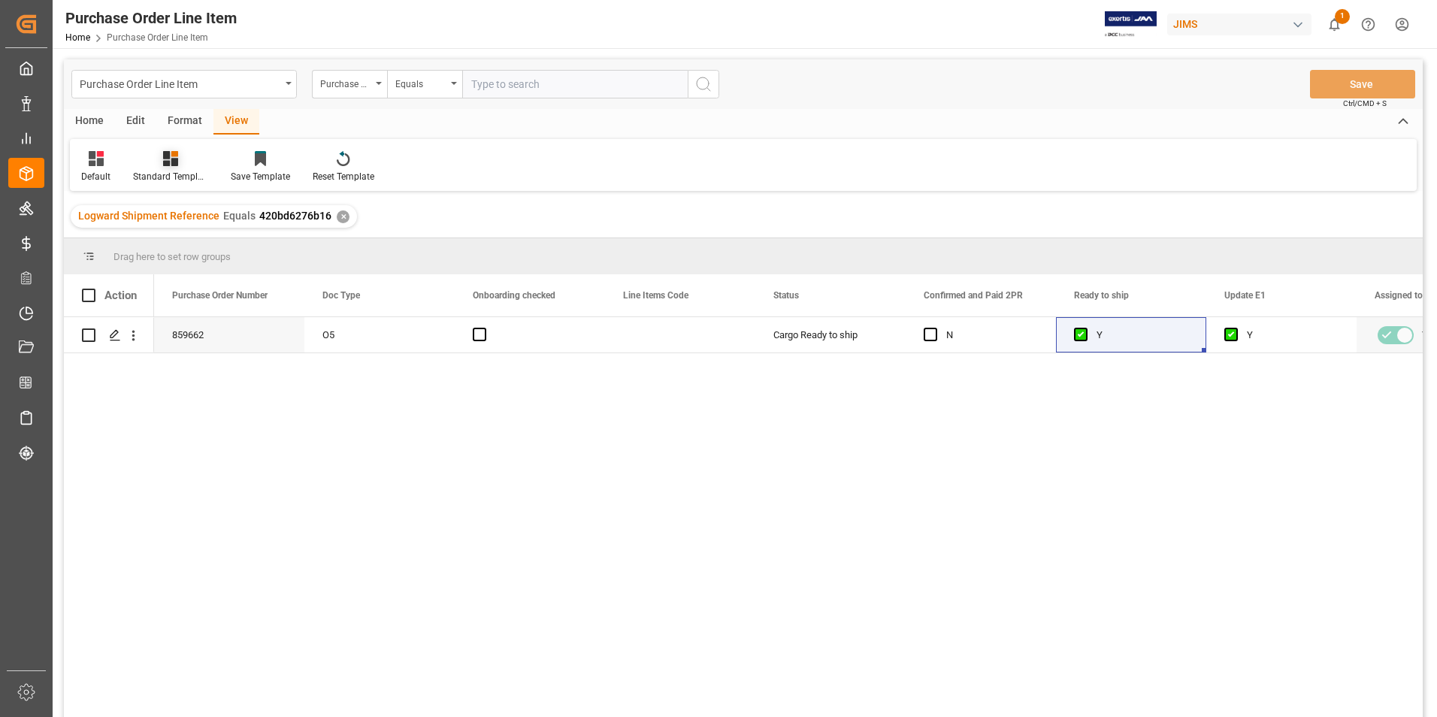
click at [178, 170] on div "Standard Templates" at bounding box center [170, 177] width 75 height 14
click at [201, 269] on div "HS Listing [GEOGRAPHIC_DATA]" at bounding box center [211, 274] width 132 height 16
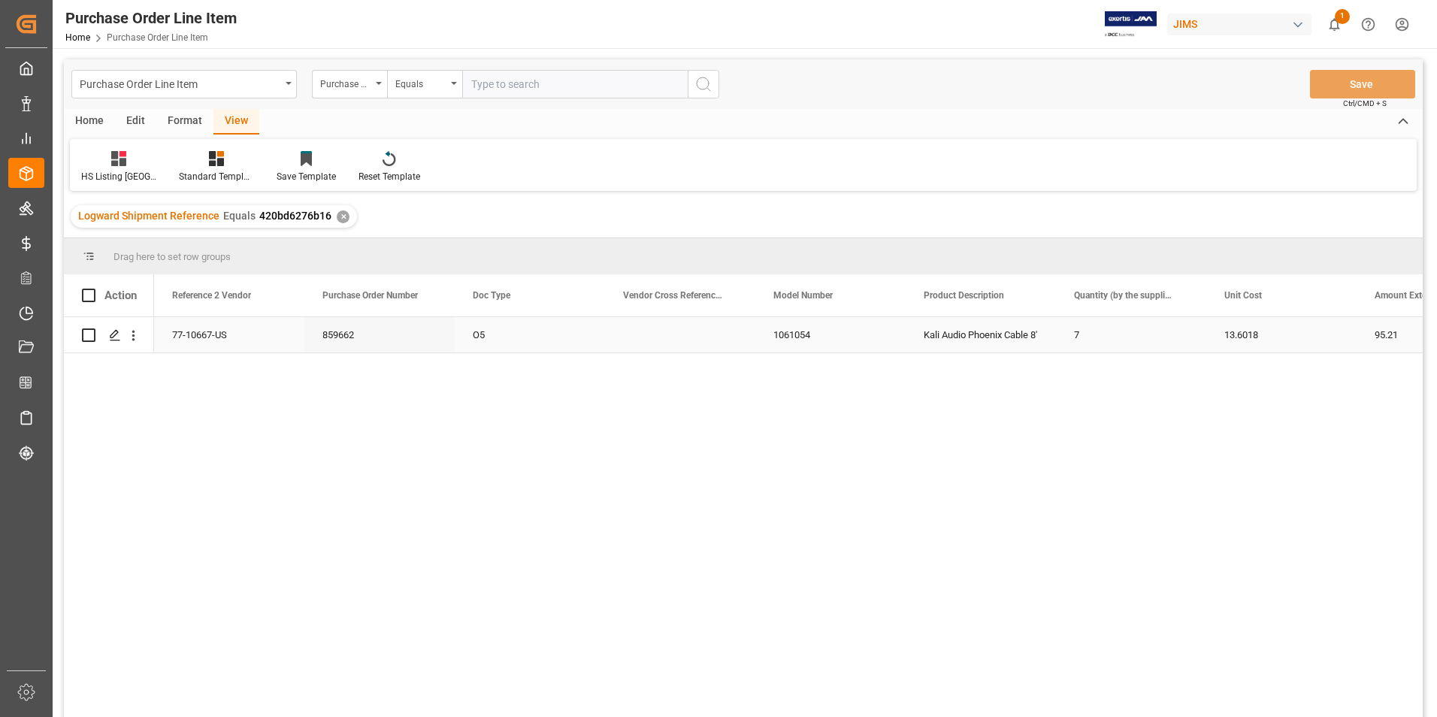
click at [210, 328] on div "77-10667-US" at bounding box center [229, 334] width 150 height 35
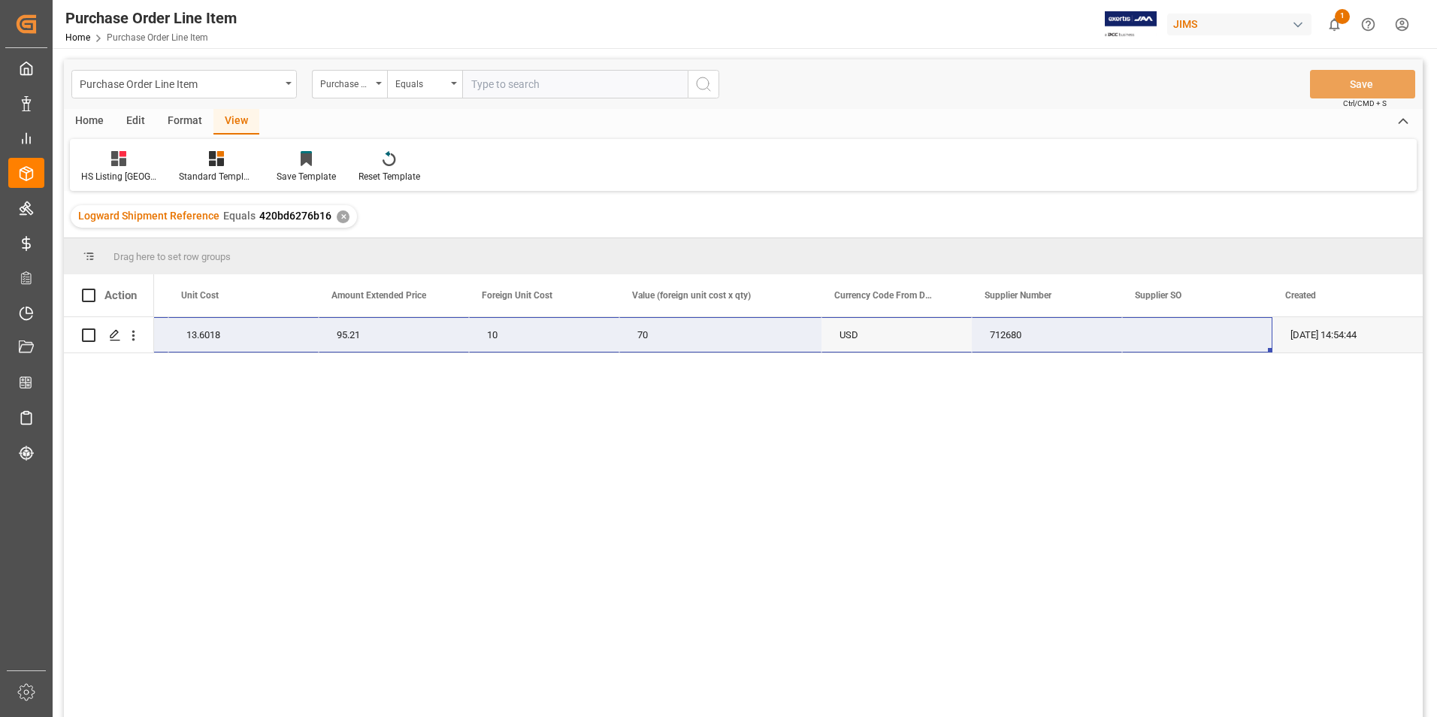
drag, startPoint x: 210, startPoint y: 328, endPoint x: 1243, endPoint y: 334, distance: 1032.6
click at [1243, 334] on div "77-10667-US Kali Audio Phoenix Cable 8' 7 13.6018 95.21 10 70 USD 712680 [DATE]…" at bounding box center [269, 335] width 2306 height 36
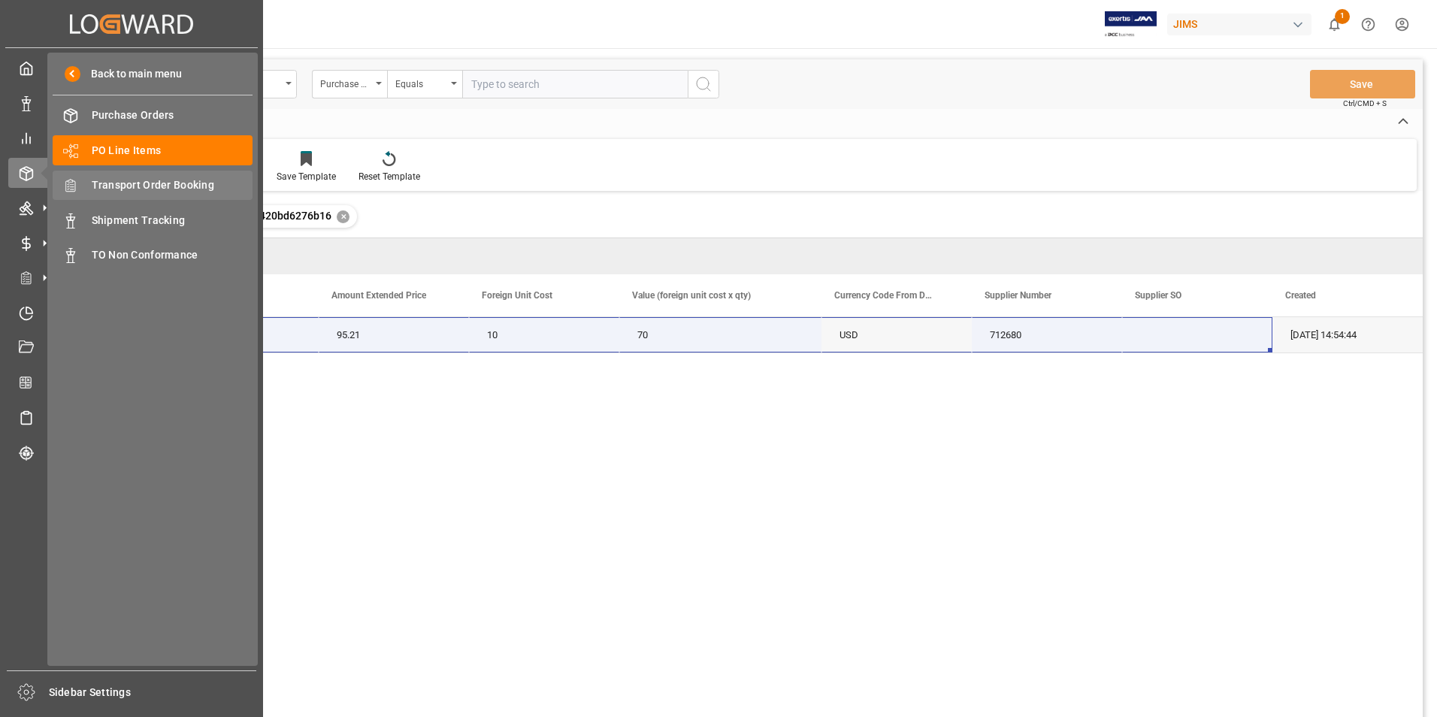
click at [147, 182] on span "Transport Order Booking" at bounding box center [173, 185] width 162 height 16
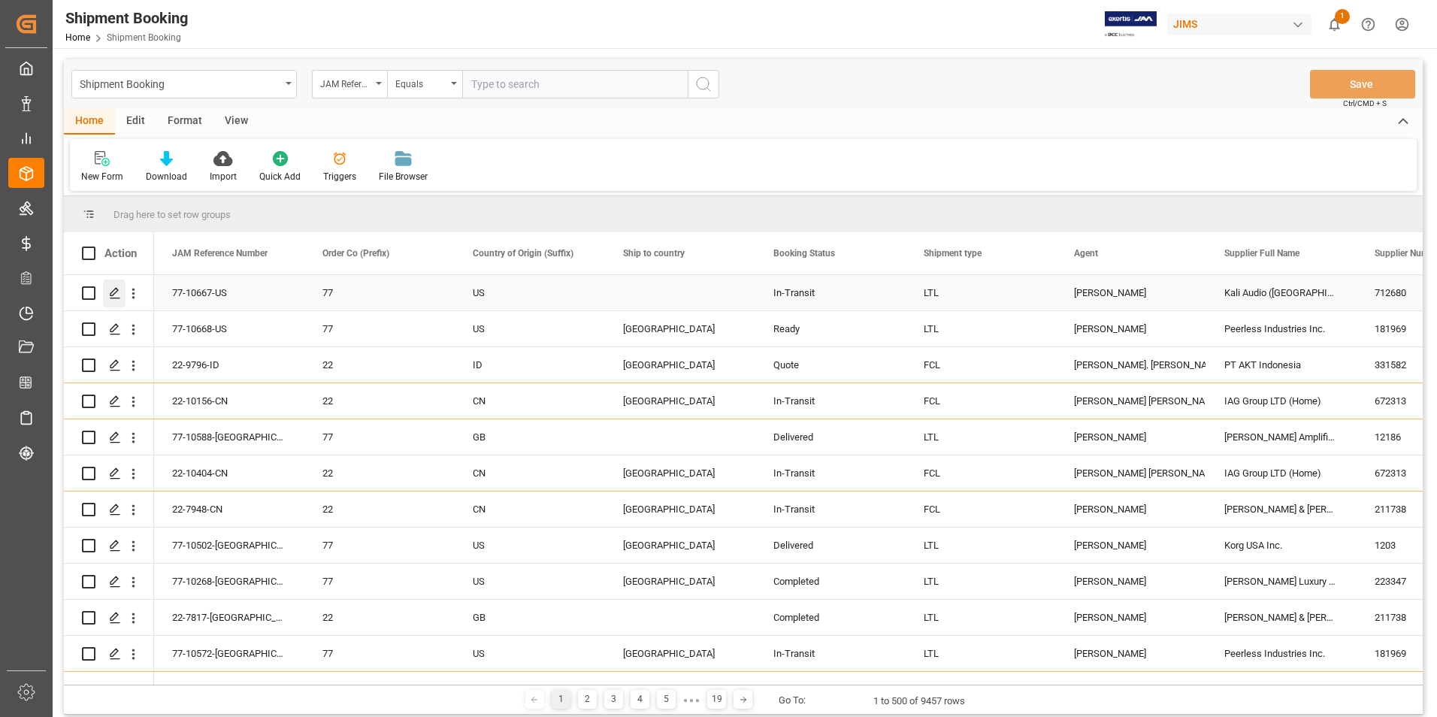
click at [116, 292] on polygon "Press SPACE to select this row." at bounding box center [114, 293] width 8 height 8
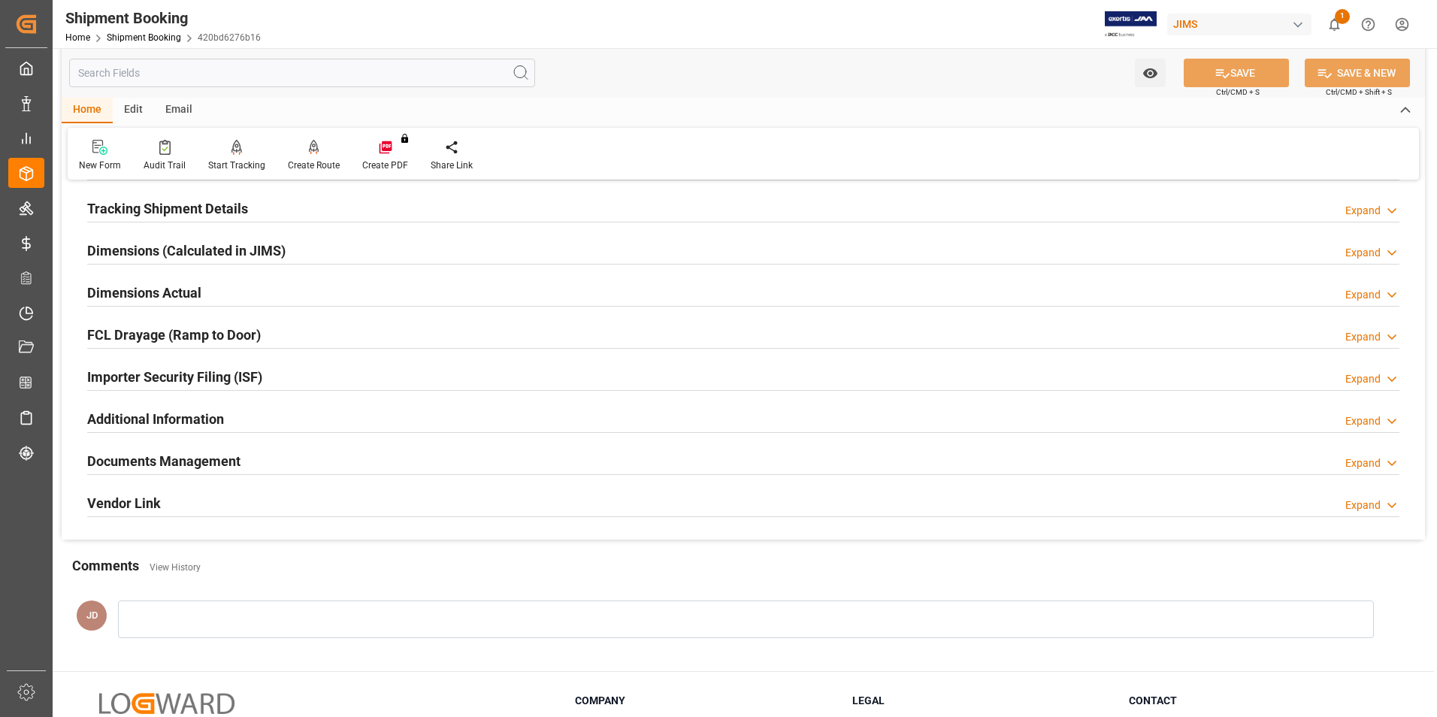
scroll to position [301, 0]
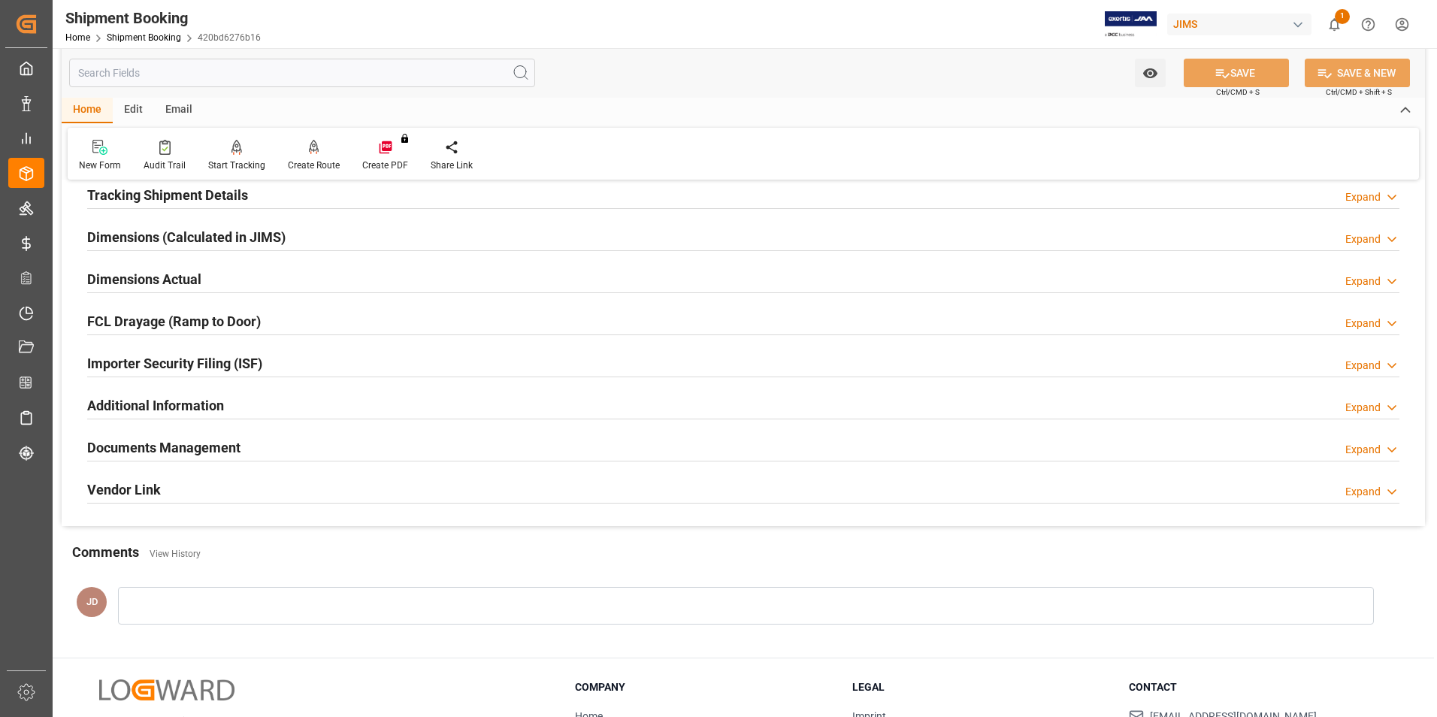
click at [186, 447] on h2 "Documents Management" at bounding box center [163, 447] width 153 height 20
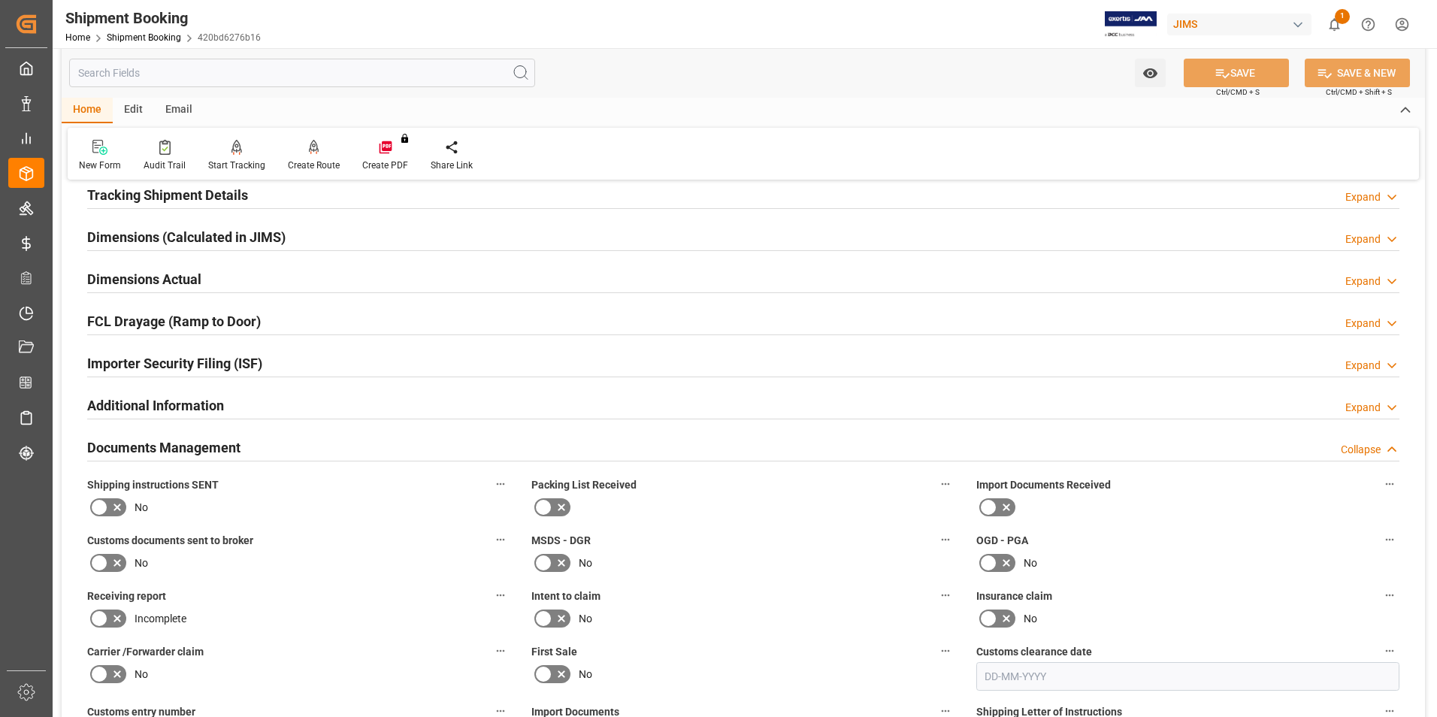
click at [1008, 511] on icon at bounding box center [1006, 507] width 18 height 18
click at [0, 0] on input "checkbox" at bounding box center [0, 0] width 0 height 0
click at [118, 569] on icon at bounding box center [117, 563] width 18 height 18
click at [0, 0] on input "checkbox" at bounding box center [0, 0] width 0 height 0
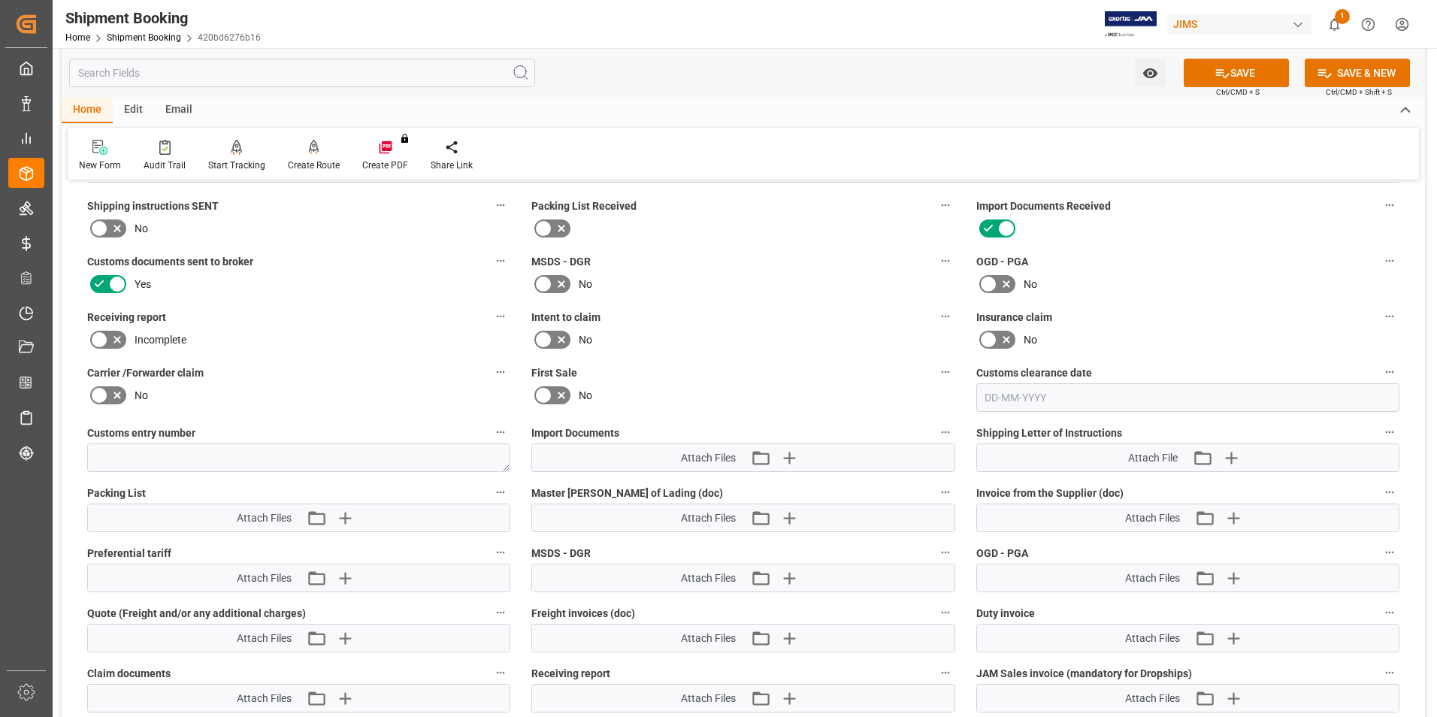
scroll to position [676, 0]
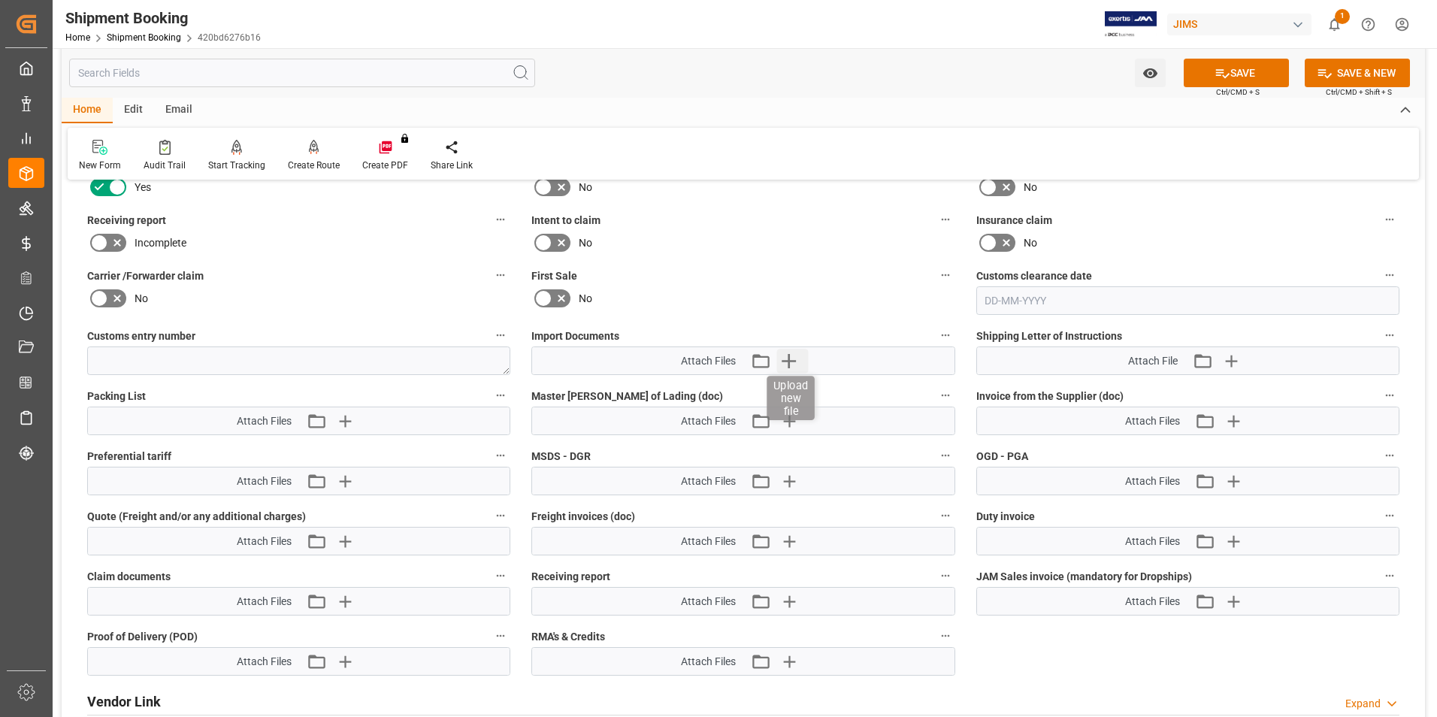
click at [792, 364] on icon "button" at bounding box center [788, 361] width 24 height 24
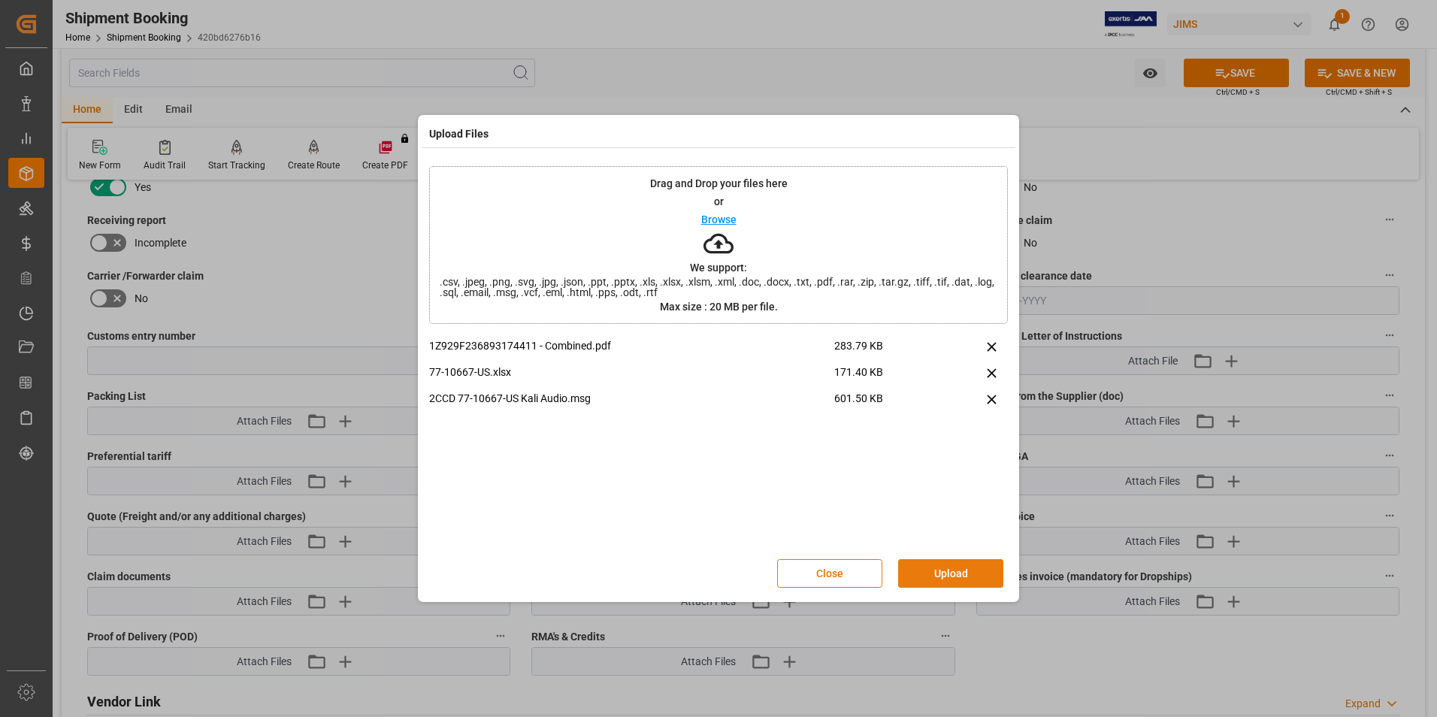
click at [975, 570] on button "Upload" at bounding box center [950, 573] width 105 height 29
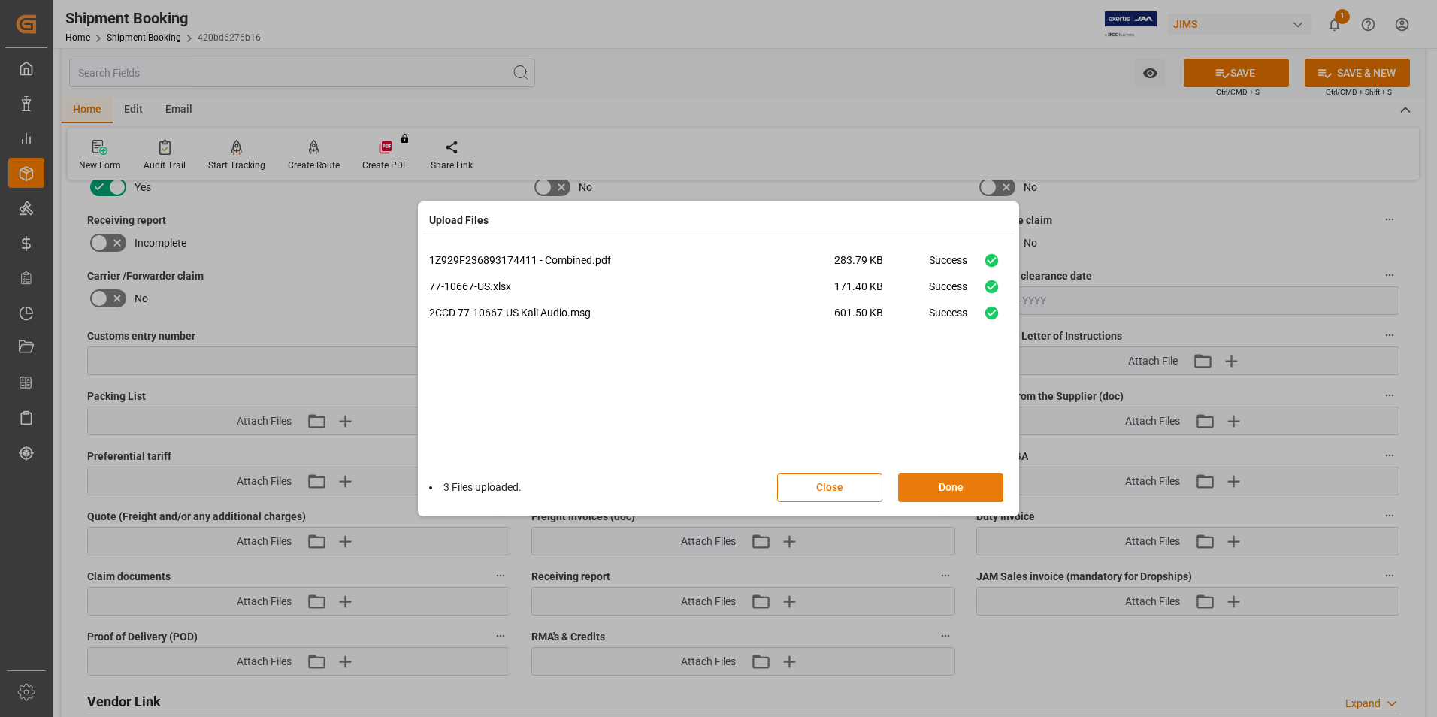
drag, startPoint x: 935, startPoint y: 489, endPoint x: 939, endPoint y: 481, distance: 9.1
click at [936, 488] on button "Done" at bounding box center [950, 487] width 105 height 29
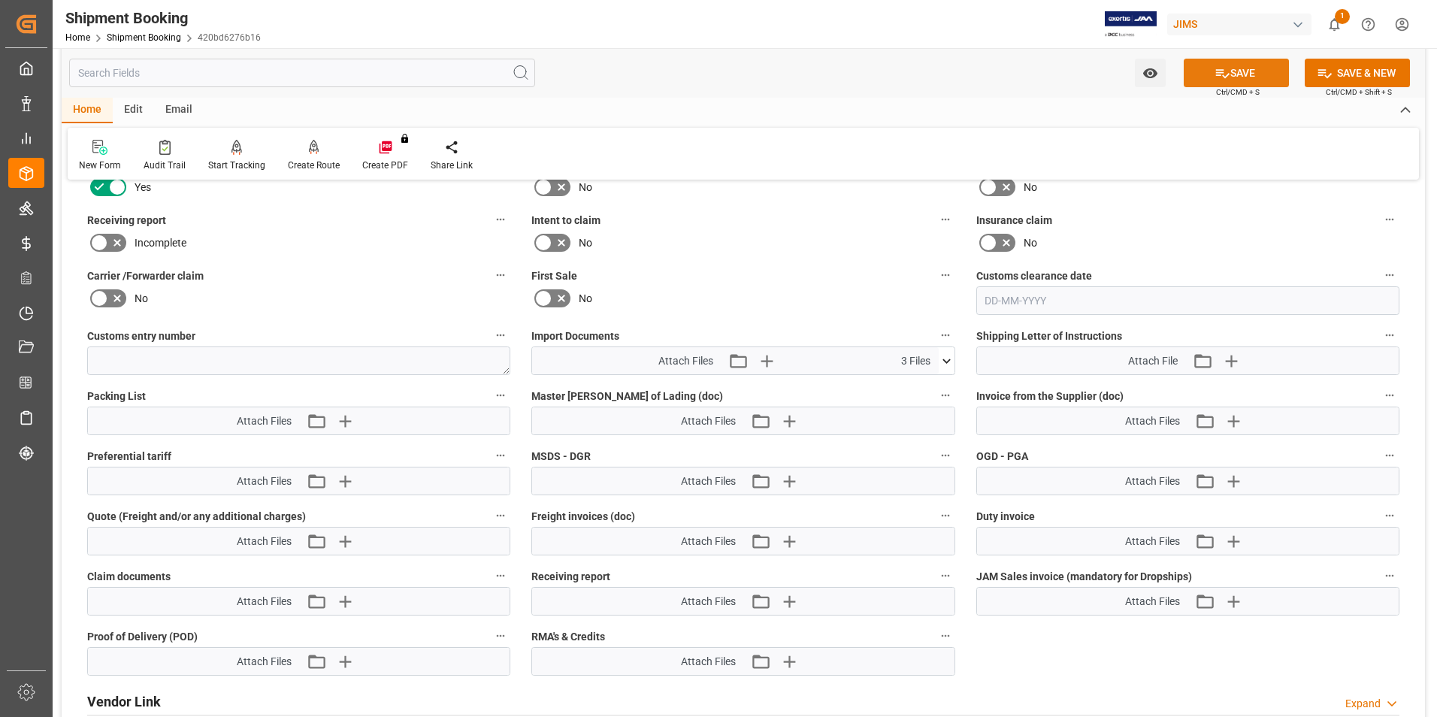
click at [1234, 75] on button "SAVE" at bounding box center [1236, 73] width 105 height 29
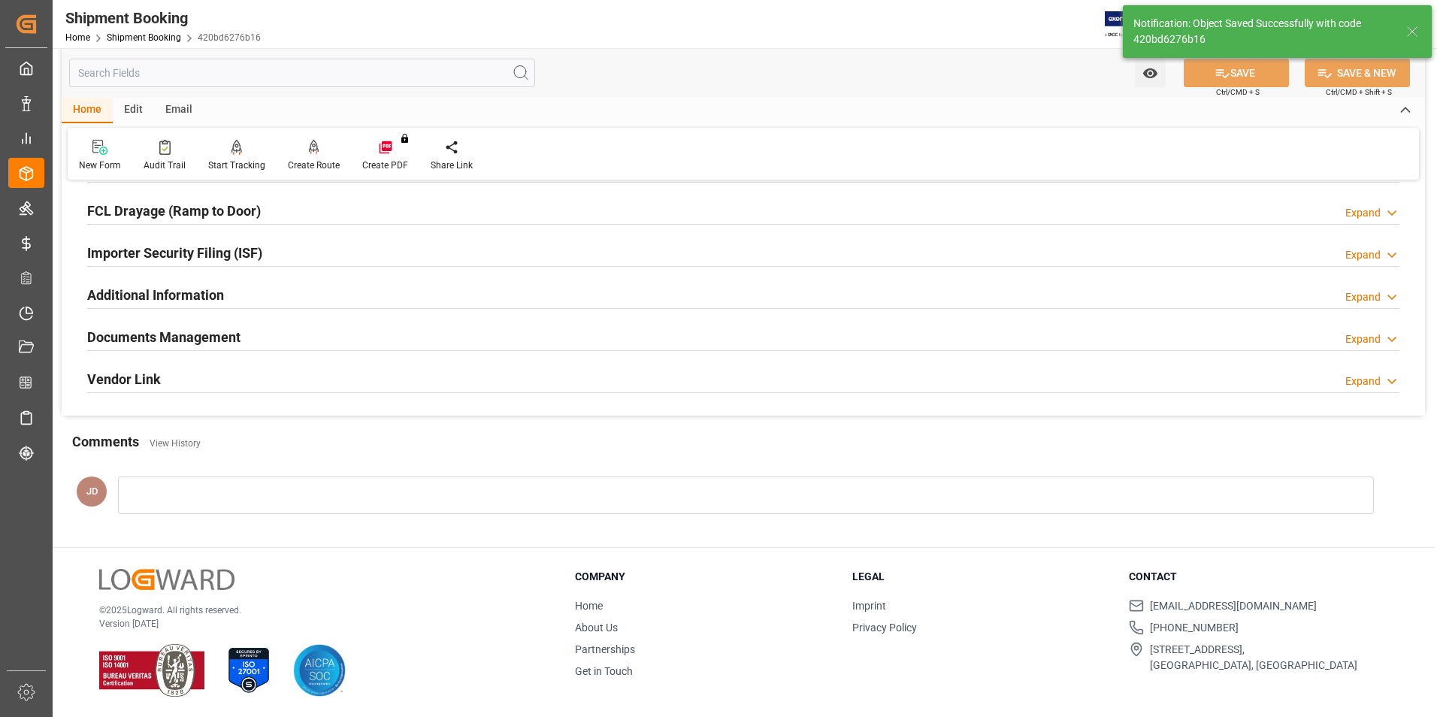
scroll to position [0, 0]
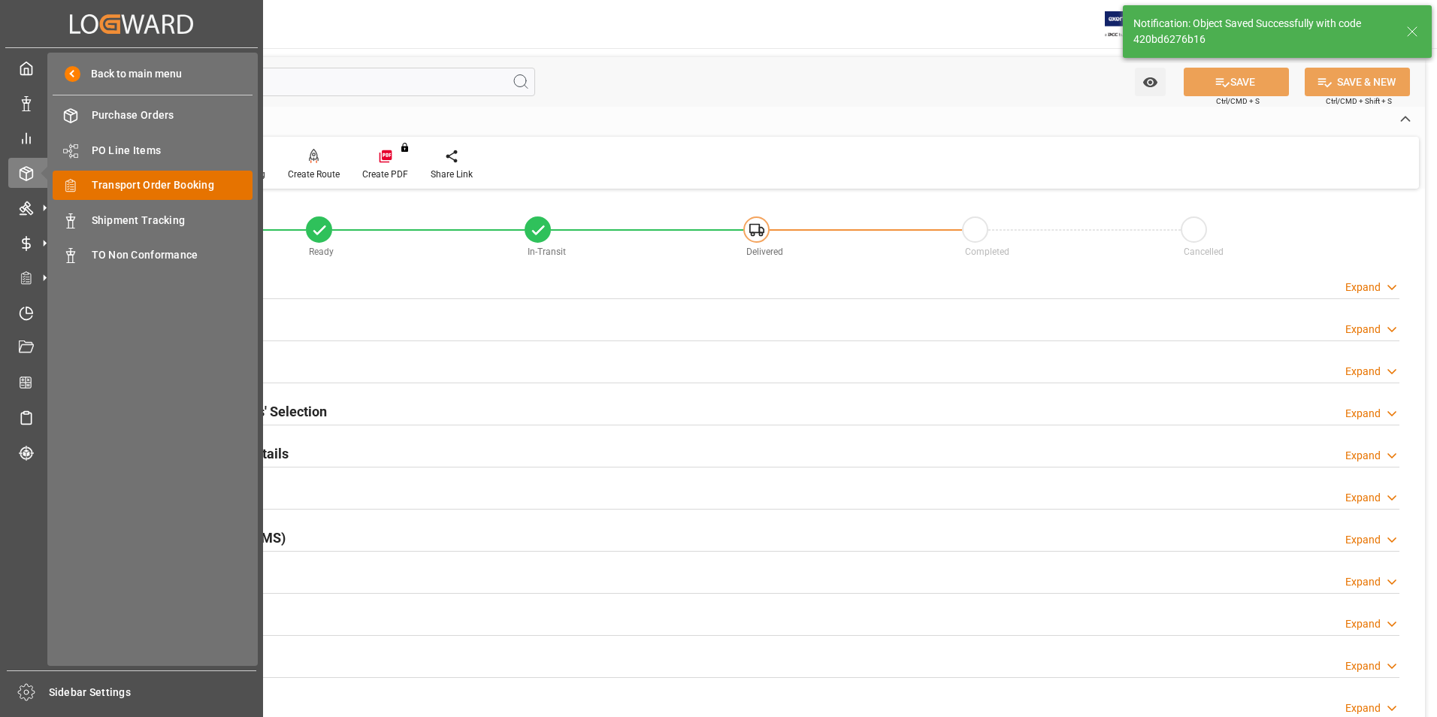
click at [162, 186] on span "Transport Order Booking" at bounding box center [173, 185] width 162 height 16
